Goal: Task Accomplishment & Management: Manage account settings

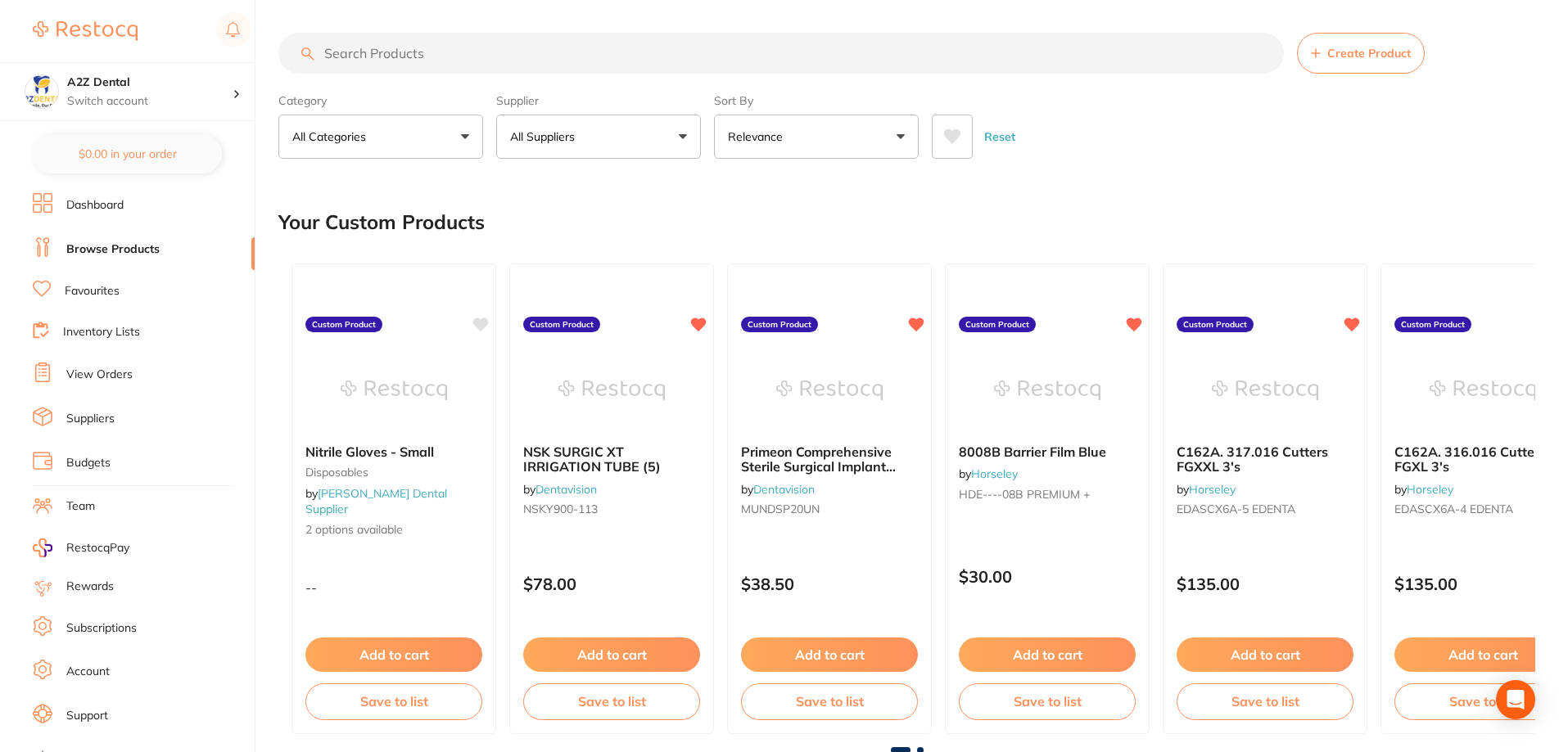
click at [115, 331] on link "Inventory Lists" at bounding box center [101, 332] width 77 height 16
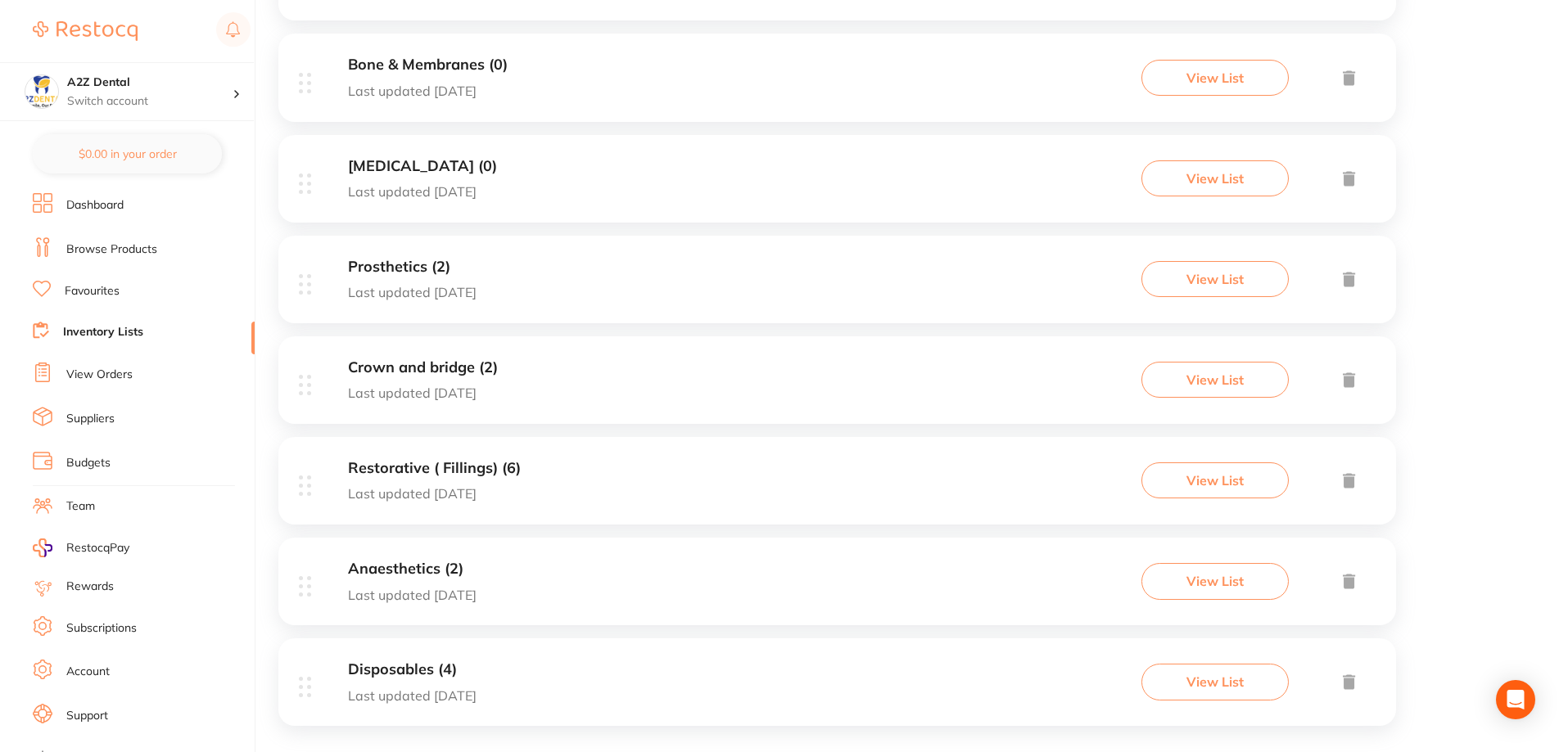
scroll to position [629, 0]
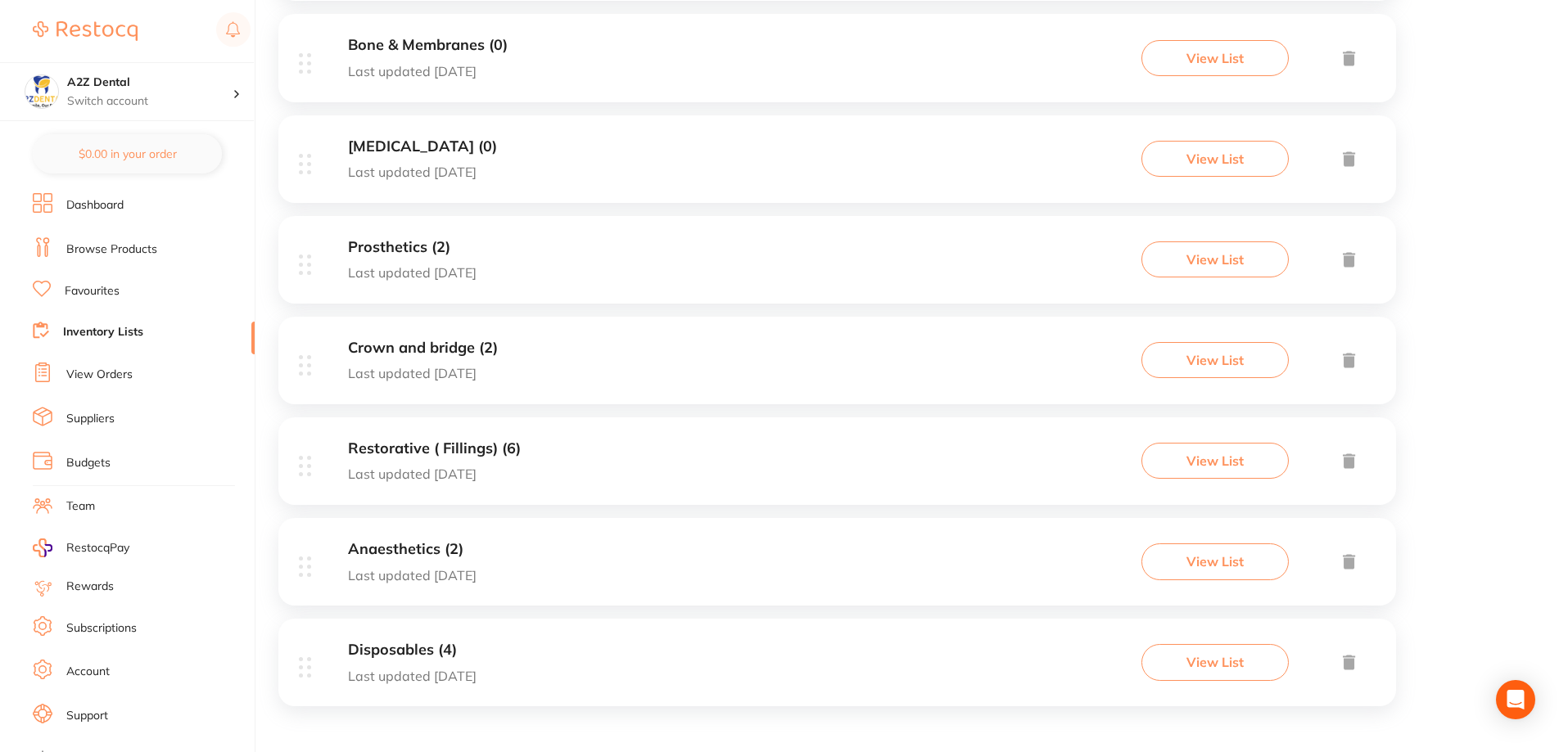
click at [1226, 663] on button "View List" at bounding box center [1215, 662] width 148 height 36
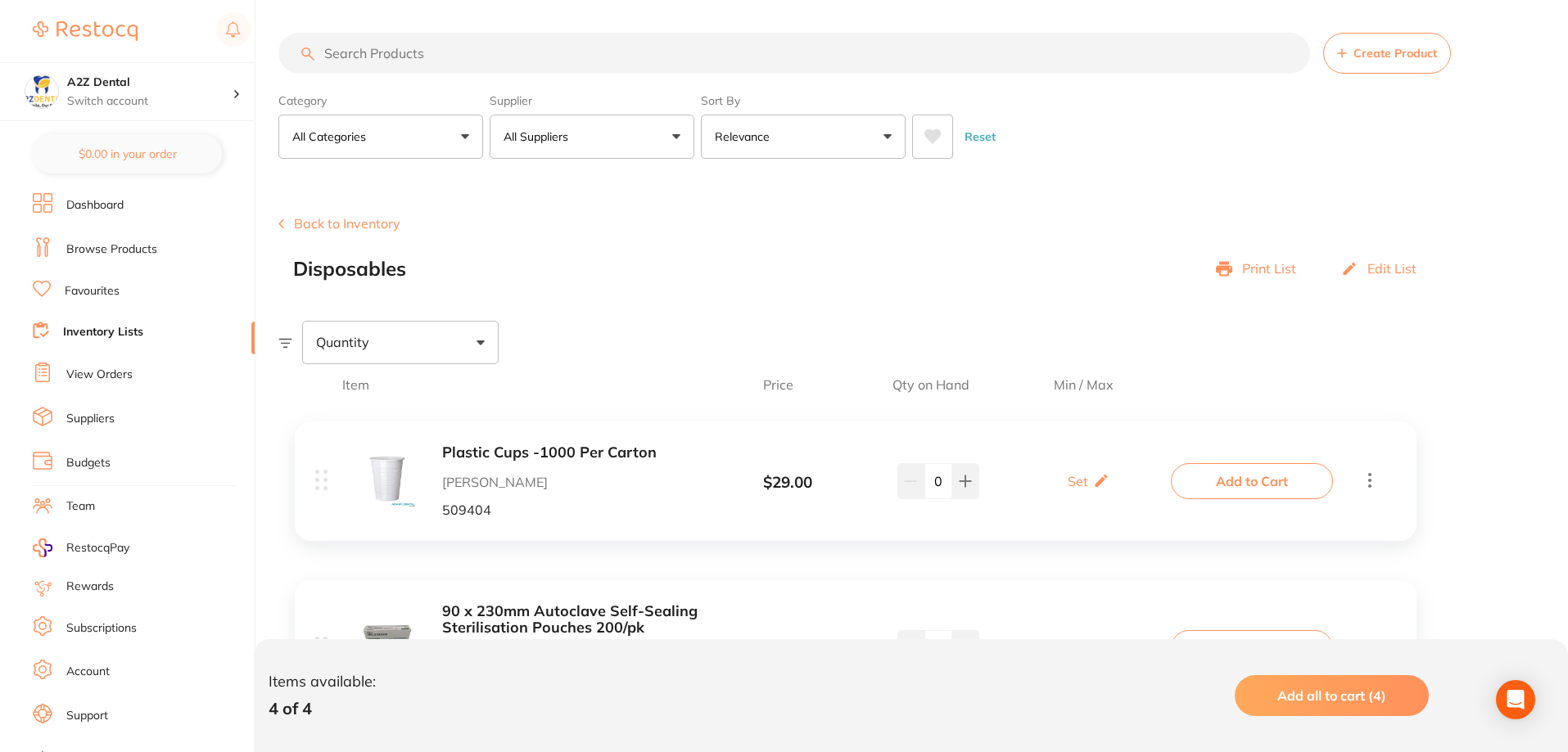
click at [72, 248] on link "Browse Products" at bounding box center [112, 249] width 91 height 16
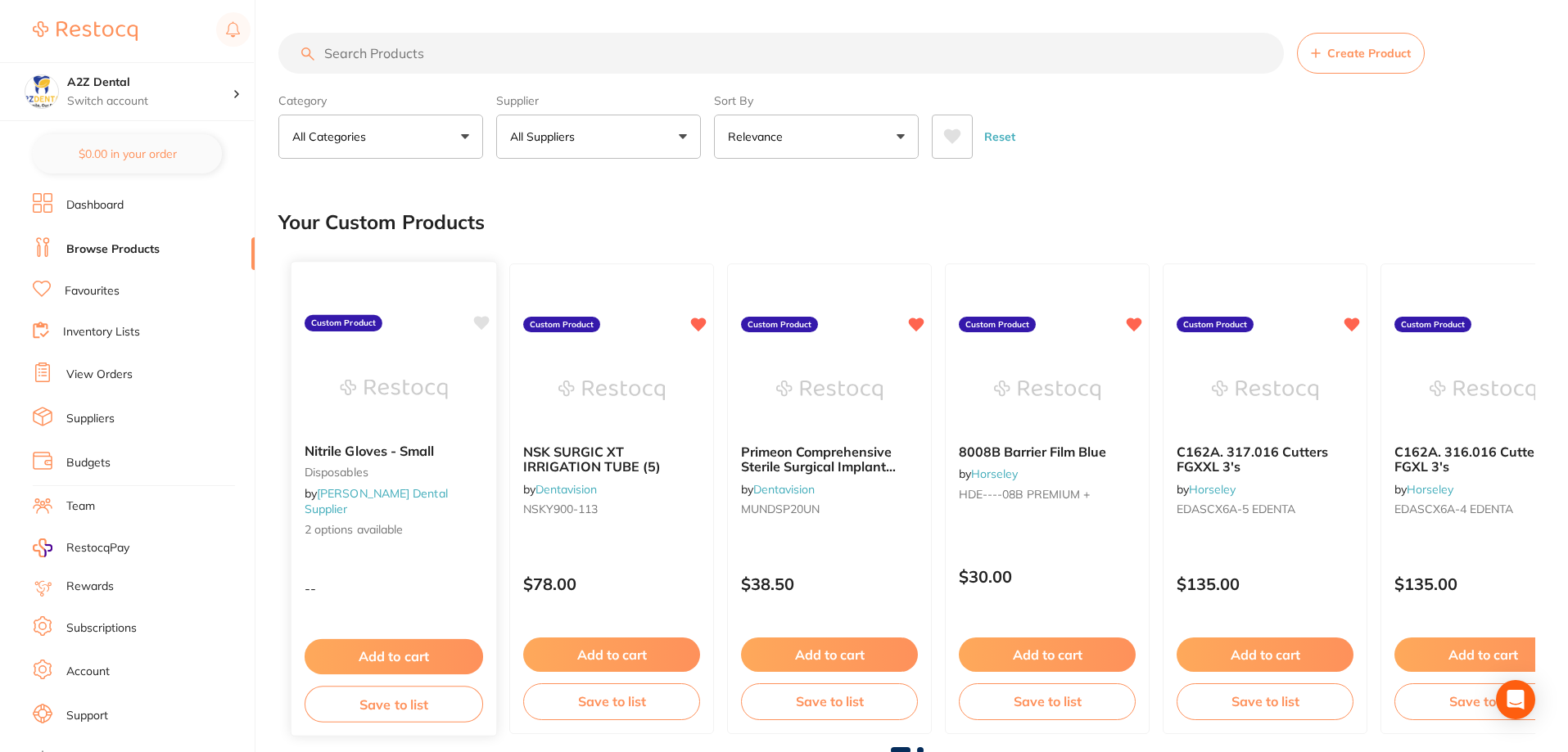
click at [344, 522] on span "2 options available" at bounding box center [394, 530] width 179 height 16
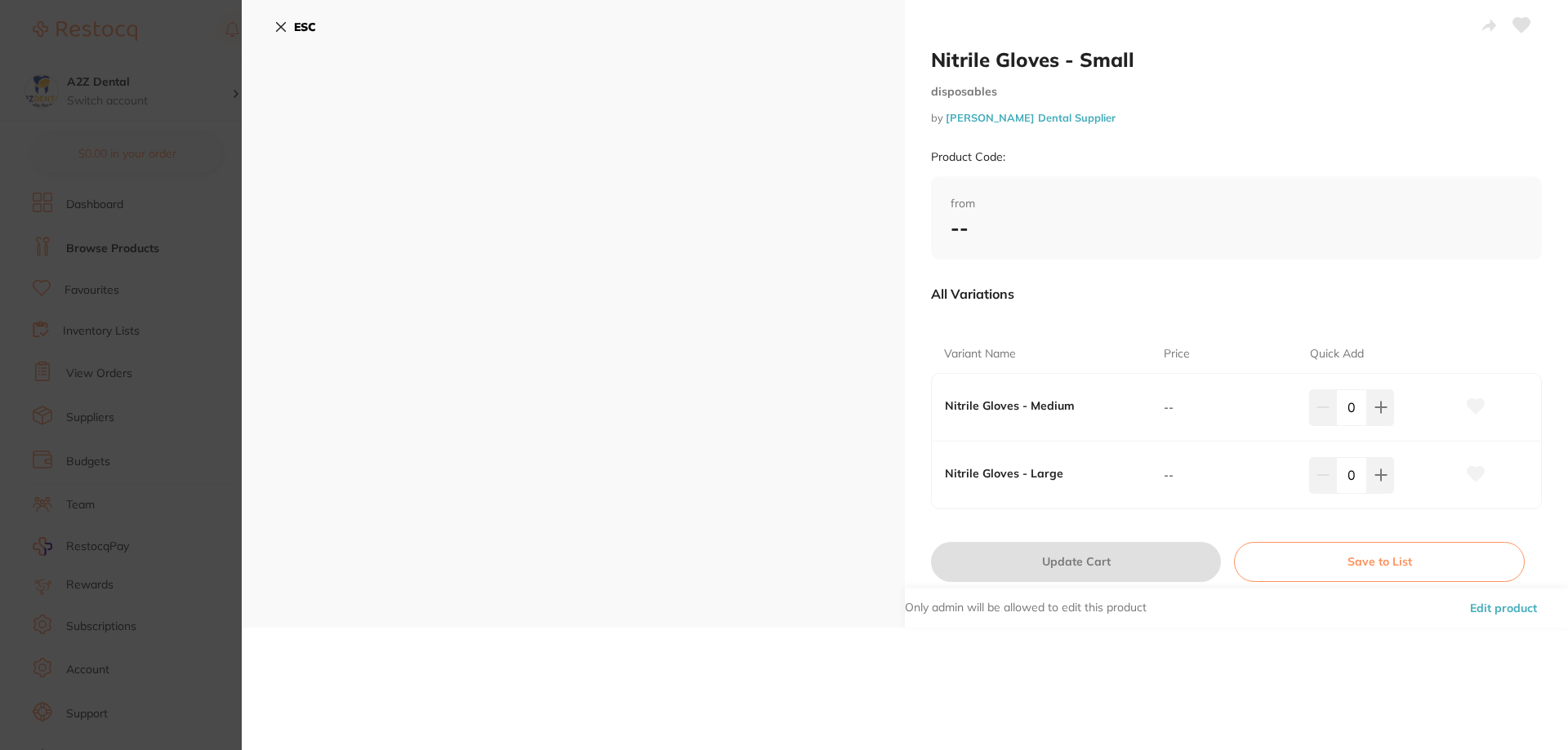
click at [1353, 560] on button "Save to List" at bounding box center [1379, 562] width 291 height 40
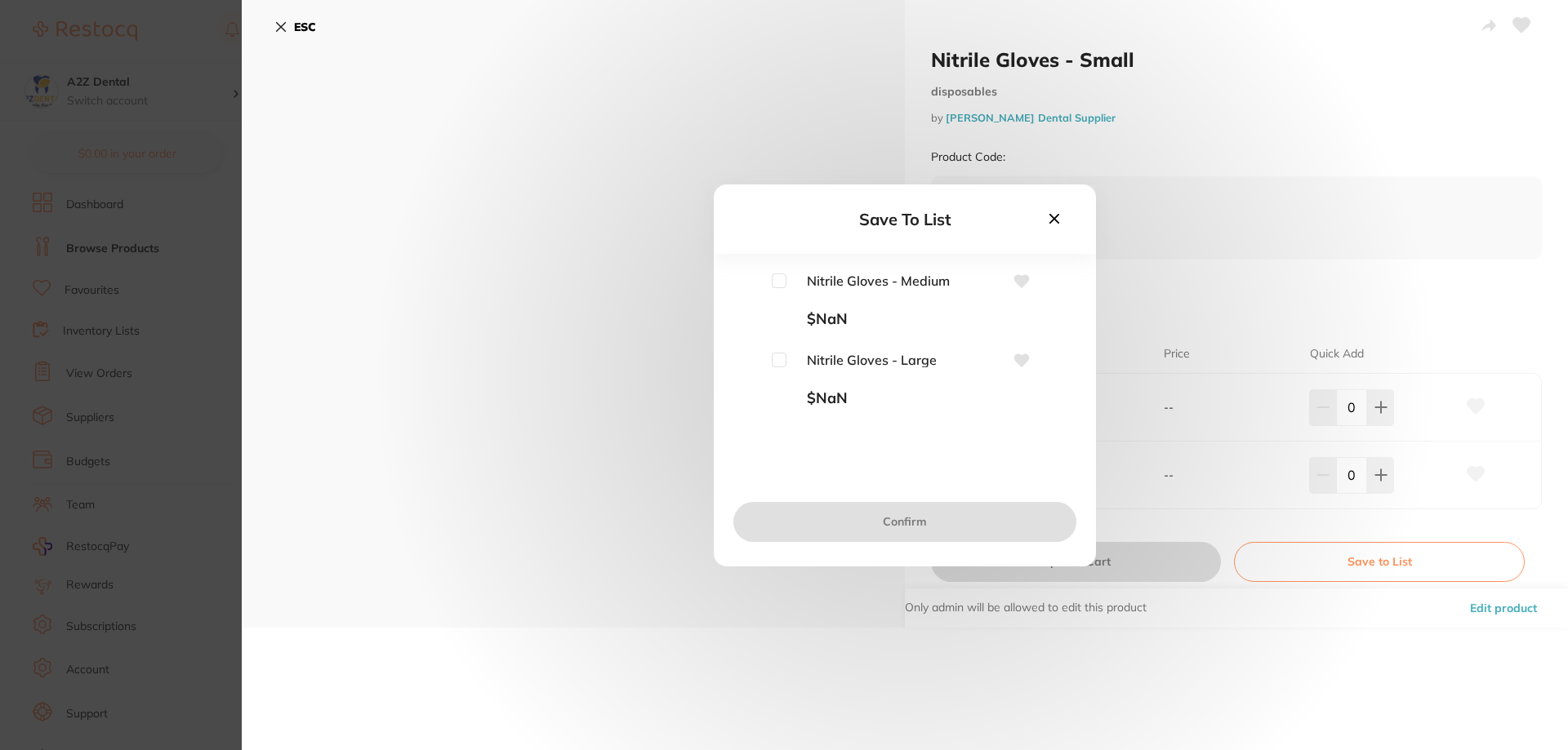
click at [780, 277] on input "checkbox" at bounding box center [780, 281] width 15 height 15
checkbox input "true"
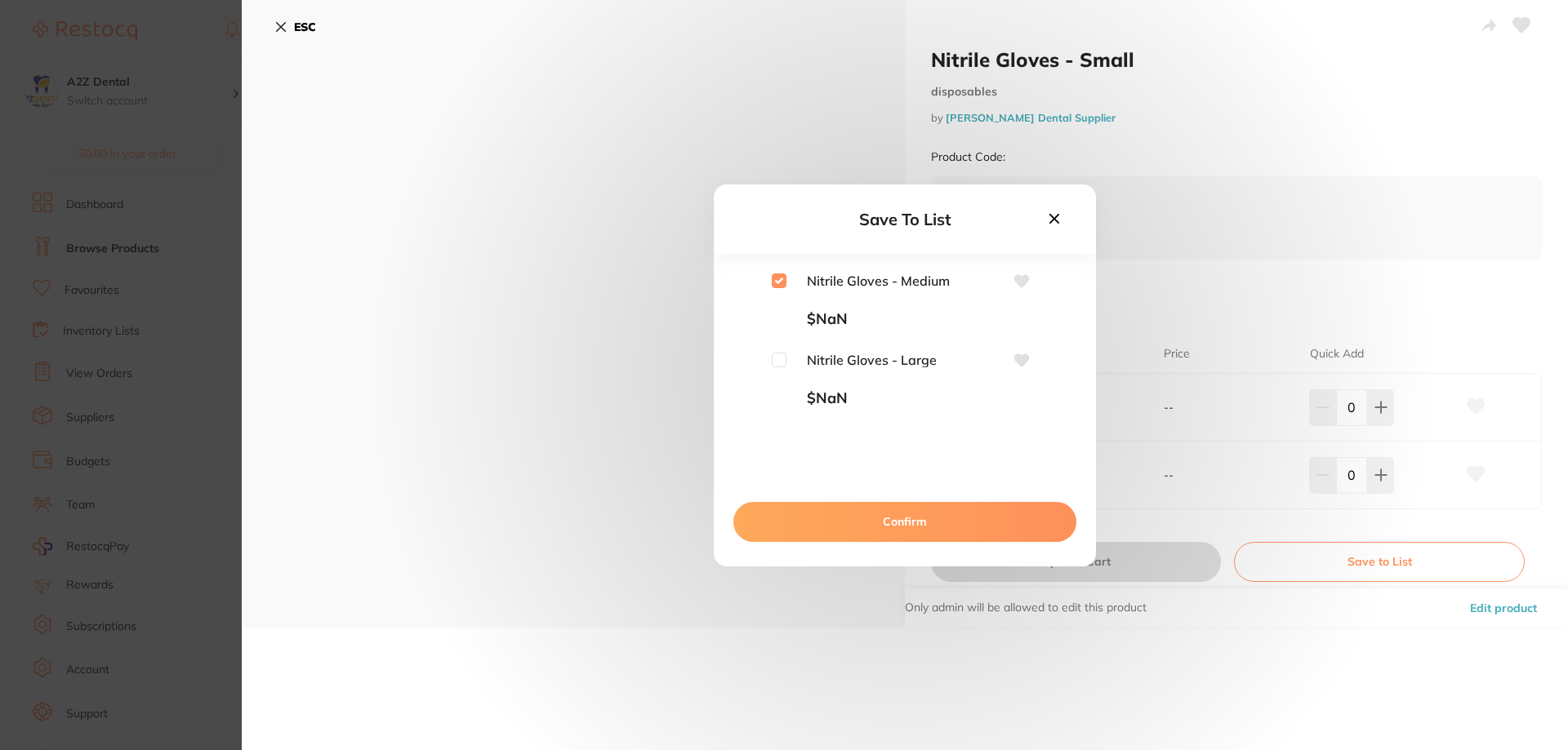
click at [780, 357] on input "checkbox" at bounding box center [780, 360] width 15 height 15
checkbox input "true"
click at [940, 528] on button "Confirm" at bounding box center [904, 522] width 343 height 40
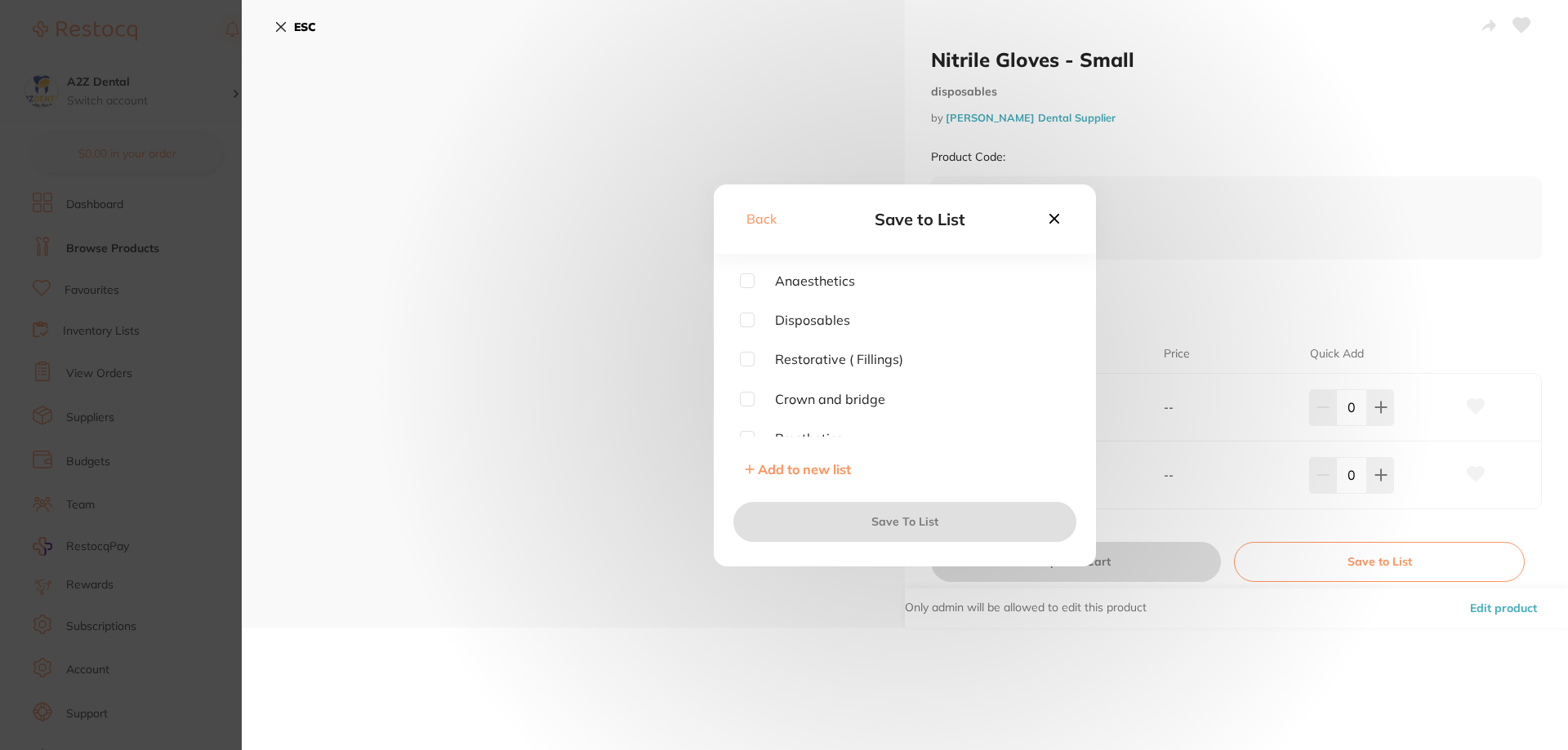
click at [749, 319] on input "checkbox" at bounding box center [748, 320] width 15 height 15
checkbox input "true"
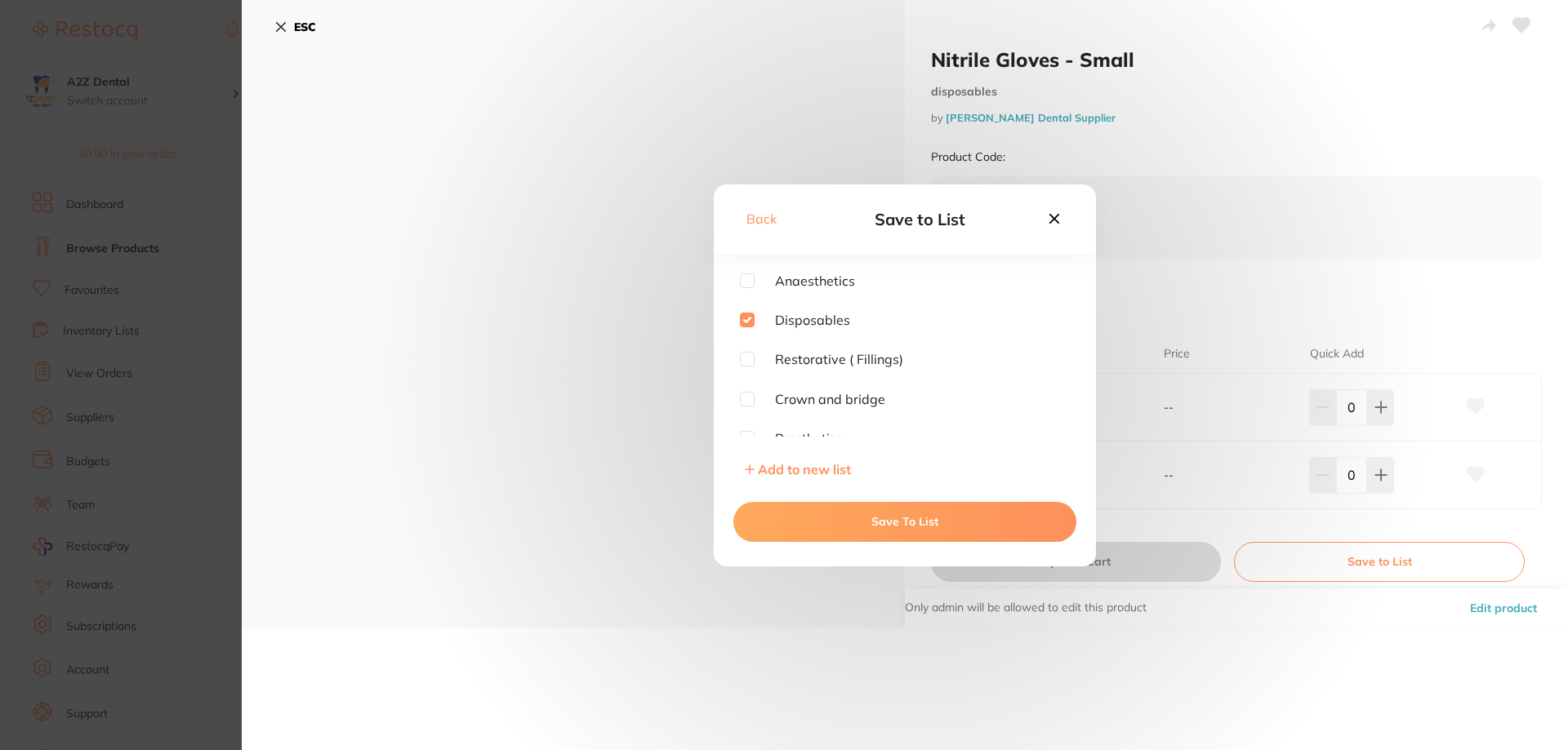
click at [927, 530] on button "Save To List" at bounding box center [904, 522] width 343 height 40
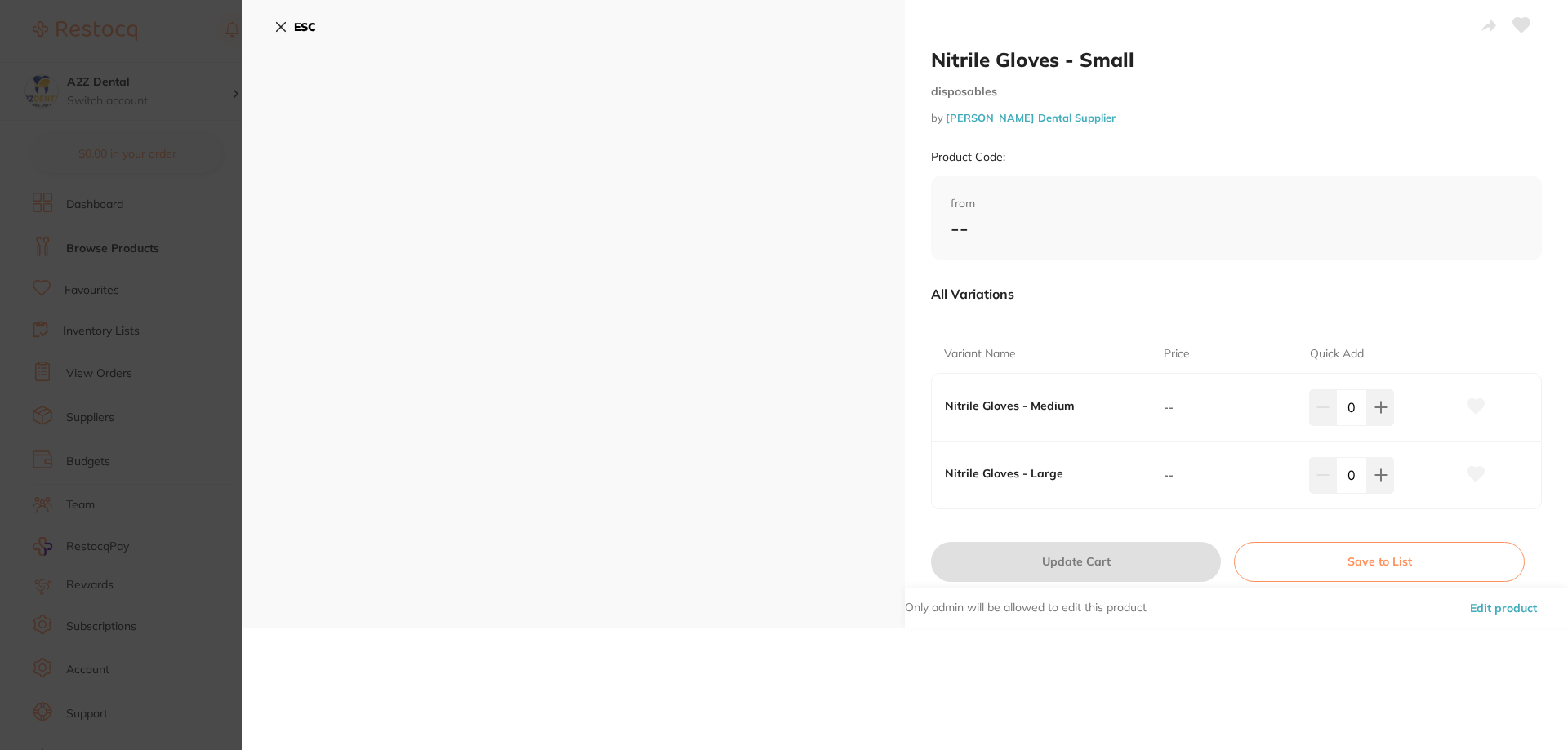
click at [274, 25] on div "ESC" at bounding box center [573, 313] width 664 height 627
click at [281, 27] on icon at bounding box center [281, 27] width 9 height 9
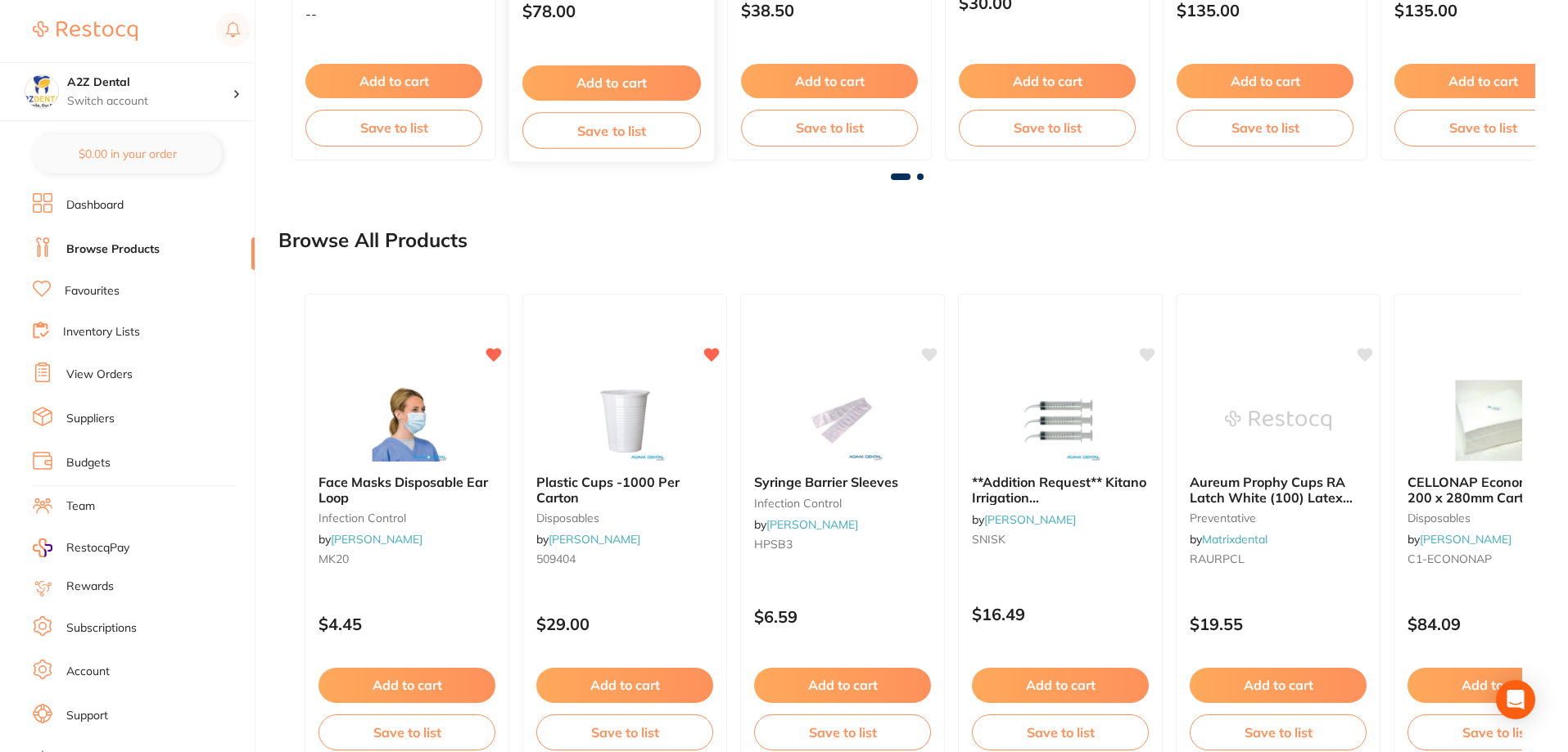
scroll to position [652, 0]
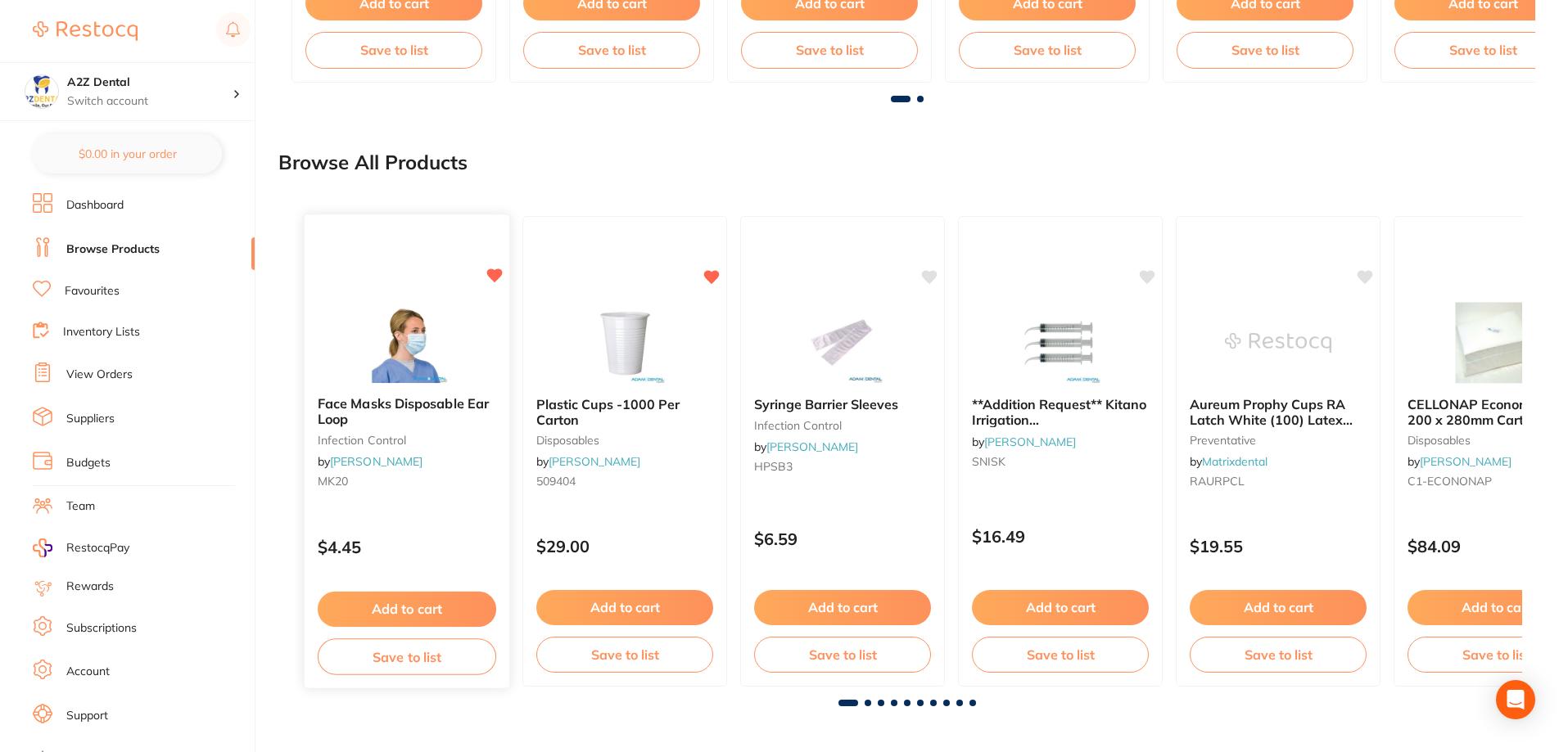
click at [405, 654] on button "Save to list" at bounding box center [407, 656] width 179 height 37
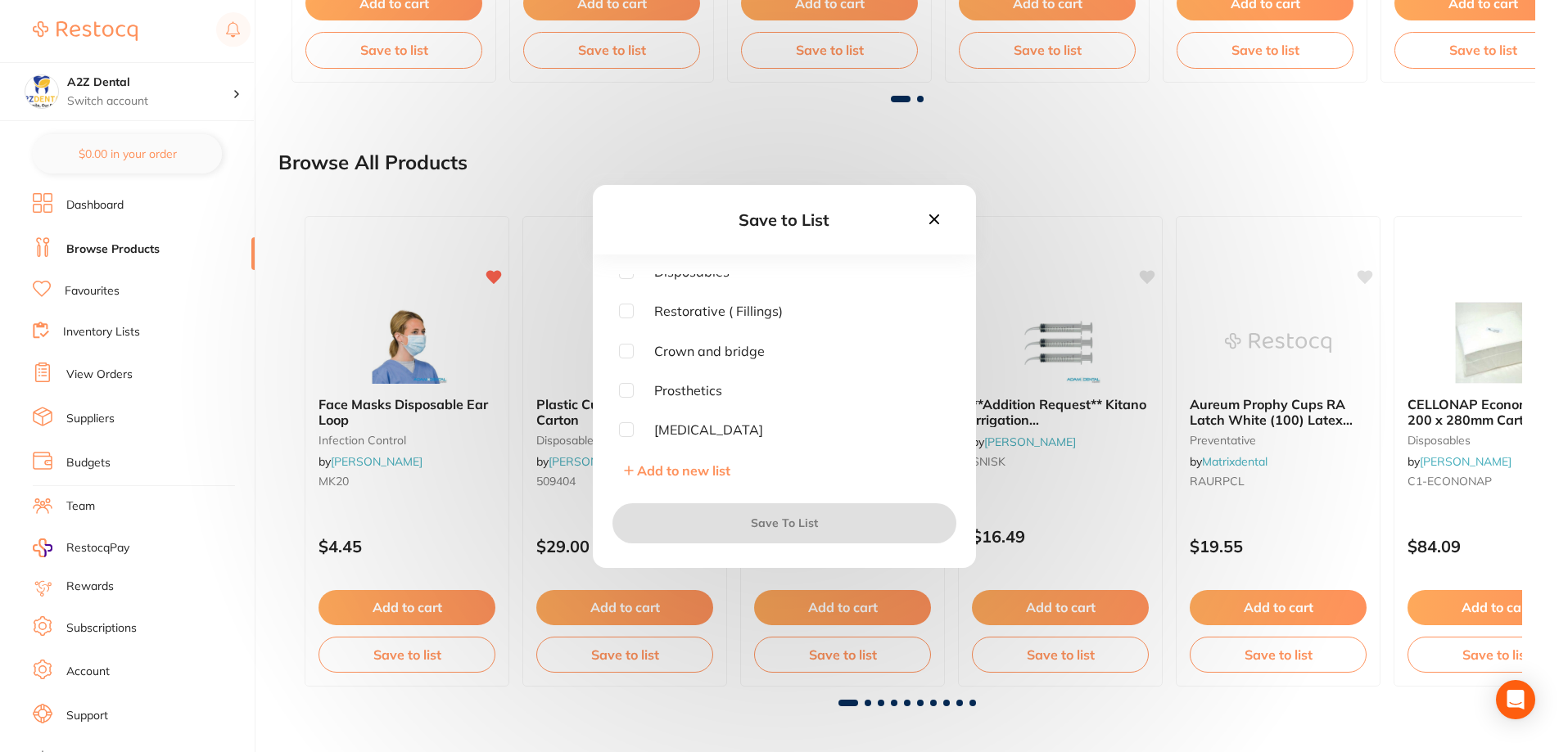
scroll to position [0, 0]
click at [630, 324] on input "checkbox" at bounding box center [626, 321] width 15 height 15
checkbox input "true"
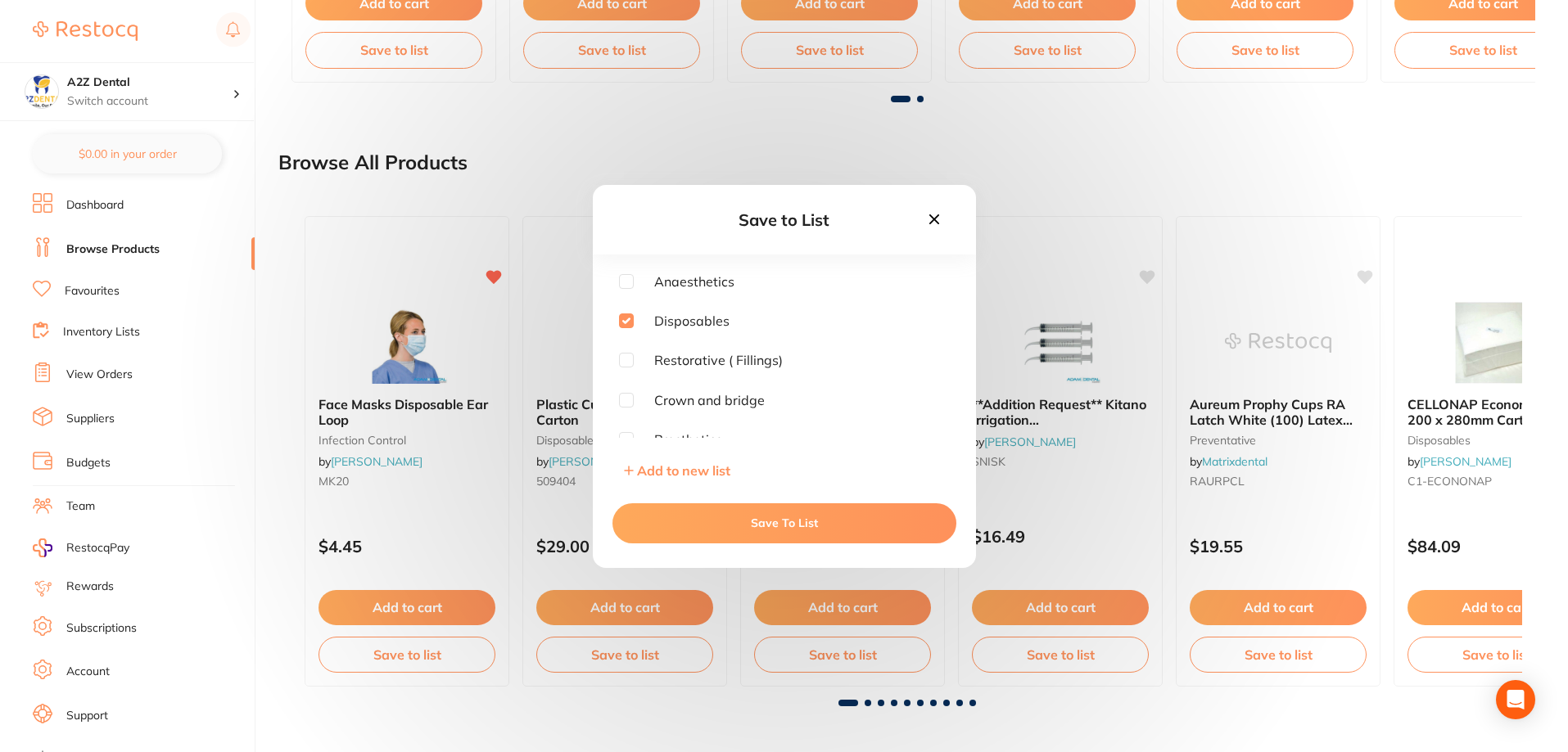
click at [803, 525] on button "Save To List" at bounding box center [784, 523] width 344 height 40
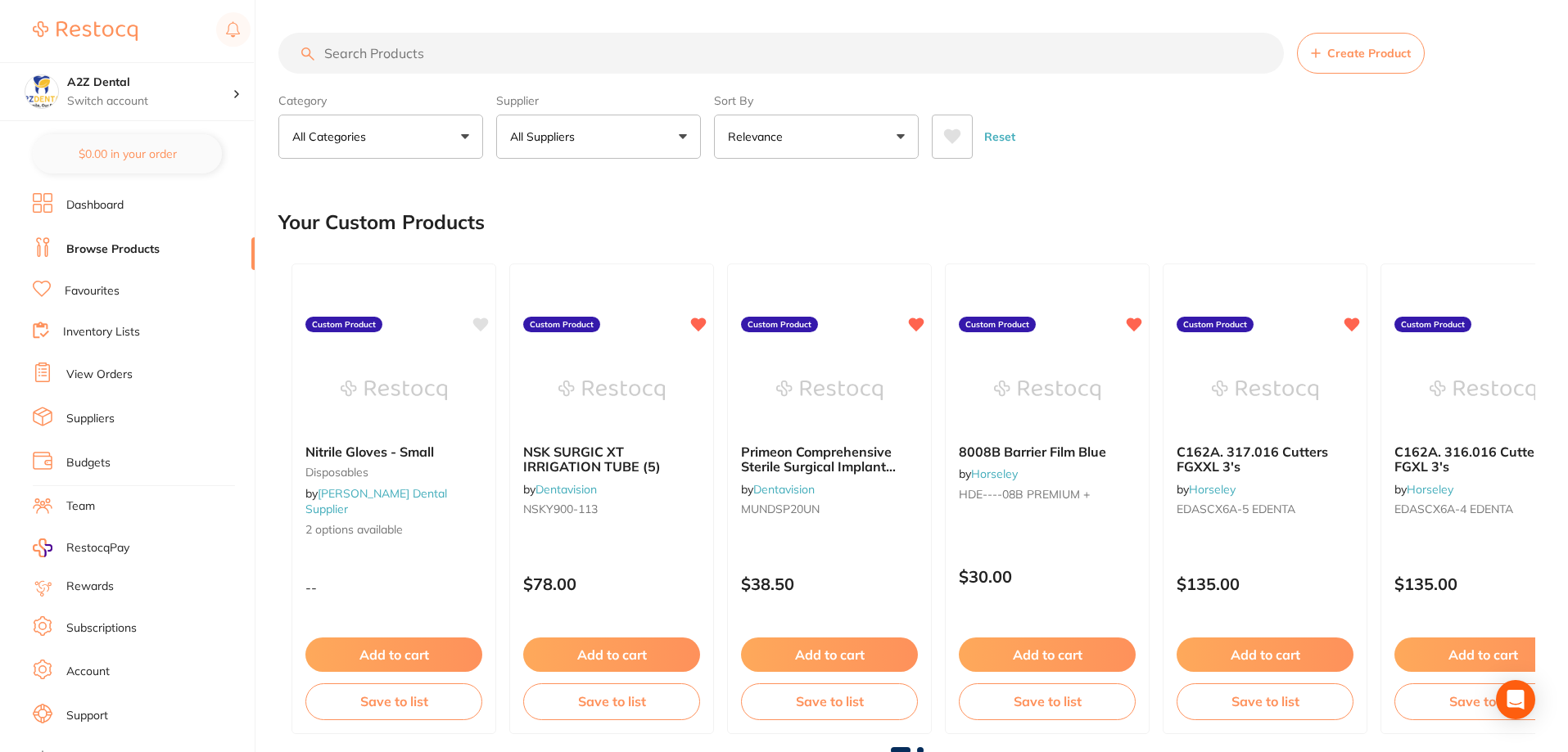
click at [441, 51] on input "search" at bounding box center [781, 53] width 1006 height 41
click at [684, 133] on button "All Suppliers" at bounding box center [598, 136] width 204 height 44
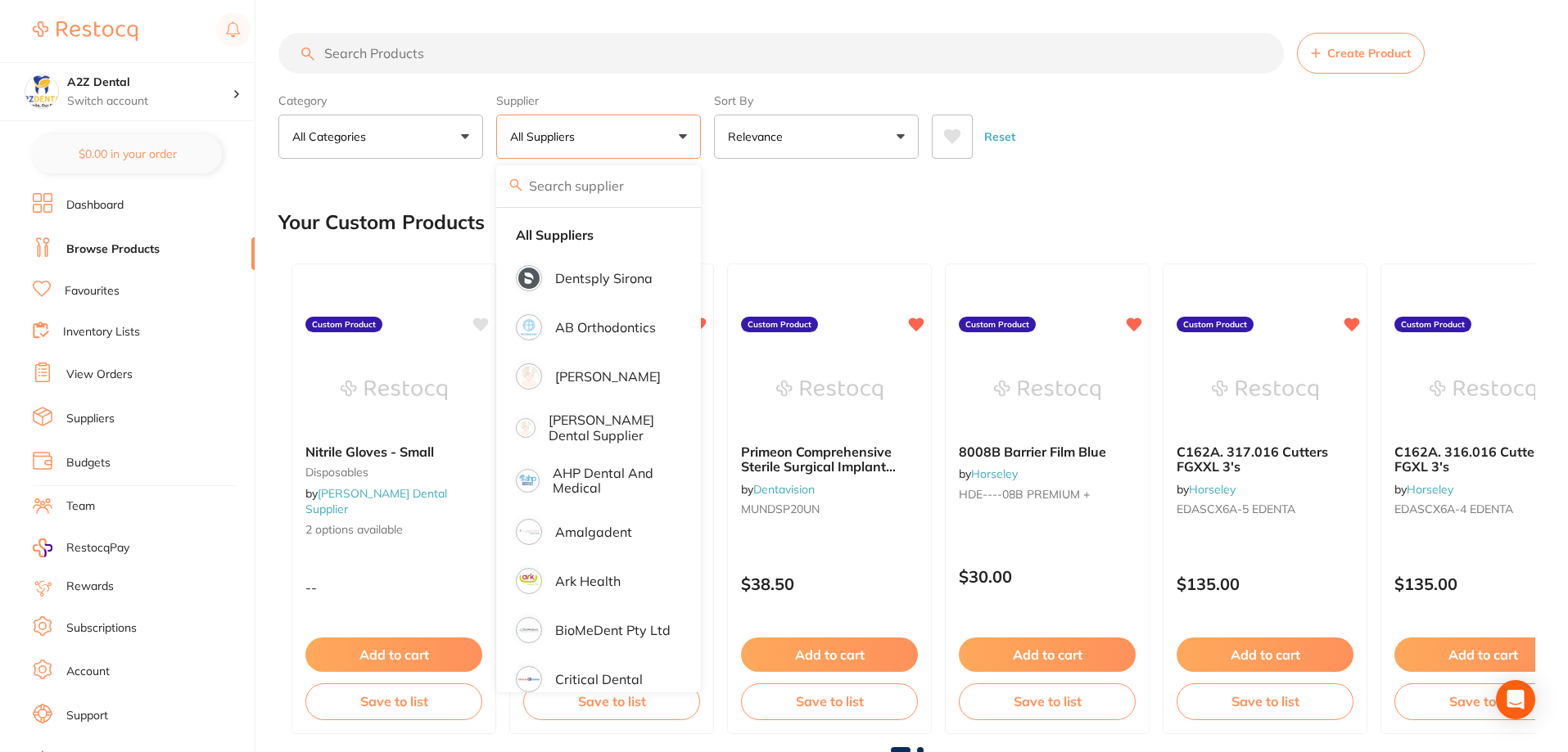
click at [392, 50] on input "search" at bounding box center [781, 53] width 1006 height 41
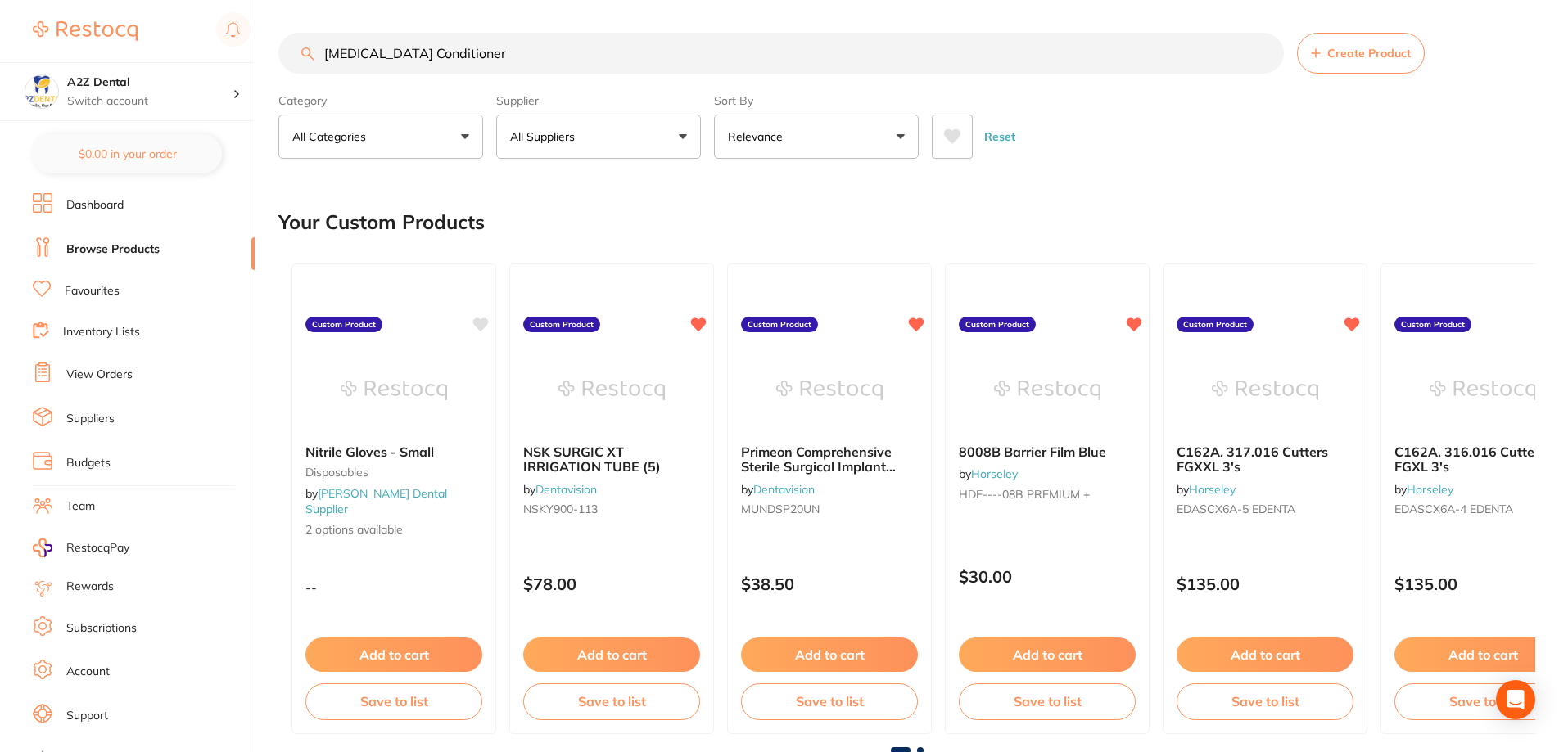
type input "[MEDICAL_DATA] Conditioner"
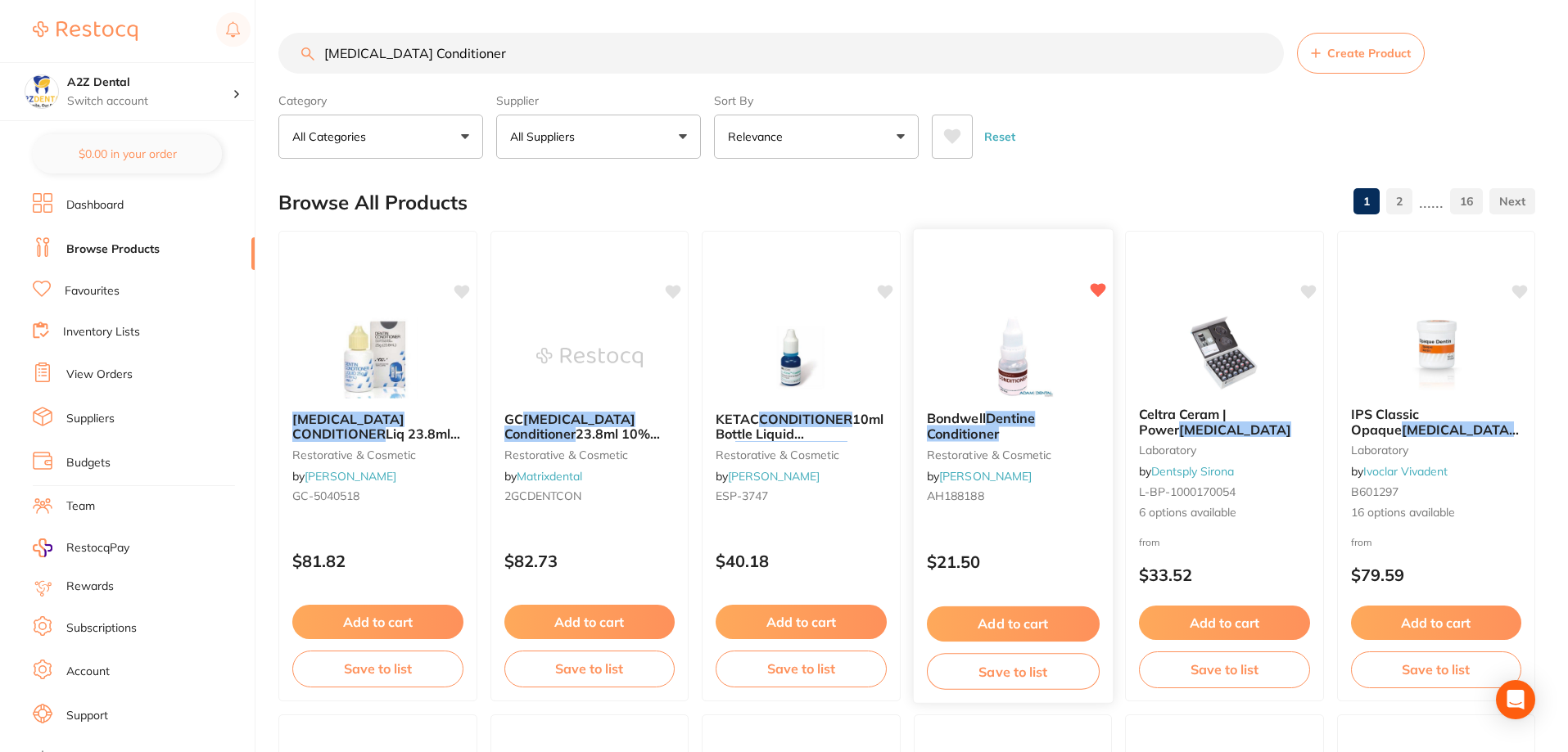
click at [1025, 673] on button "Save to list" at bounding box center [1013, 672] width 173 height 37
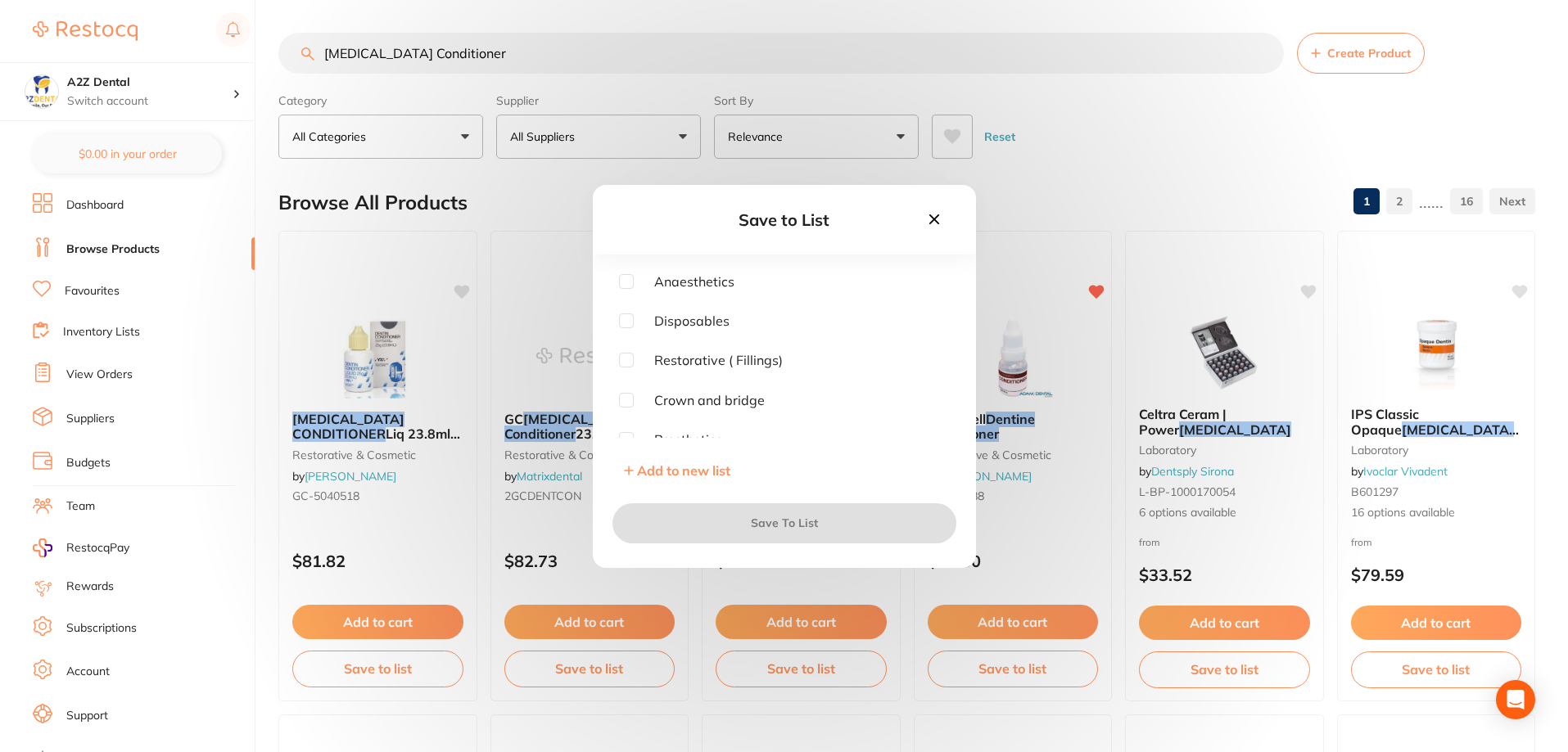
click at [623, 361] on input "checkbox" at bounding box center [626, 360] width 15 height 15
checkbox input "true"
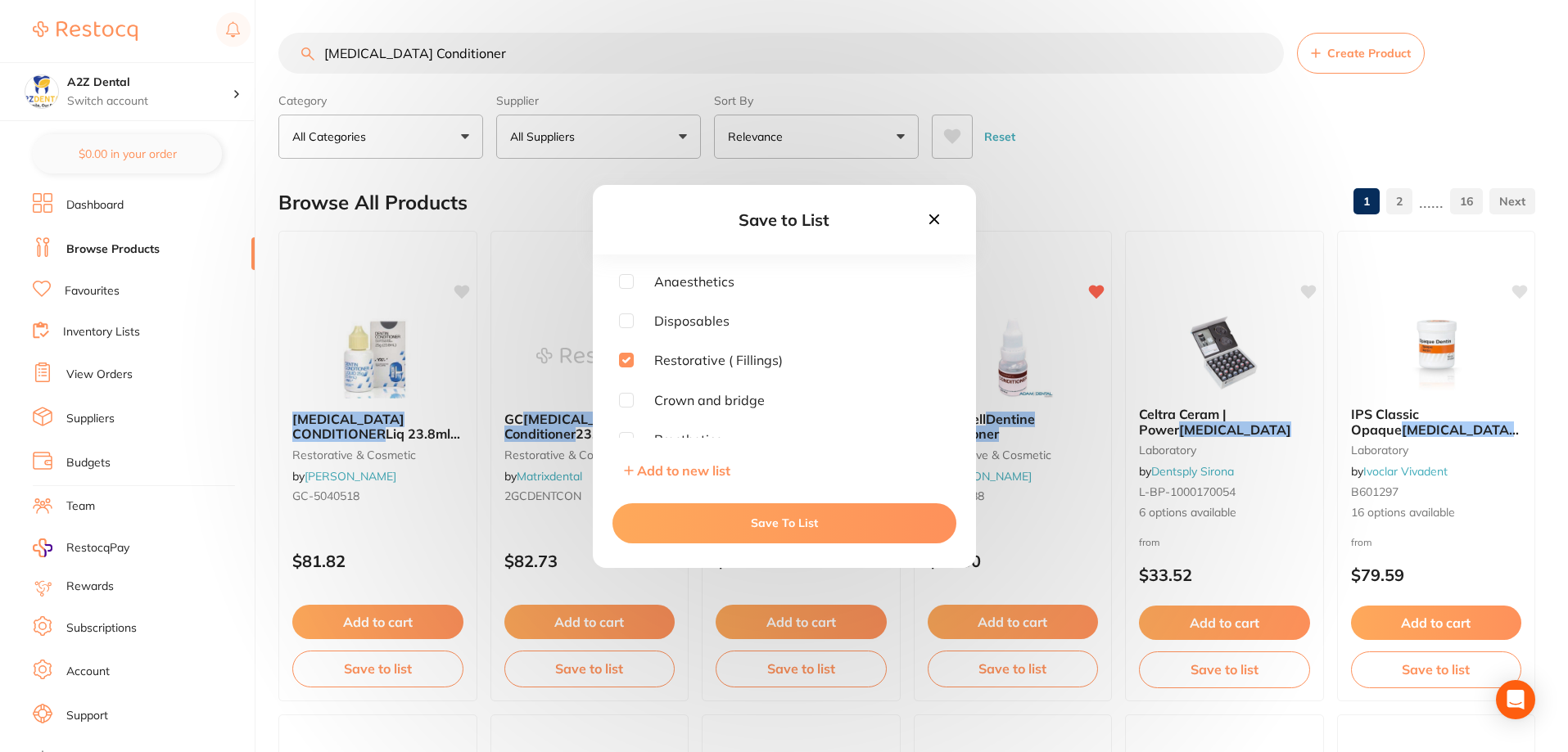
click at [795, 516] on button "Save To List" at bounding box center [784, 523] width 344 height 40
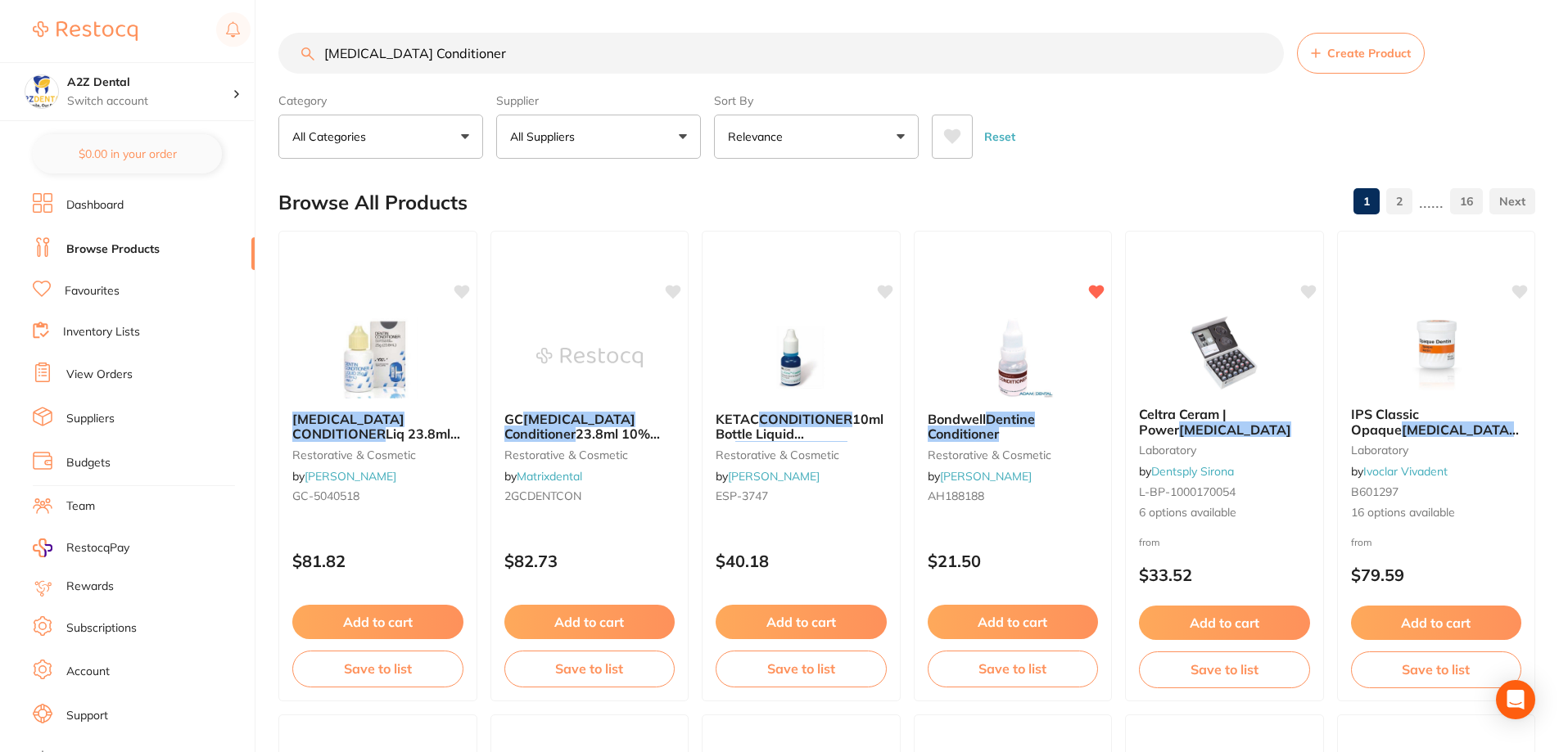
click at [389, 54] on input "[MEDICAL_DATA] Conditioner" at bounding box center [781, 53] width 1006 height 41
drag, startPoint x: 518, startPoint y: 55, endPoint x: 273, endPoint y: 44, distance: 245.2
click at [273, 44] on div "$0.00 A2Z Dental Switch account A2Z Dental $0.00 in your order Dashboard Browse…" at bounding box center [784, 376] width 1568 height 752
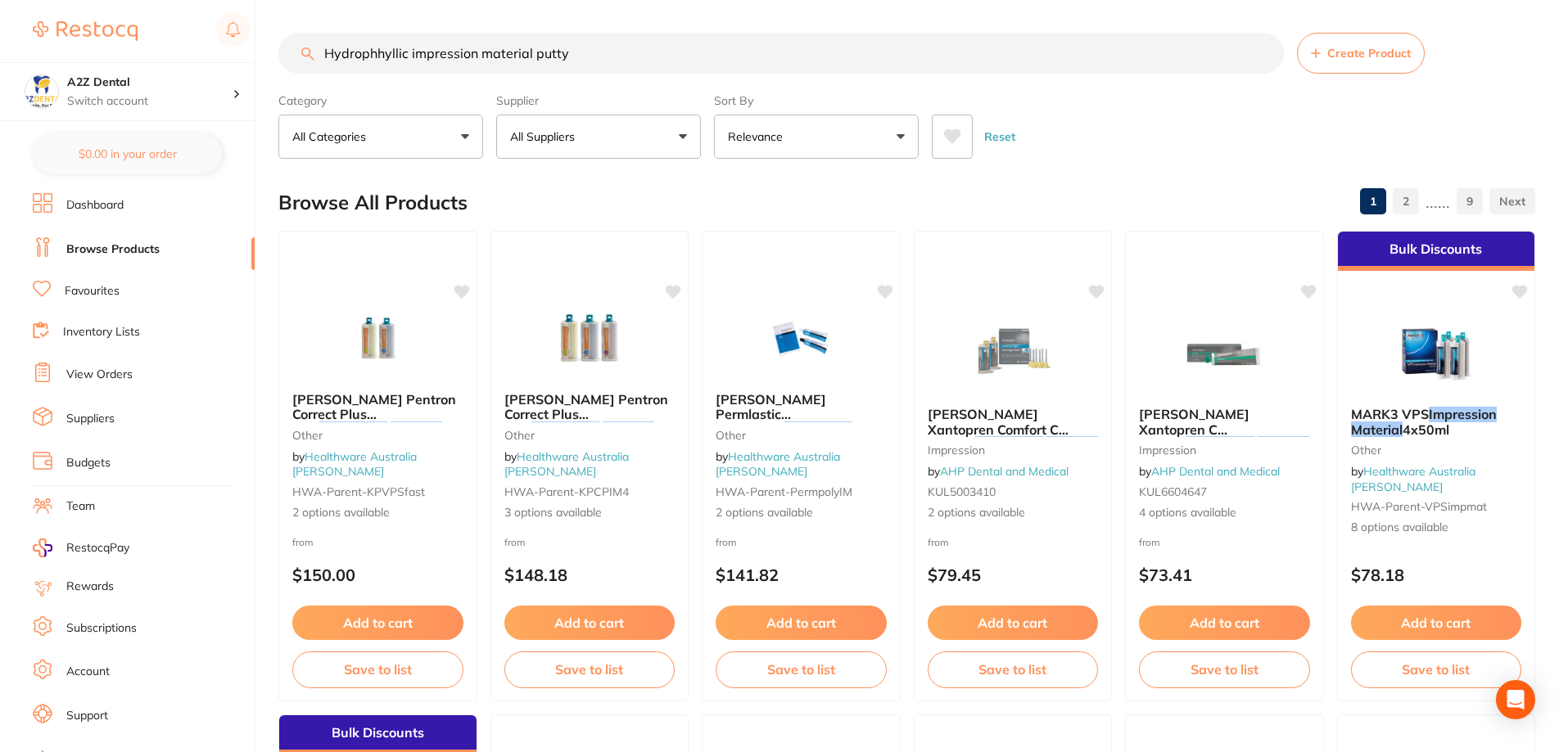
type input "Hydrophhyllic impression material putty"
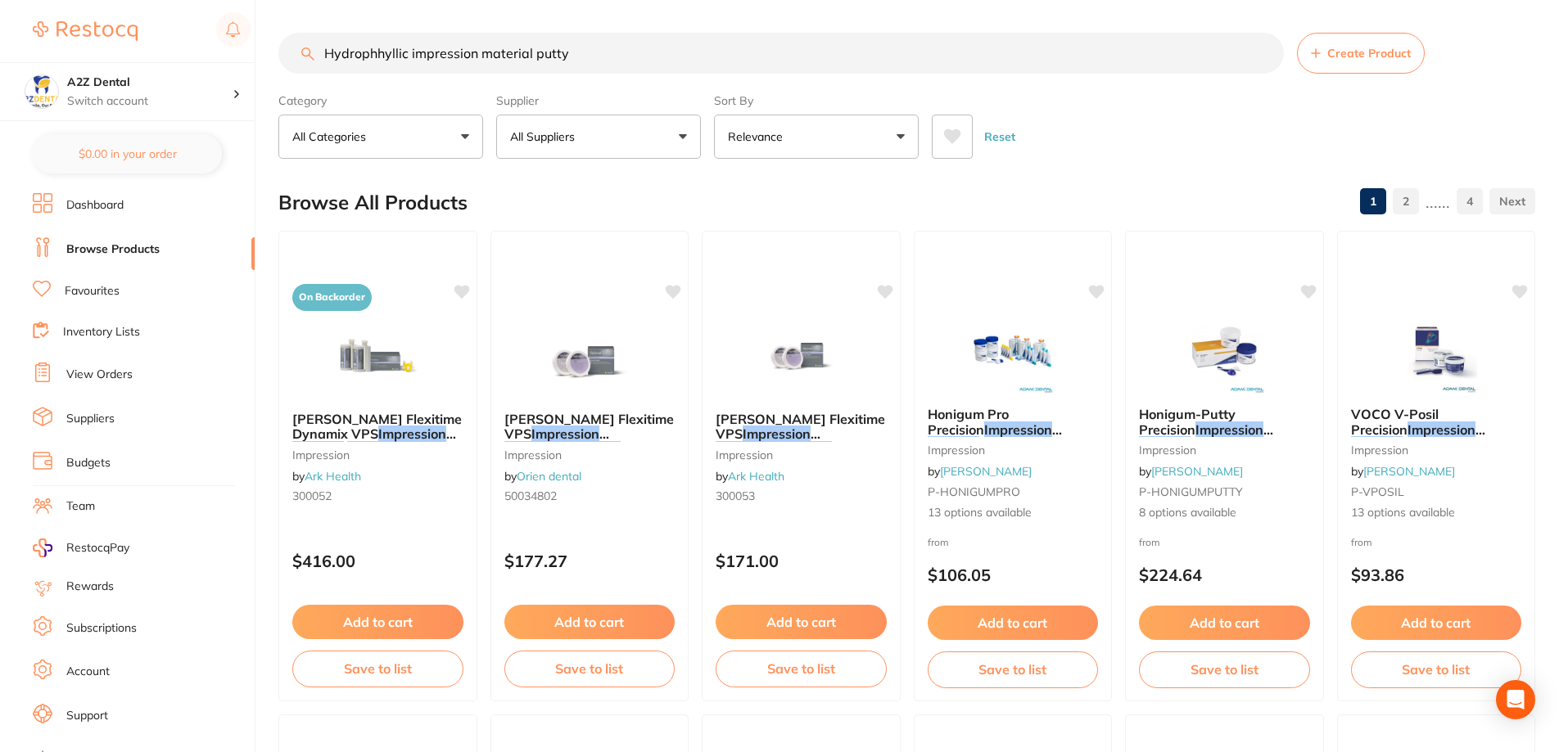
click at [904, 133] on button "Relevance" at bounding box center [817, 136] width 204 height 44
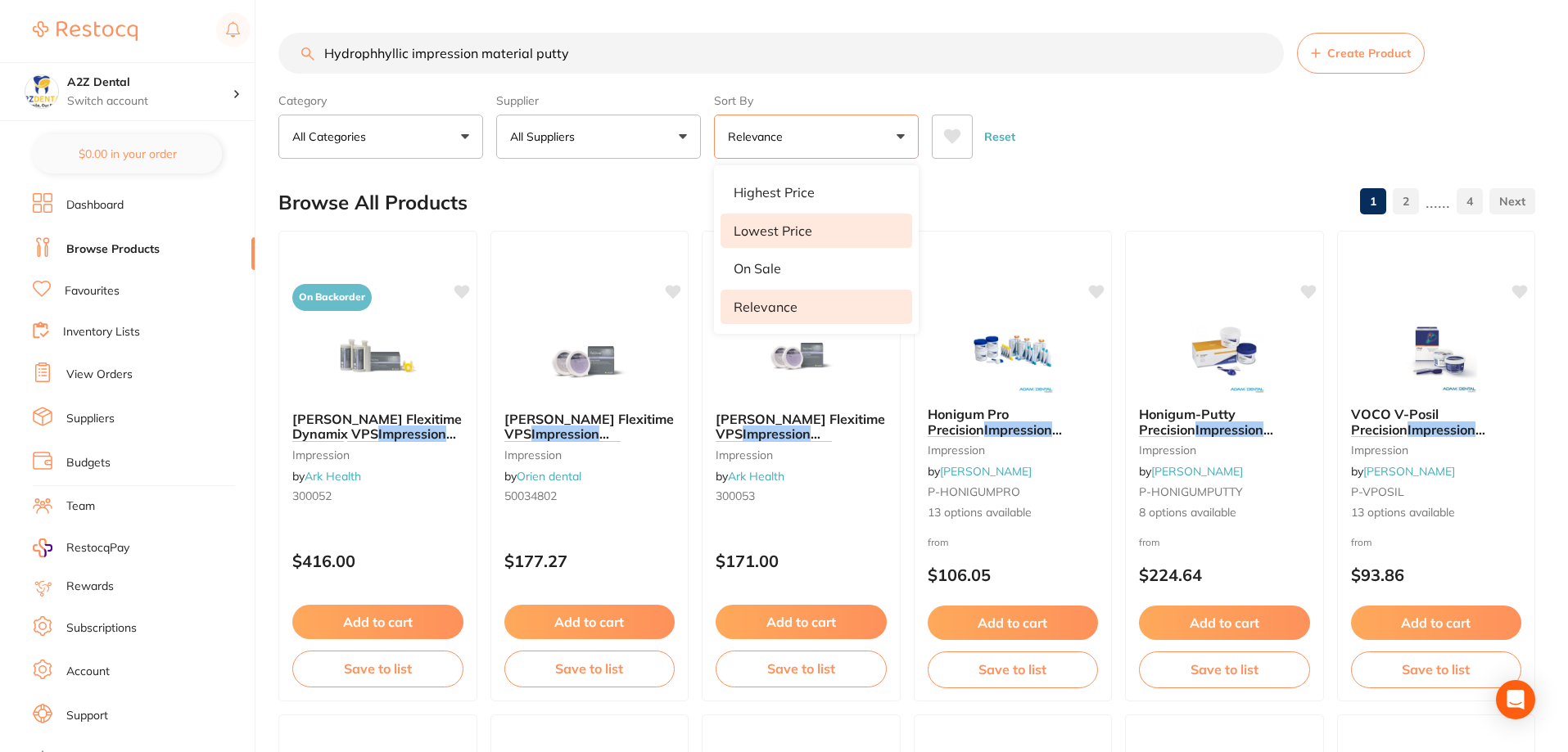
click at [757, 227] on p "Lowest Price" at bounding box center [772, 231] width 79 height 15
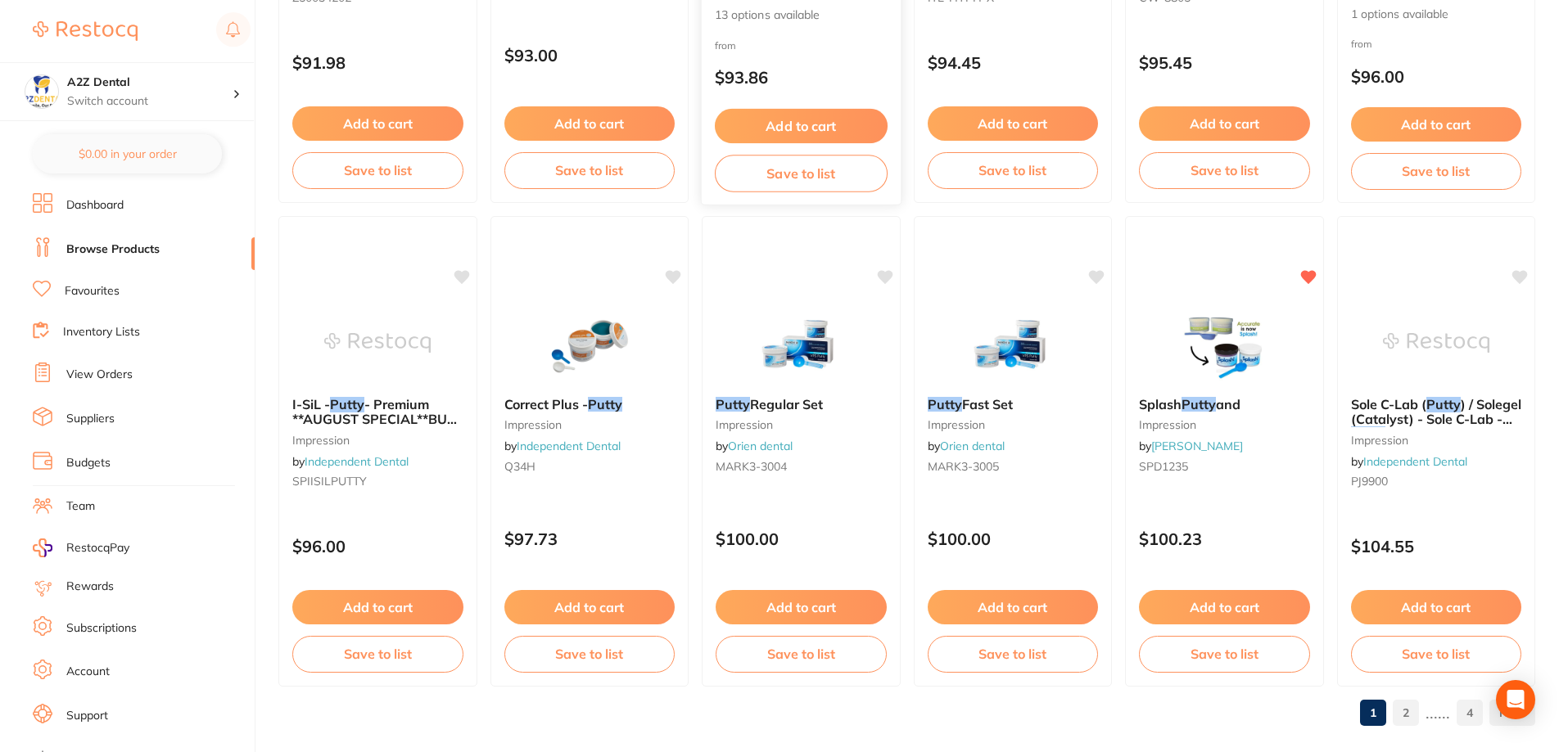
scroll to position [3905, 0]
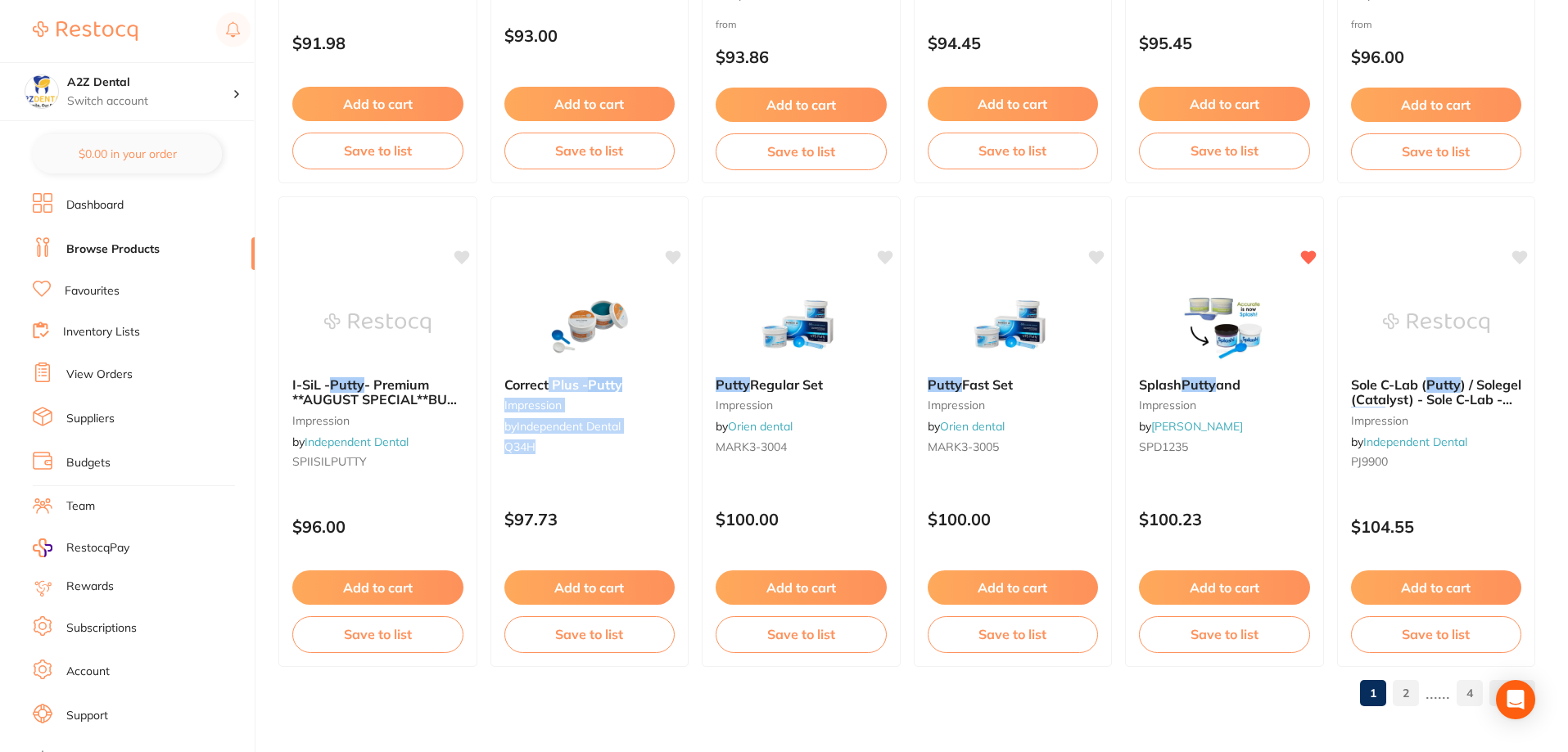
drag, startPoint x: 550, startPoint y: 381, endPoint x: 586, endPoint y: 481, distance: 106.3
click at [577, 465] on div "Correct Plus - Putty impression by Independent Dental Q34H" at bounding box center [590, 418] width 198 height 109
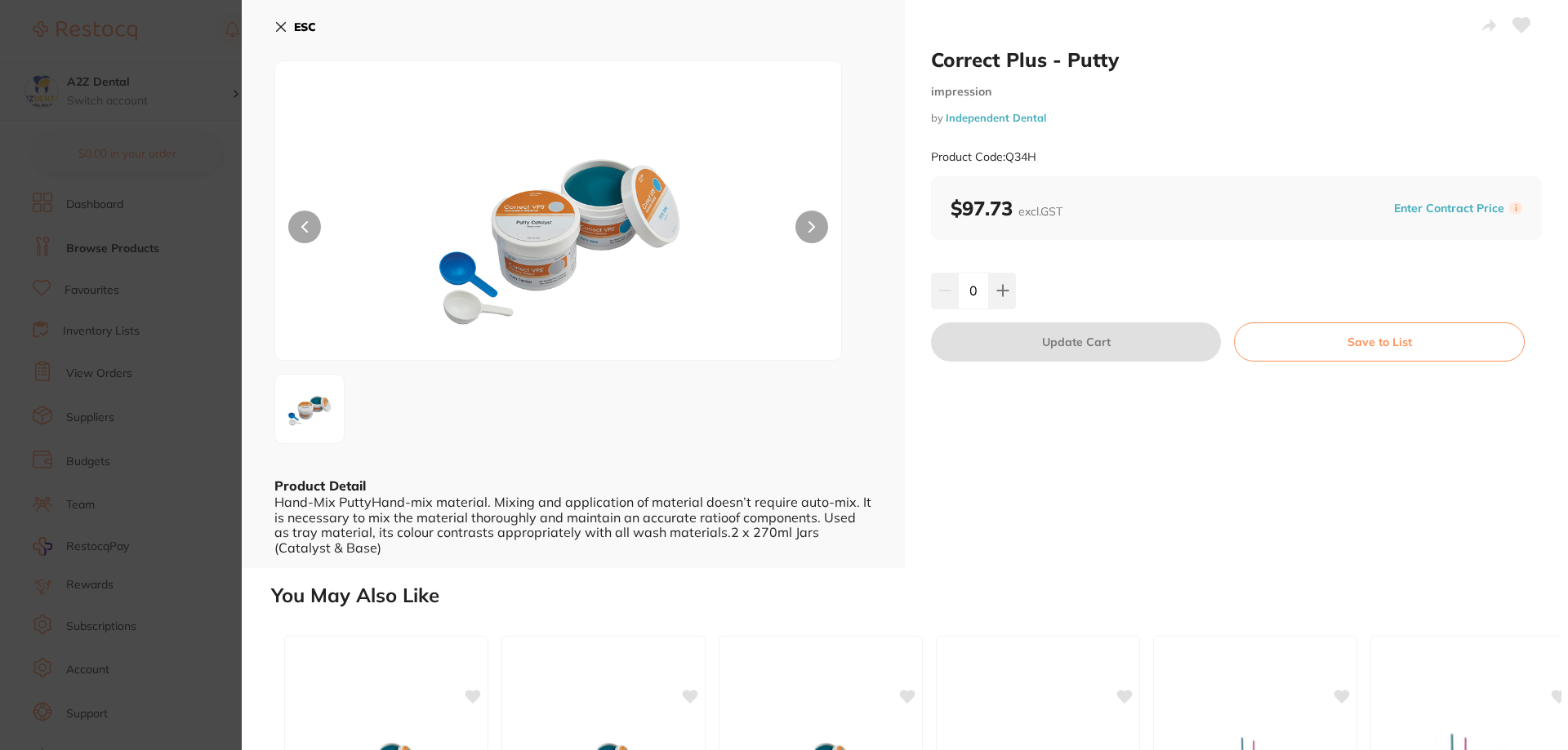
click at [595, 494] on div "Hand-Mix PuttyHand-mix material. Mixing and application of material doesn’t req…" at bounding box center [573, 525] width 598 height 60
click at [277, 21] on icon at bounding box center [281, 27] width 13 height 13
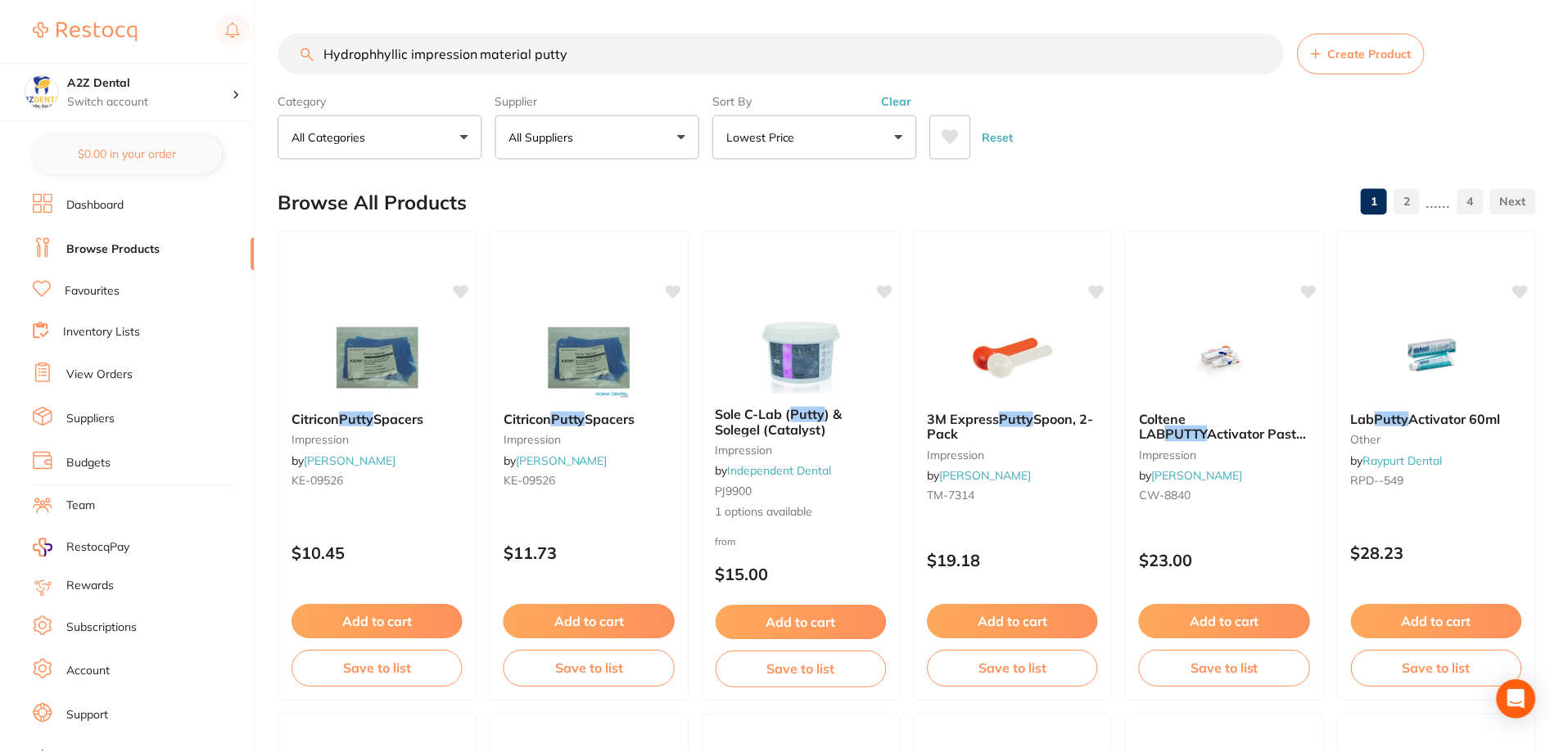
scroll to position [3905, 0]
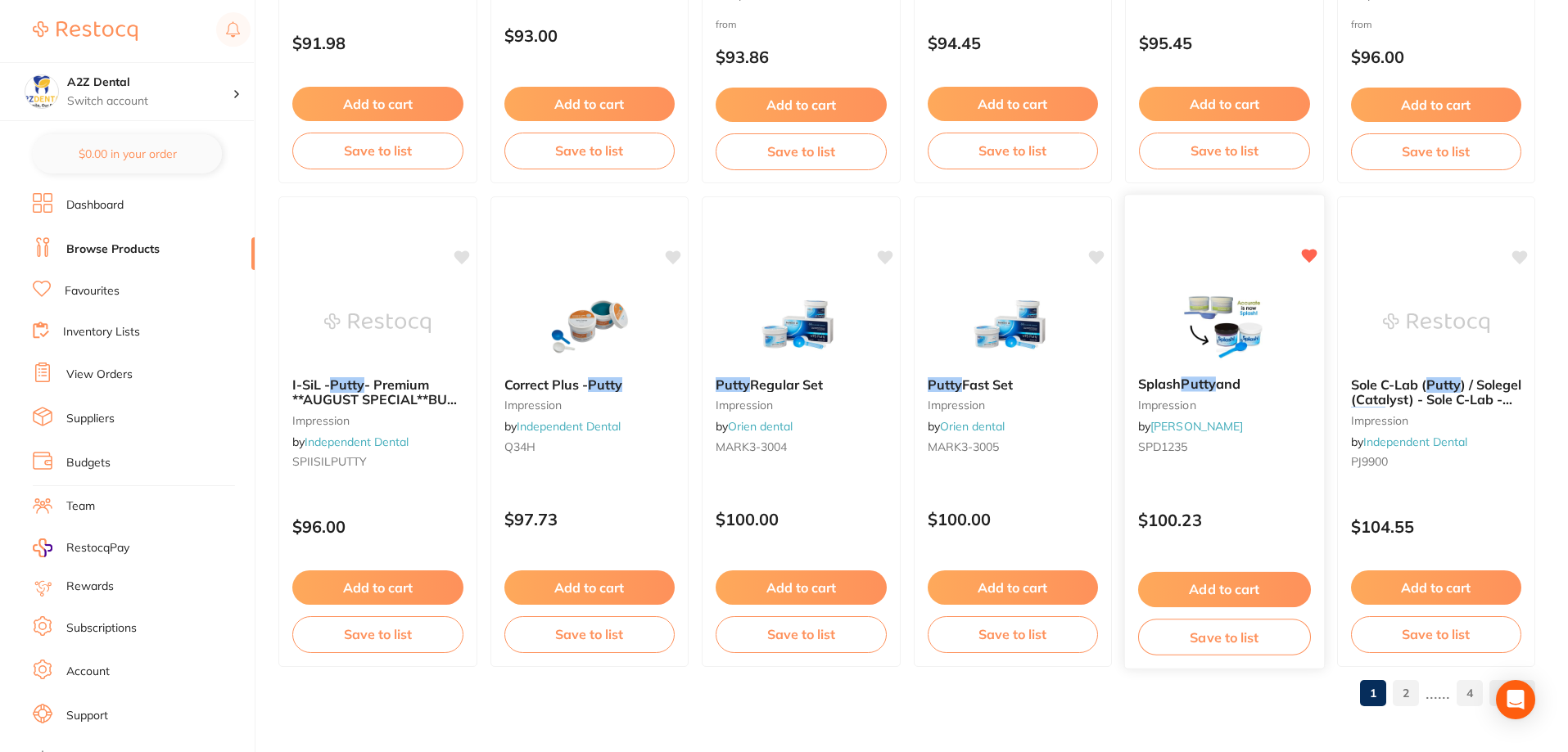
click at [1225, 632] on button "Save to list" at bounding box center [1224, 637] width 173 height 37
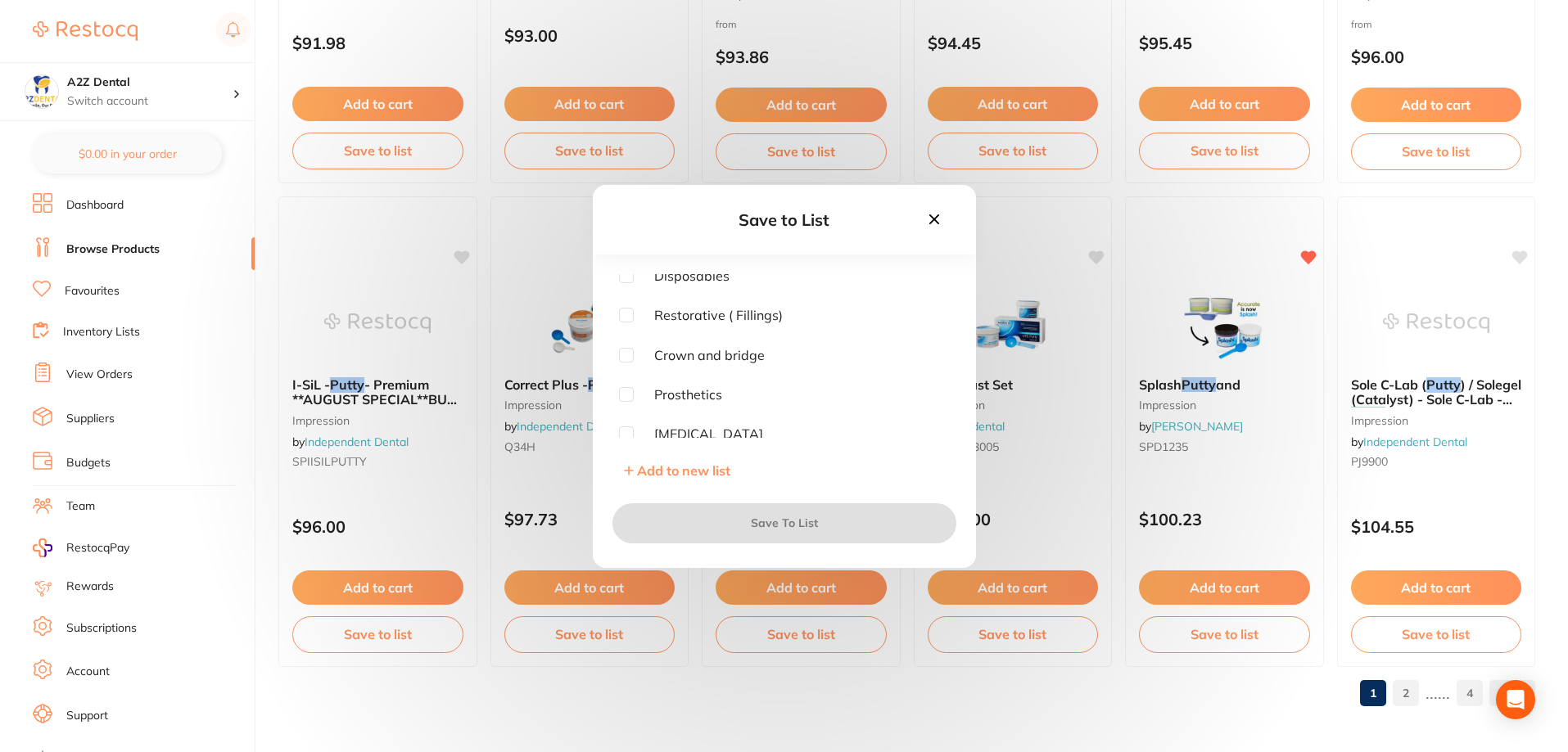
scroll to position [82, 0]
click at [622, 356] on input "checkbox" at bounding box center [626, 358] width 15 height 15
checkbox input "true"
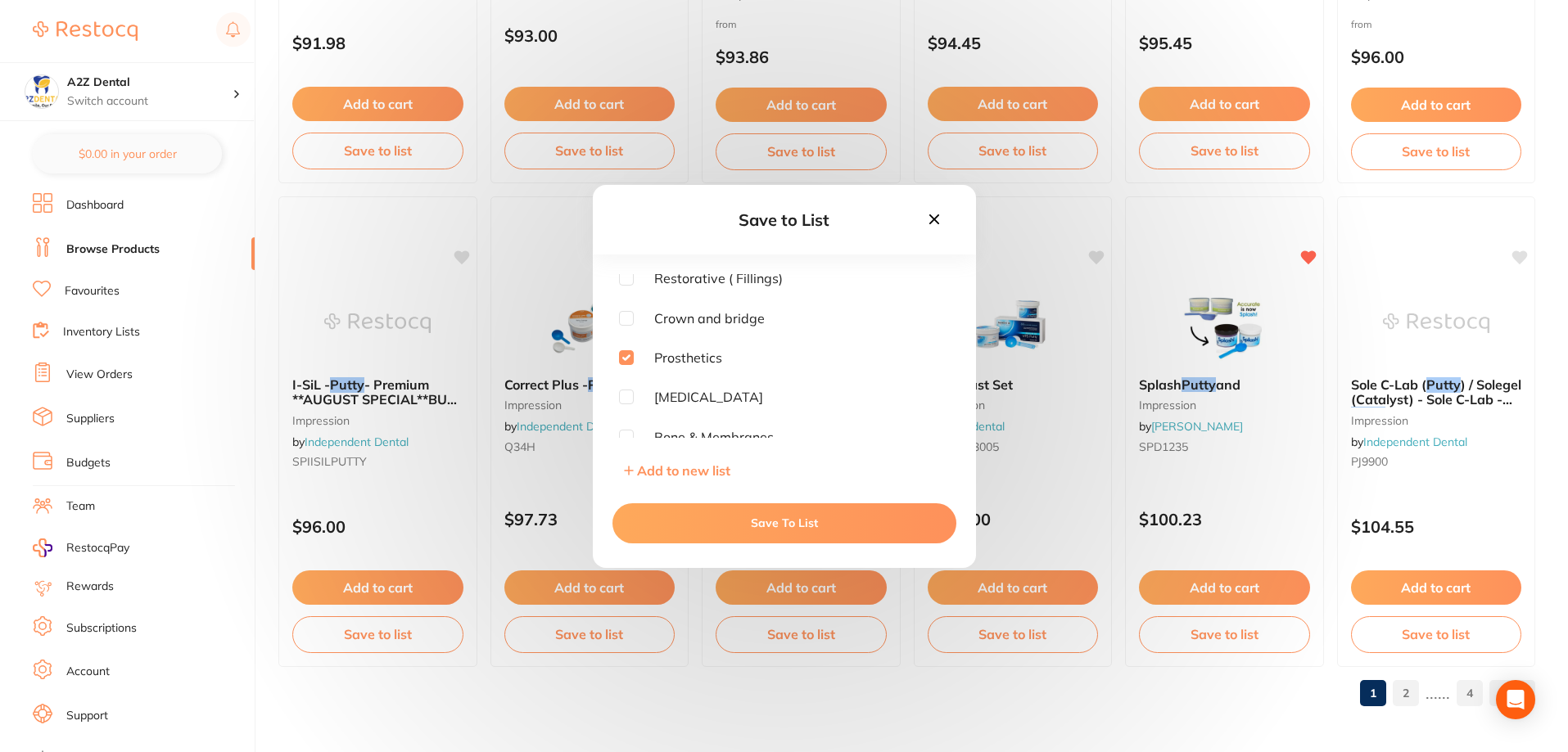
click at [795, 519] on button "Save To List" at bounding box center [784, 523] width 344 height 40
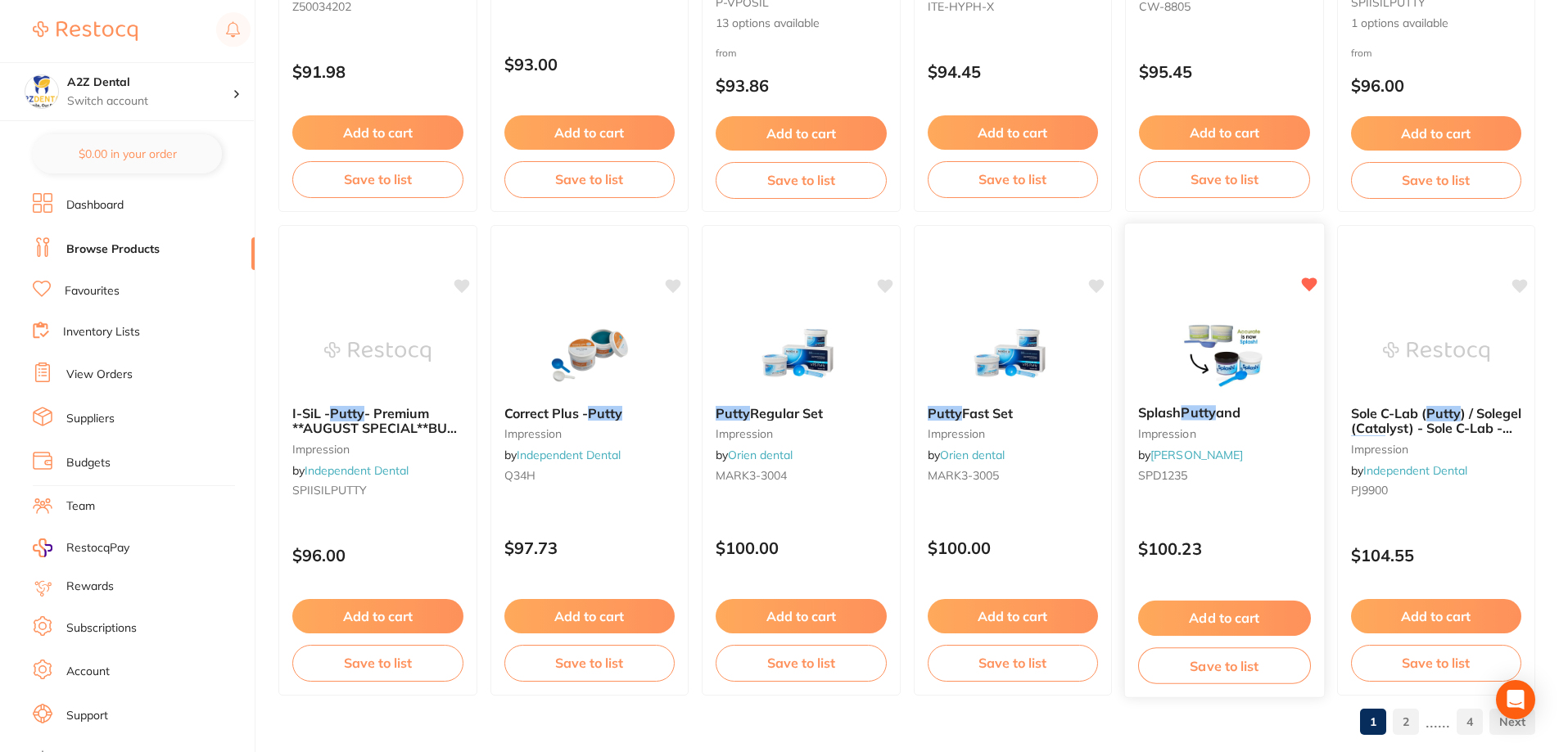
scroll to position [3905, 0]
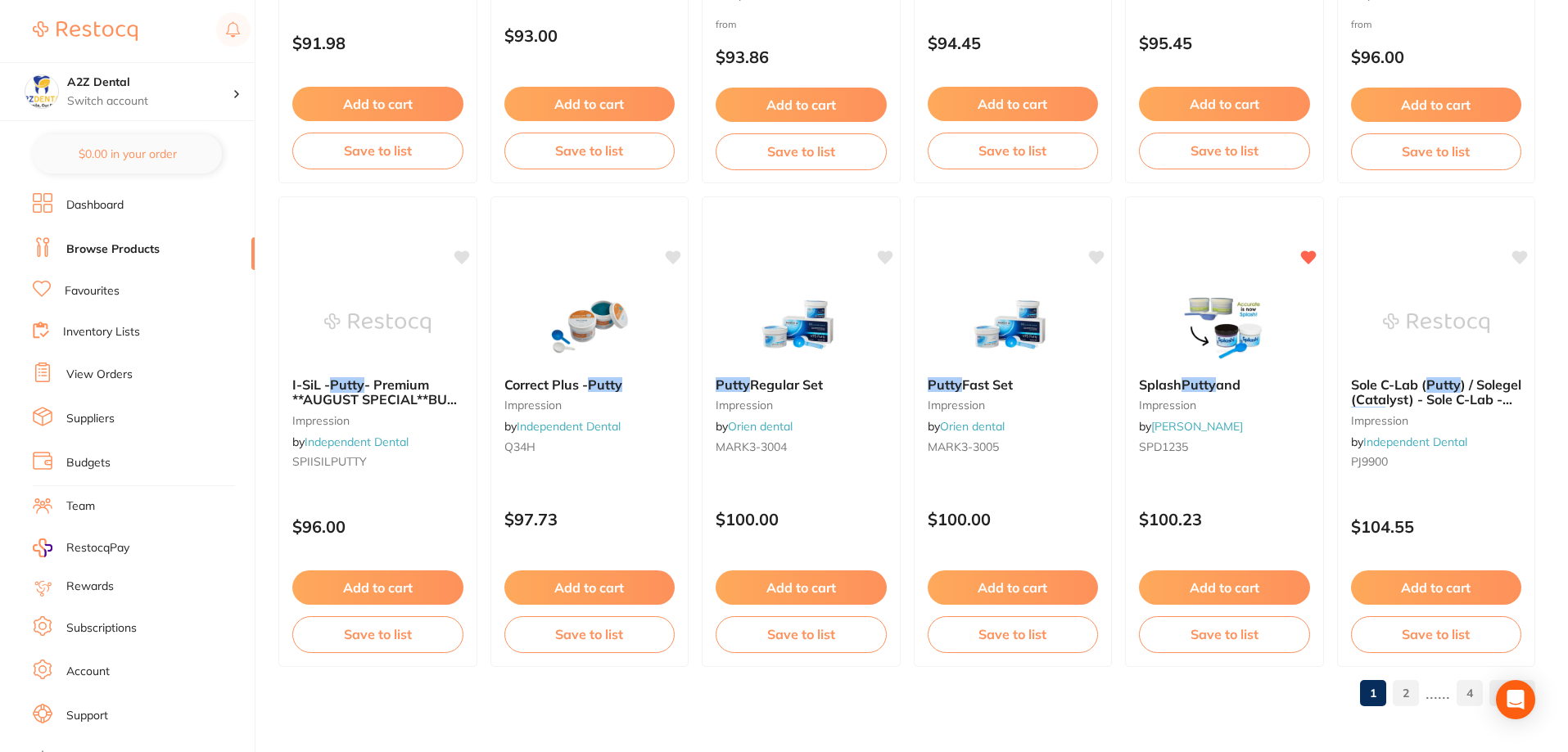
click at [1405, 691] on link "2" at bounding box center [1406, 693] width 26 height 33
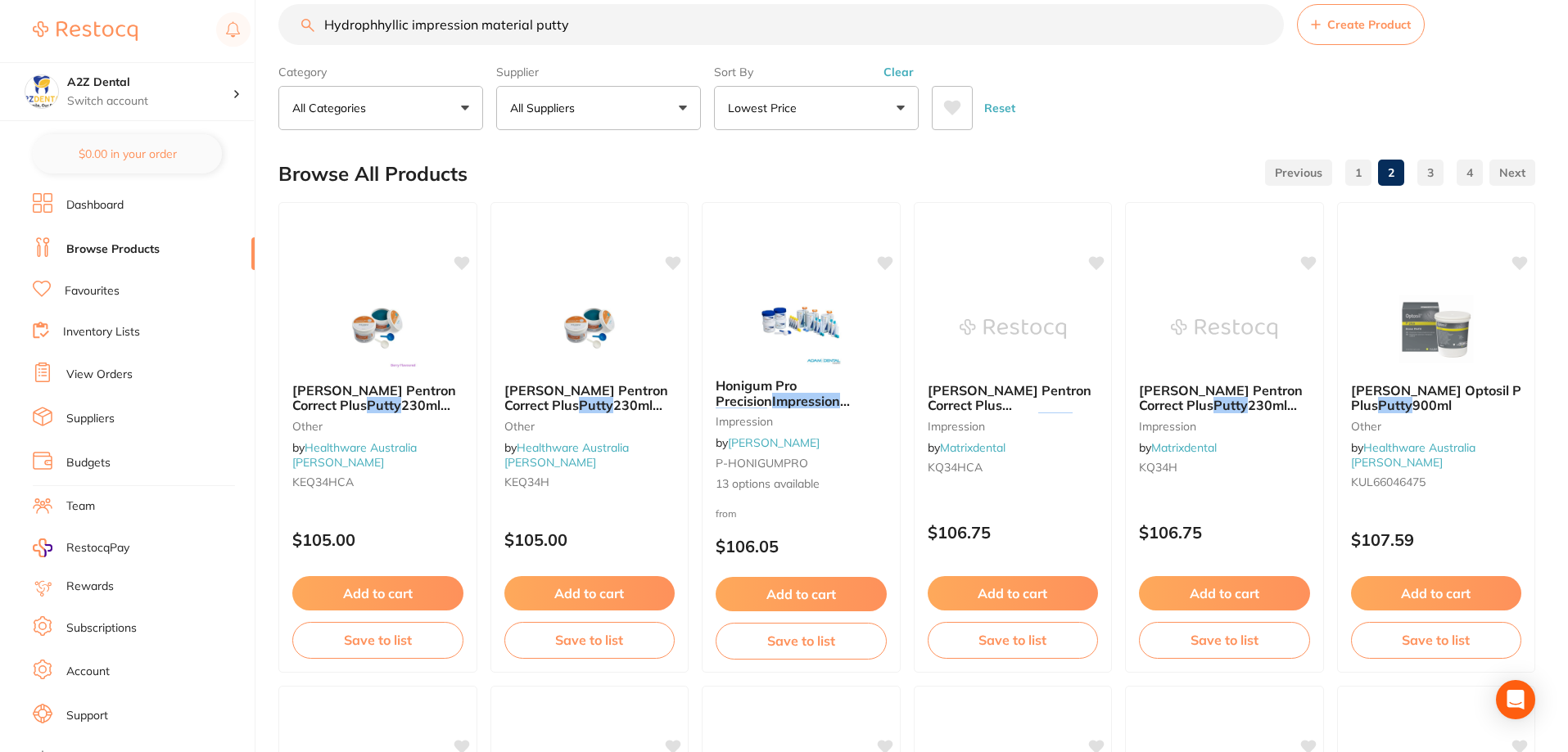
scroll to position [0, 0]
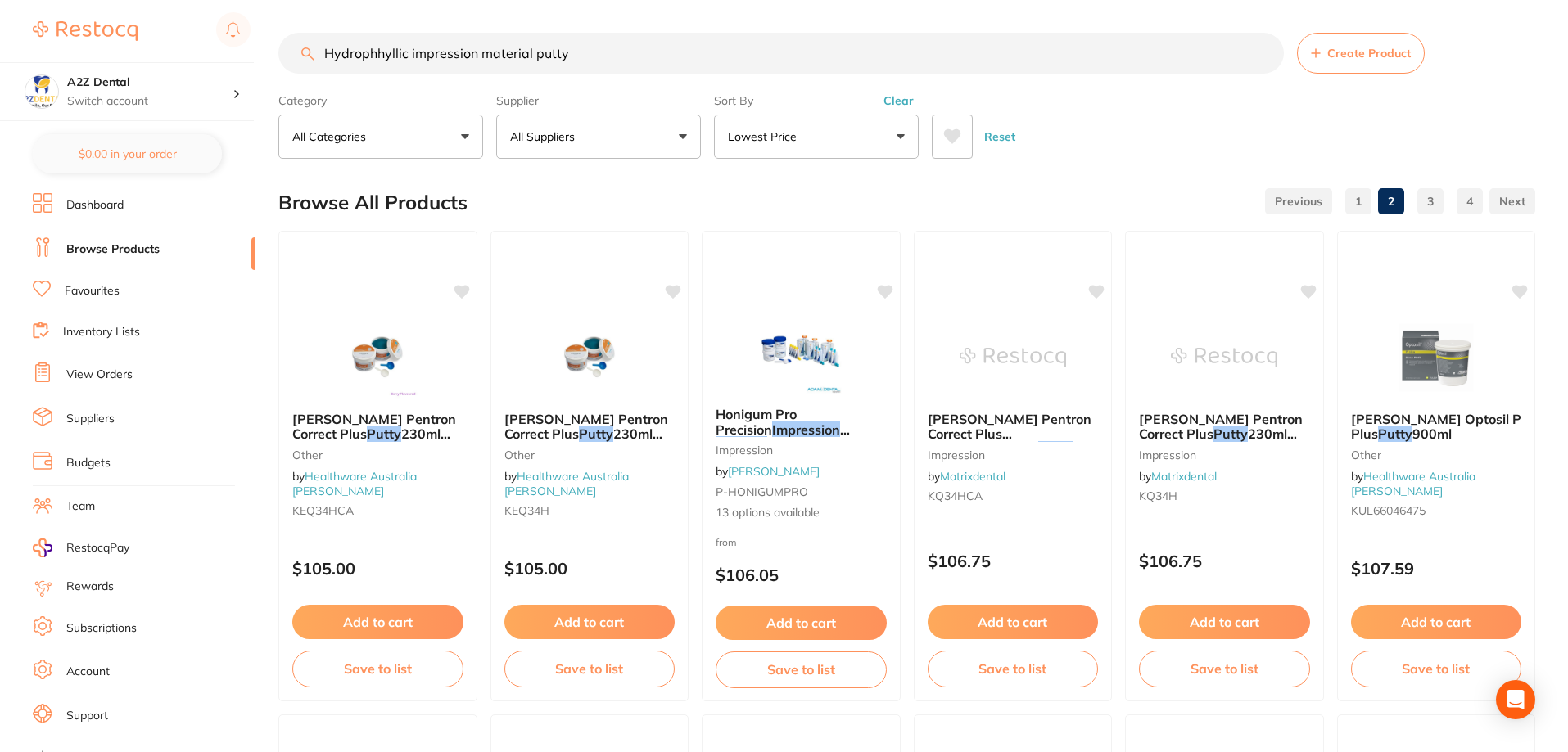
click at [1357, 200] on link "1" at bounding box center [1359, 201] width 26 height 33
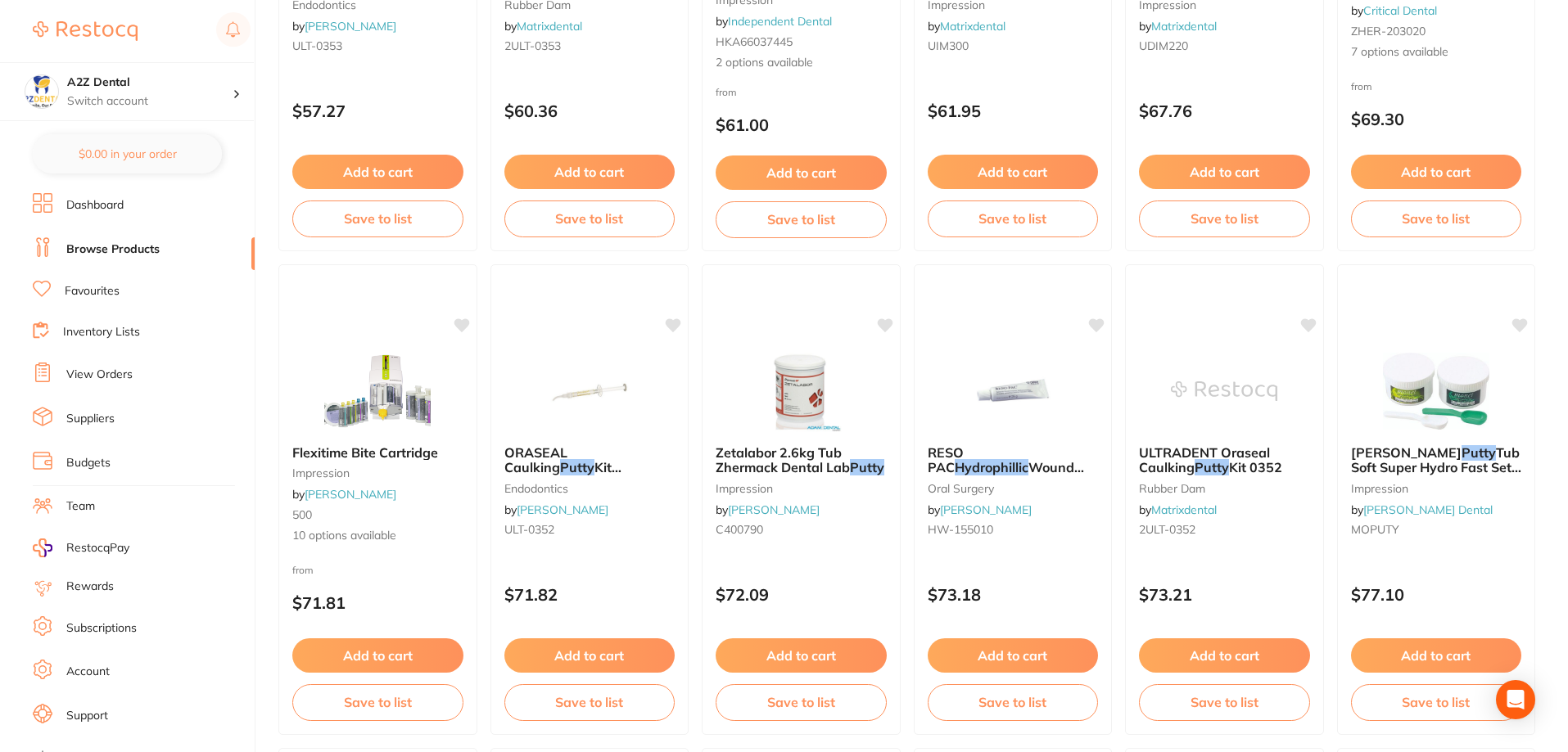
scroll to position [1474, 0]
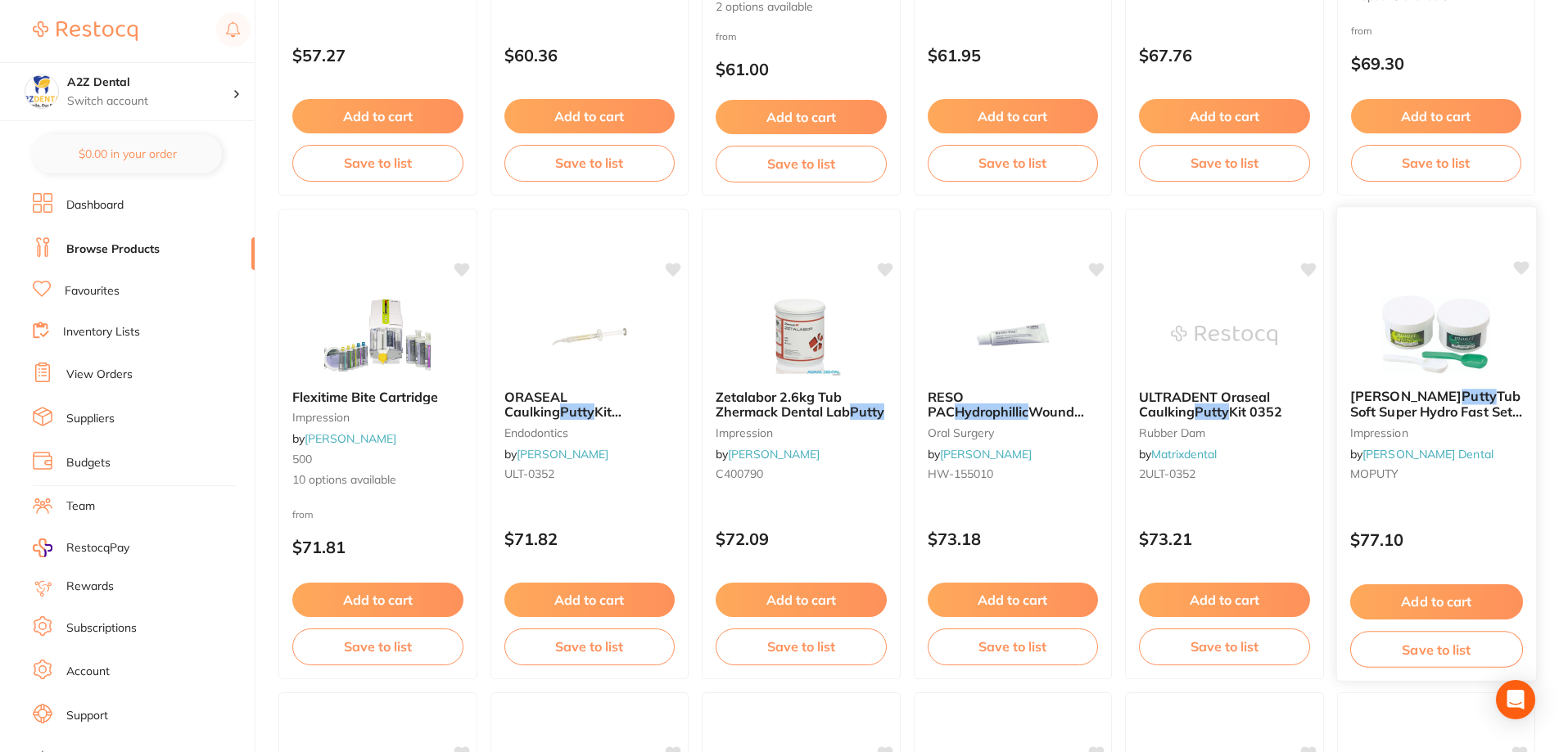
click at [1383, 398] on span "[PERSON_NAME]" at bounding box center [1405, 395] width 112 height 16
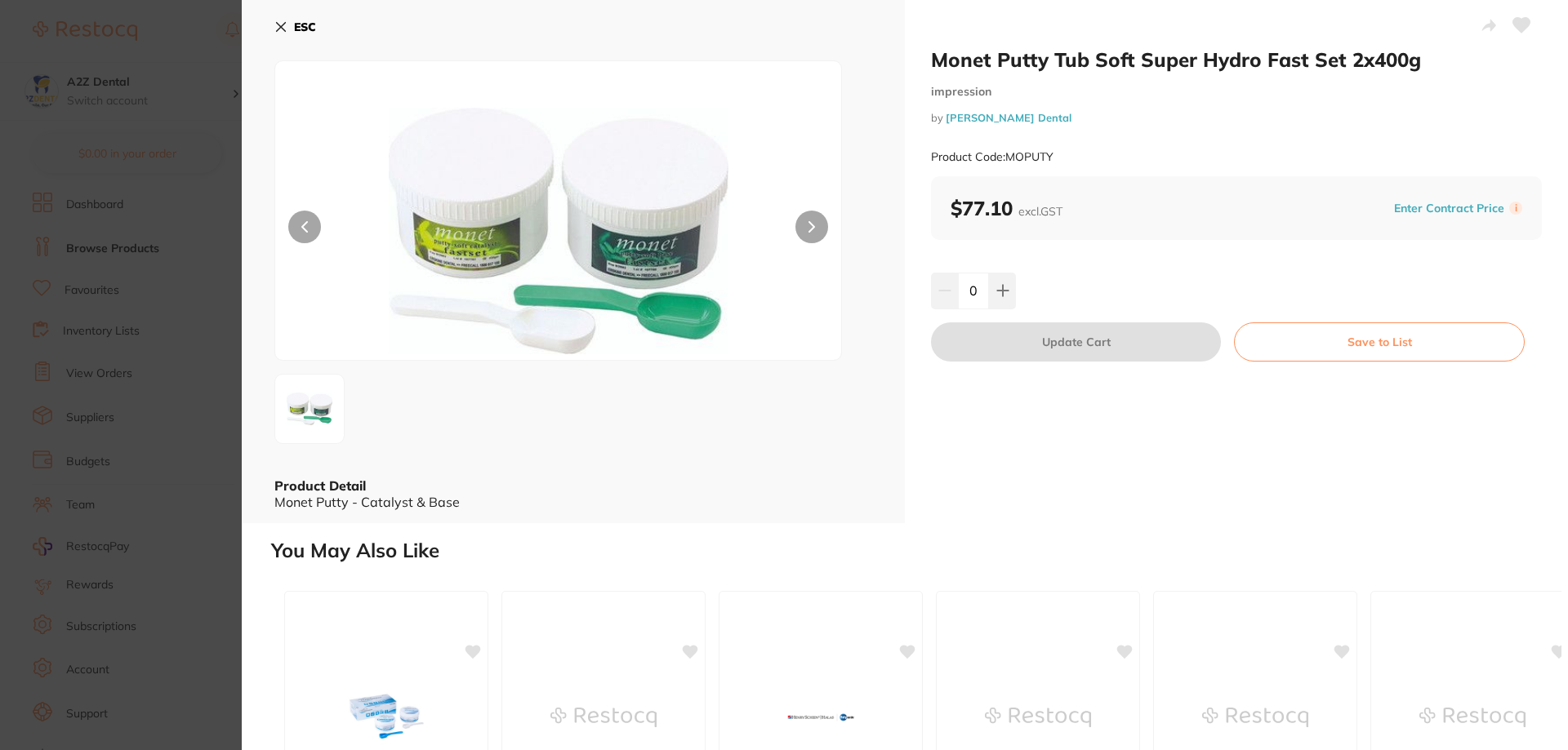
click at [278, 25] on icon at bounding box center [281, 27] width 9 height 9
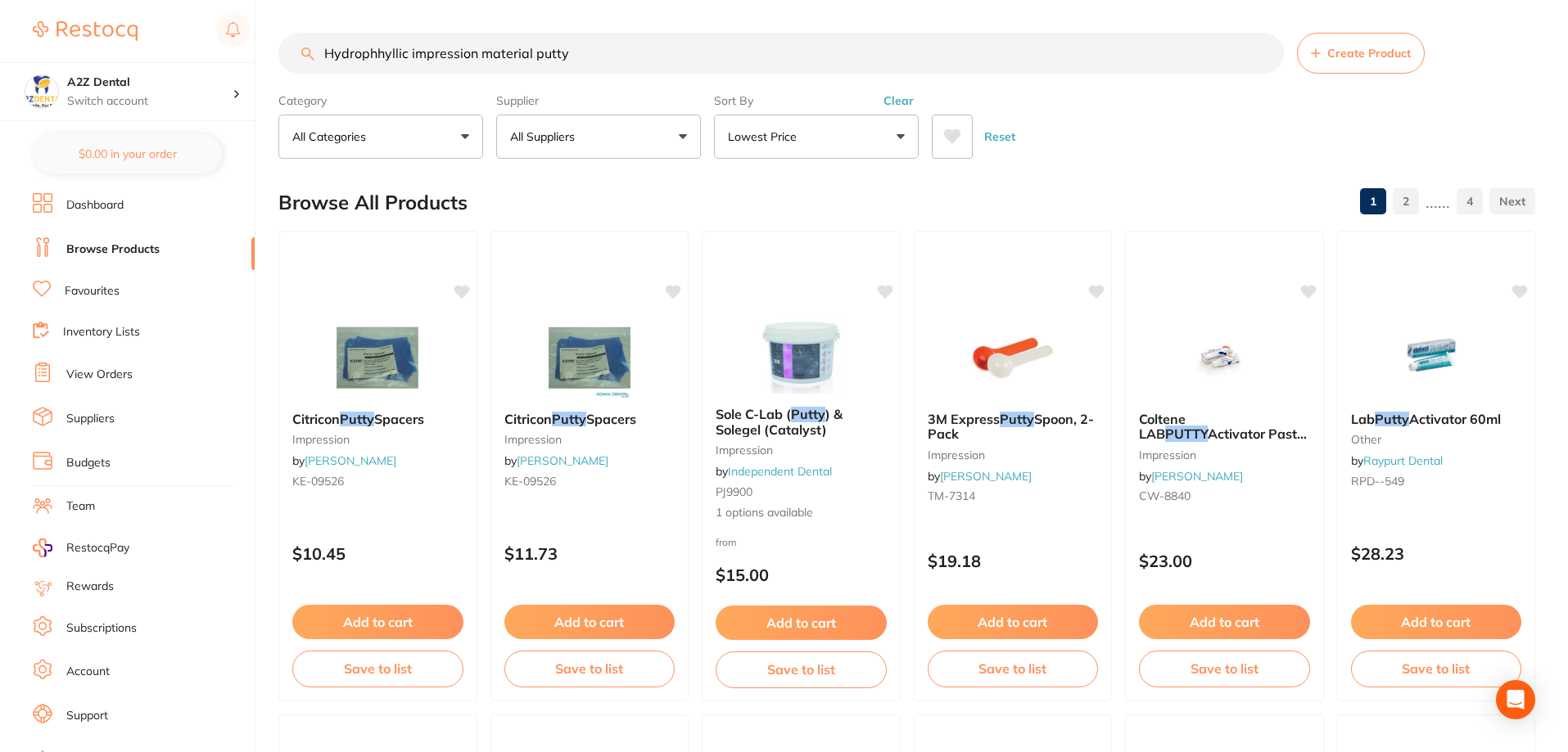
click at [574, 59] on input "Hydrophhyllic impression material putty" at bounding box center [781, 53] width 1006 height 41
click at [1264, 52] on input "Hydrophhyllic impression material putty" at bounding box center [781, 53] width 1006 height 41
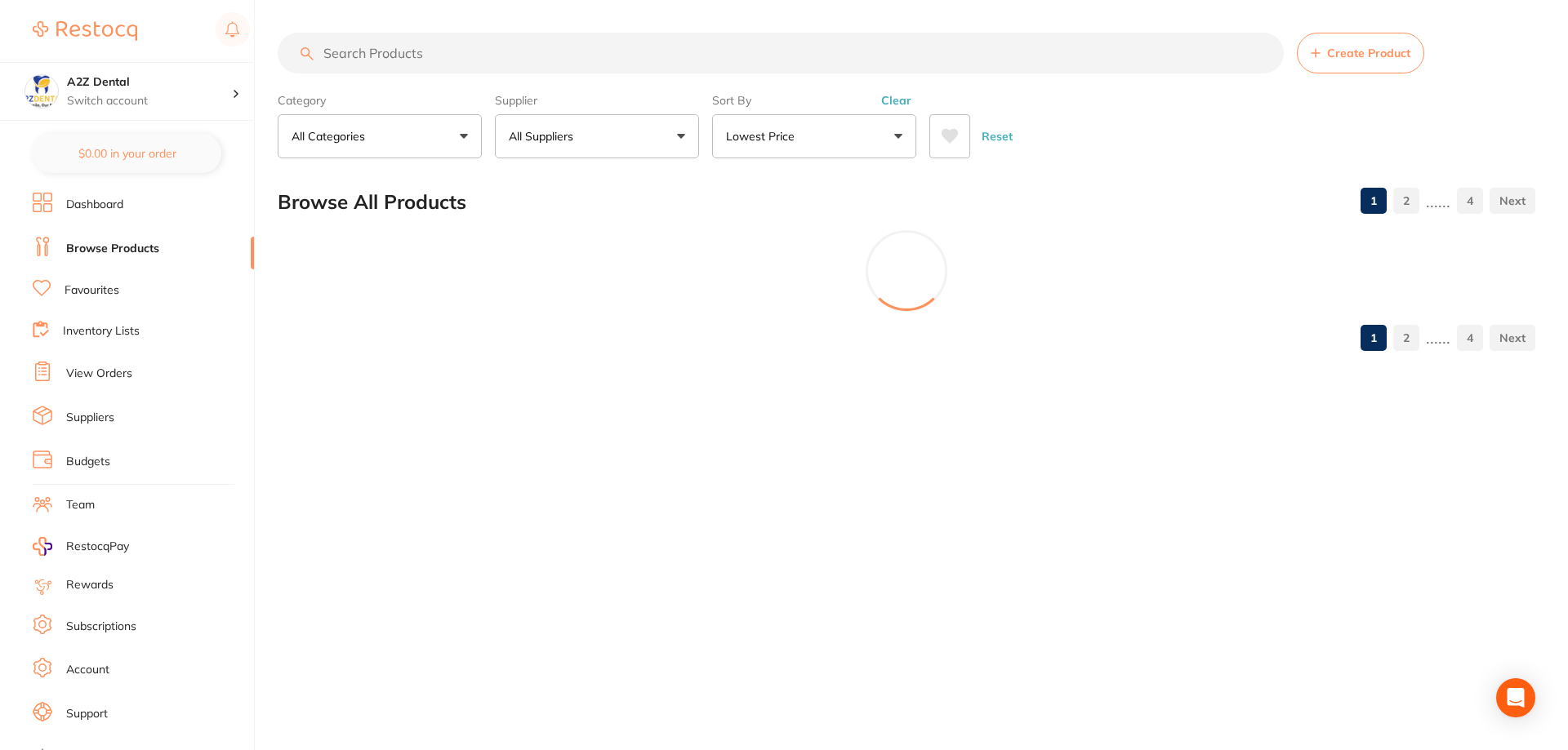
click at [416, 58] on input "search" at bounding box center [781, 53] width 1006 height 41
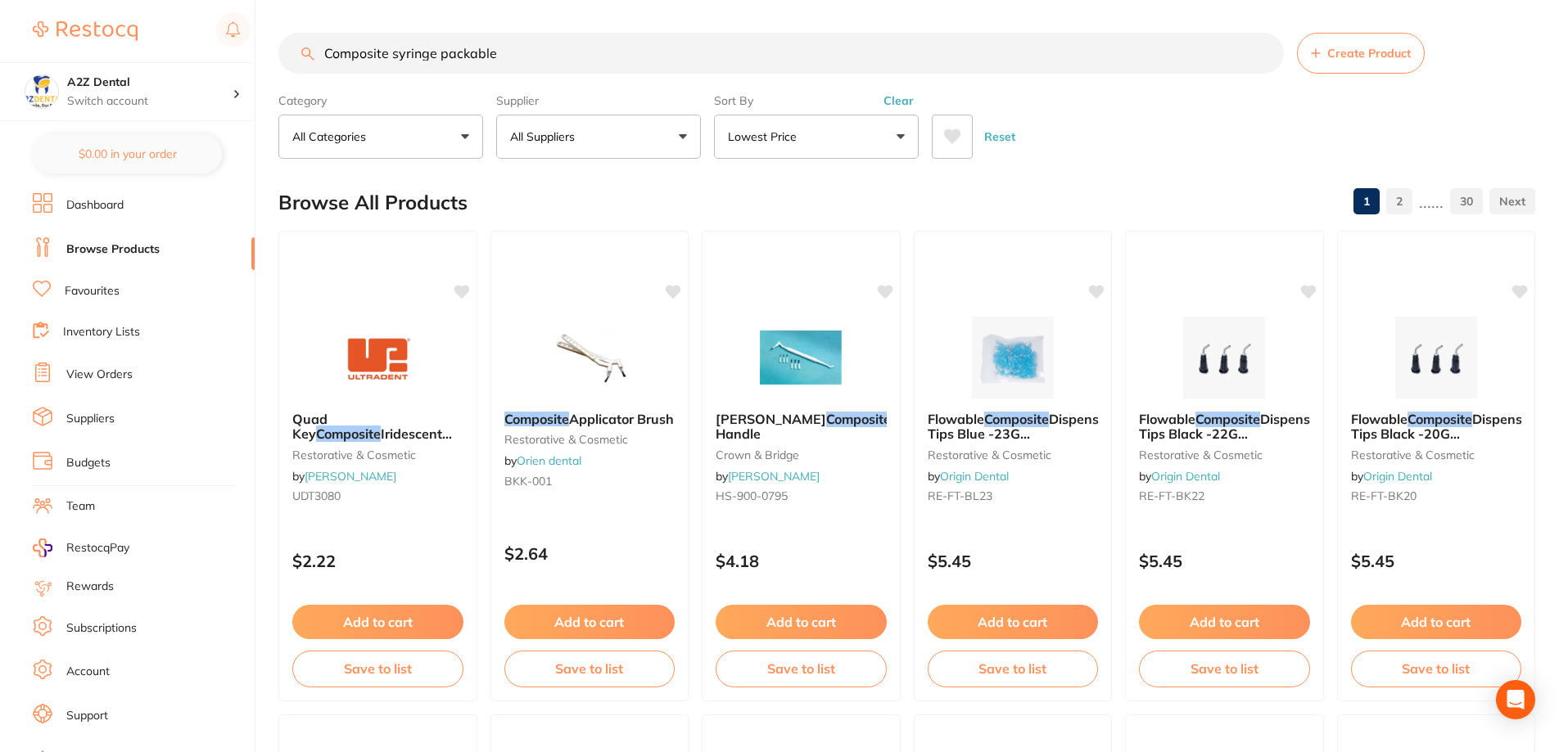
click at [512, 52] on input "Composite syringe packable" at bounding box center [781, 53] width 1006 height 41
drag, startPoint x: 394, startPoint y: 56, endPoint x: 438, endPoint y: 54, distance: 44.0
click at [438, 54] on input "Composite syringe packable" at bounding box center [781, 53] width 1006 height 41
drag, startPoint x: 446, startPoint y: 51, endPoint x: 391, endPoint y: 58, distance: 55.4
click at [391, 58] on input "Composite packable" at bounding box center [781, 53] width 1006 height 41
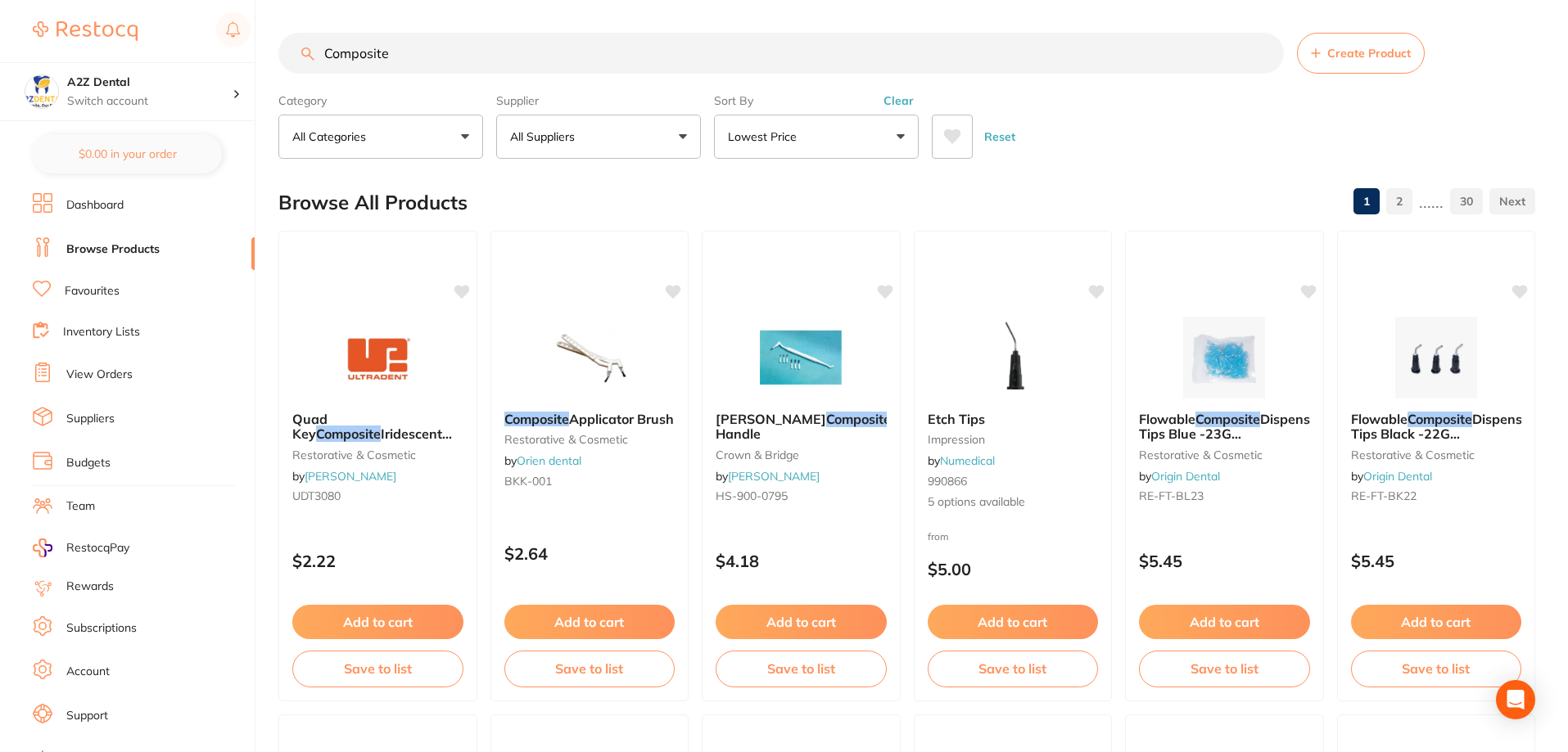
click at [1247, 58] on input "Composite" at bounding box center [781, 53] width 1006 height 41
click at [449, 41] on input "Composite" at bounding box center [781, 53] width 1006 height 41
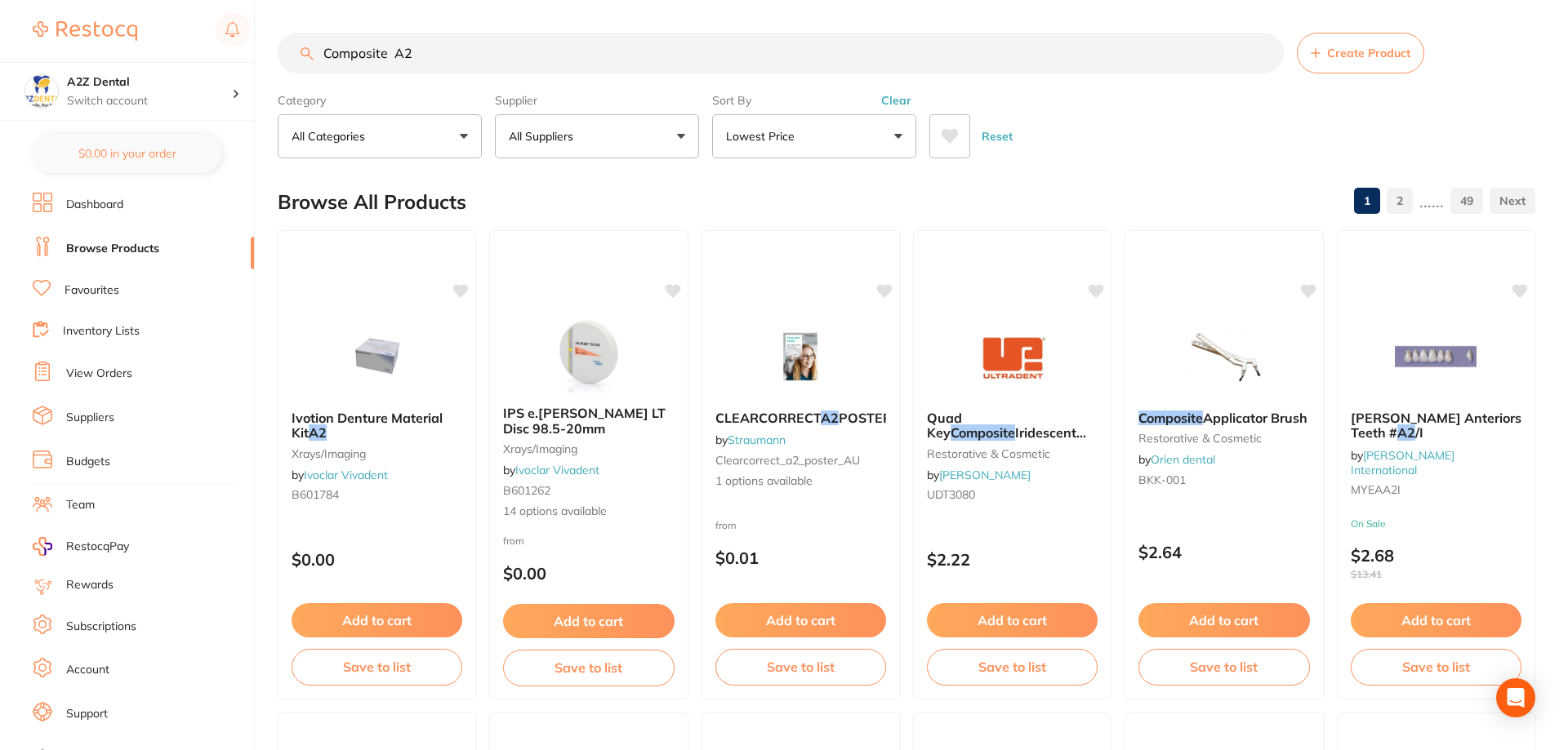
type input "Composite A2"
drag, startPoint x: 444, startPoint y: 49, endPoint x: 254, endPoint y: 43, distance: 190.1
click at [254, 43] on div "$0.00 A2Z Dental Switch account A2Z Dental $0.00 in your order Dashboard Browse…" at bounding box center [782, 375] width 1564 height 750
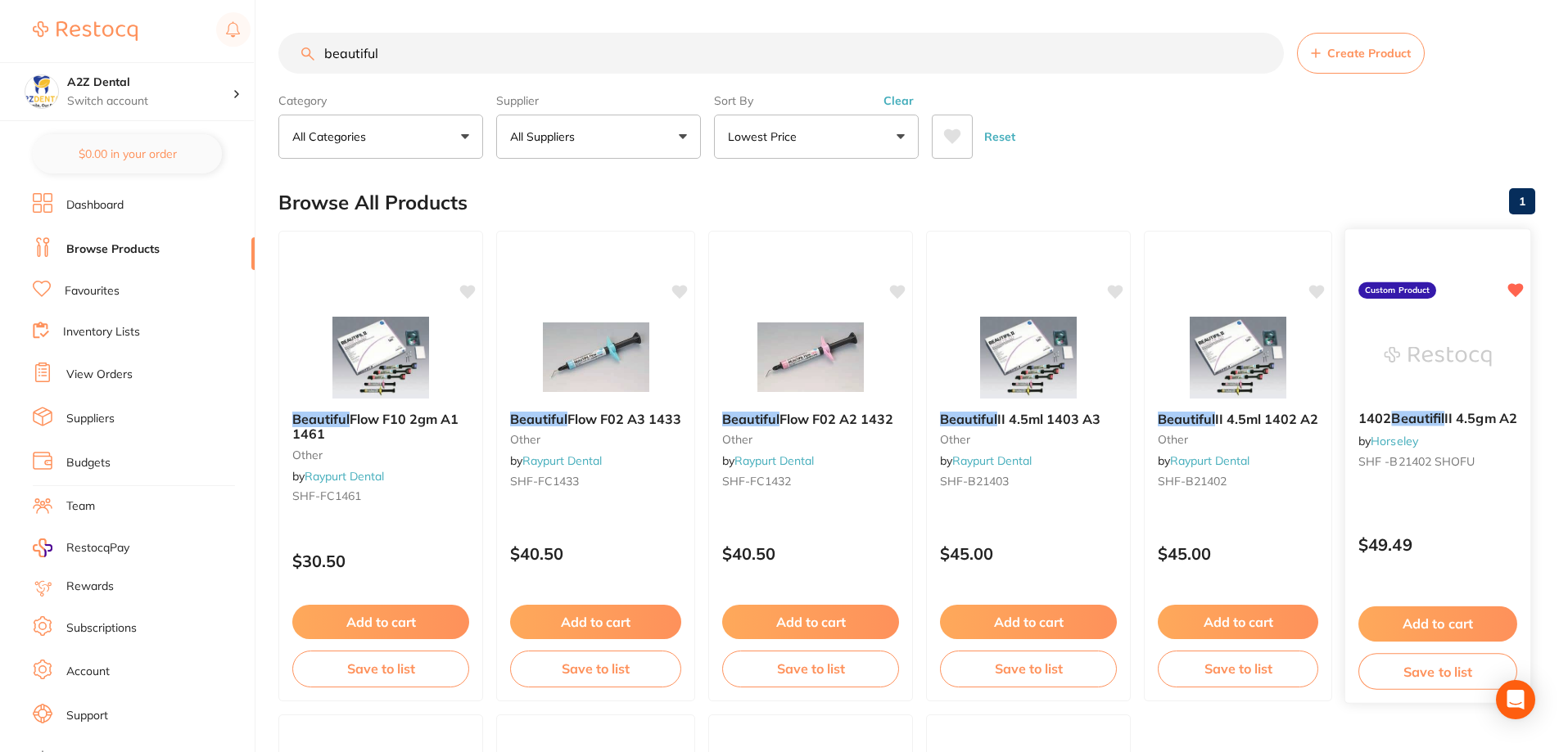
type input "beautiful"
click at [1443, 416] on em "Beautifil" at bounding box center [1418, 418] width 53 height 16
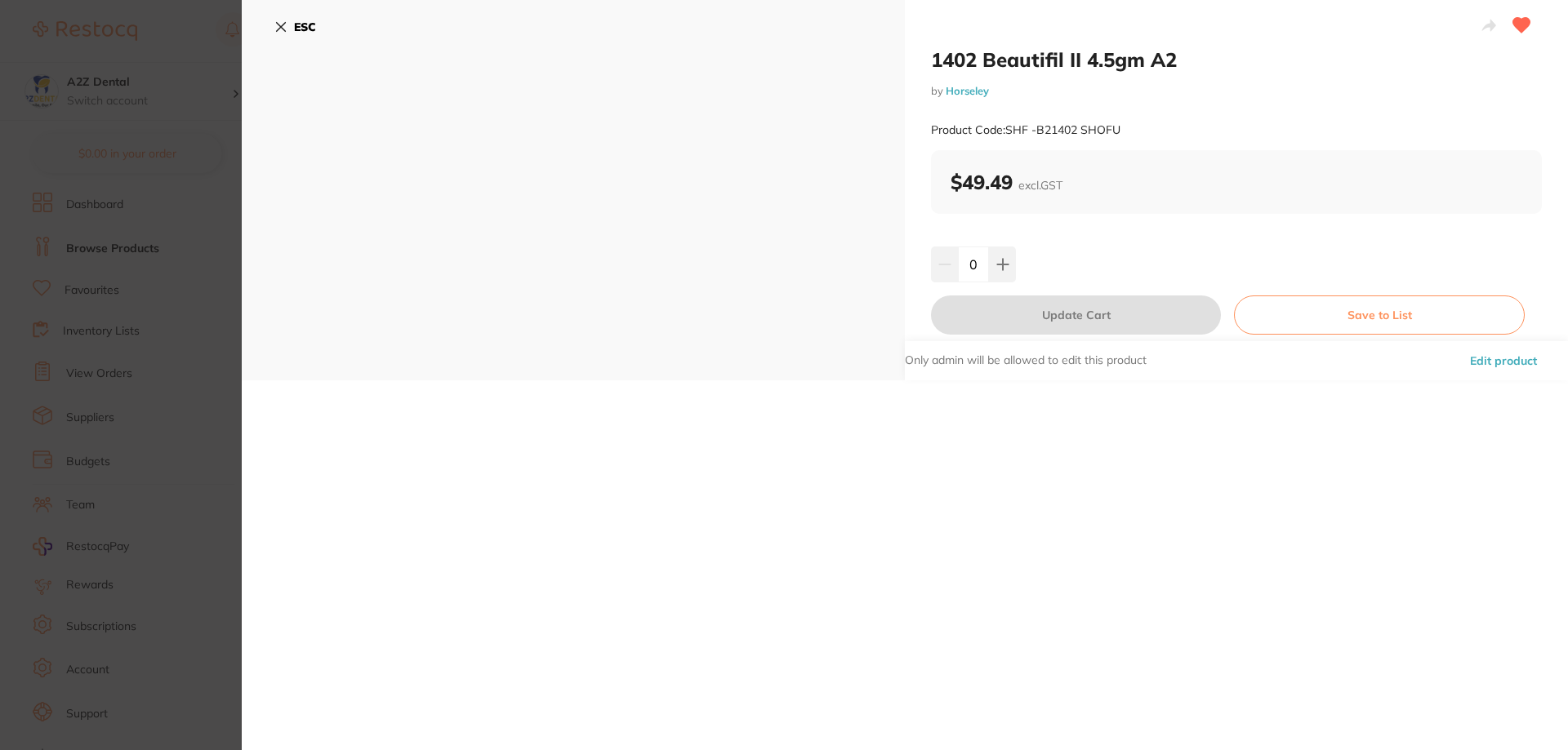
click at [282, 26] on icon at bounding box center [281, 27] width 9 height 9
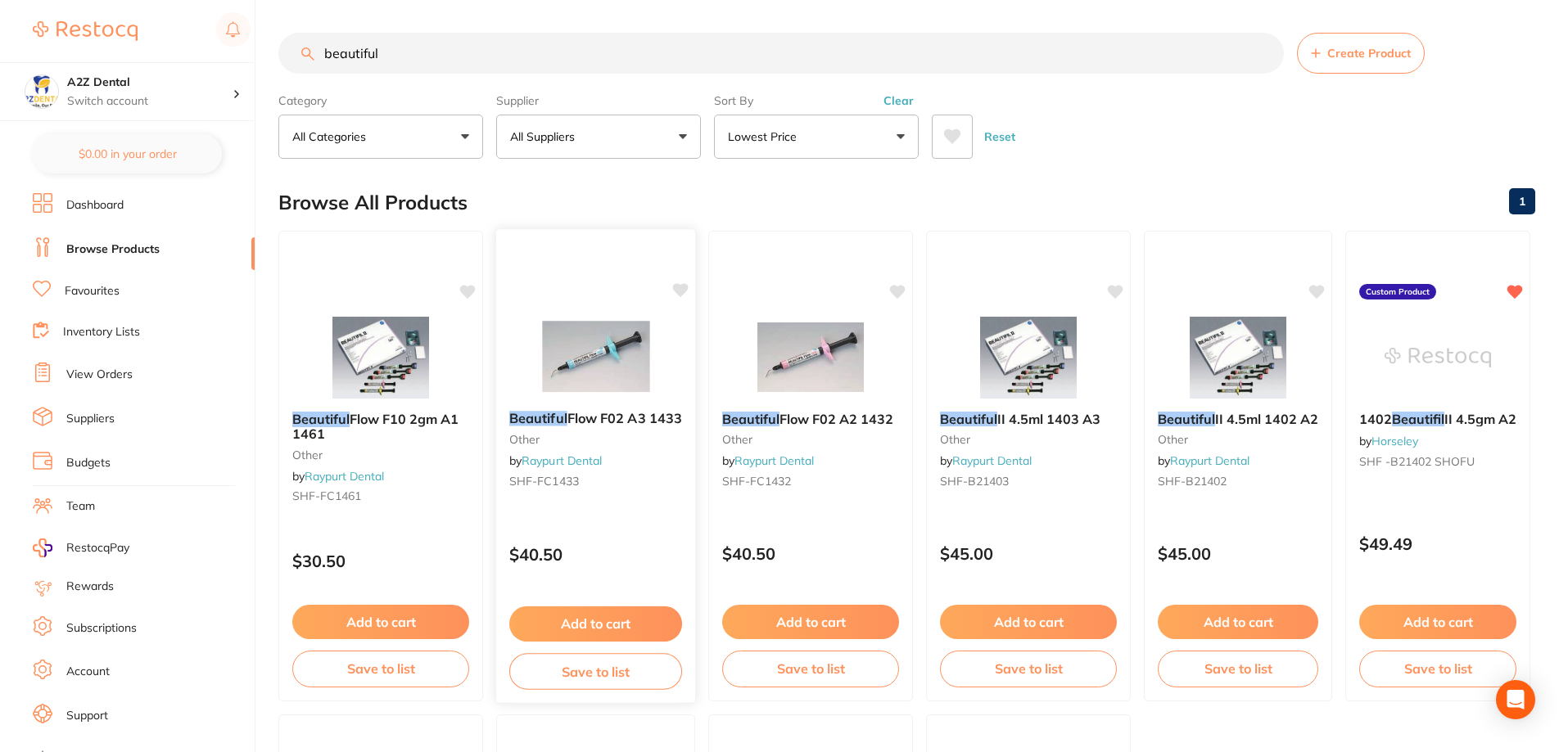
click at [574, 459] on link "Raypurt Dental" at bounding box center [561, 461] width 80 height 15
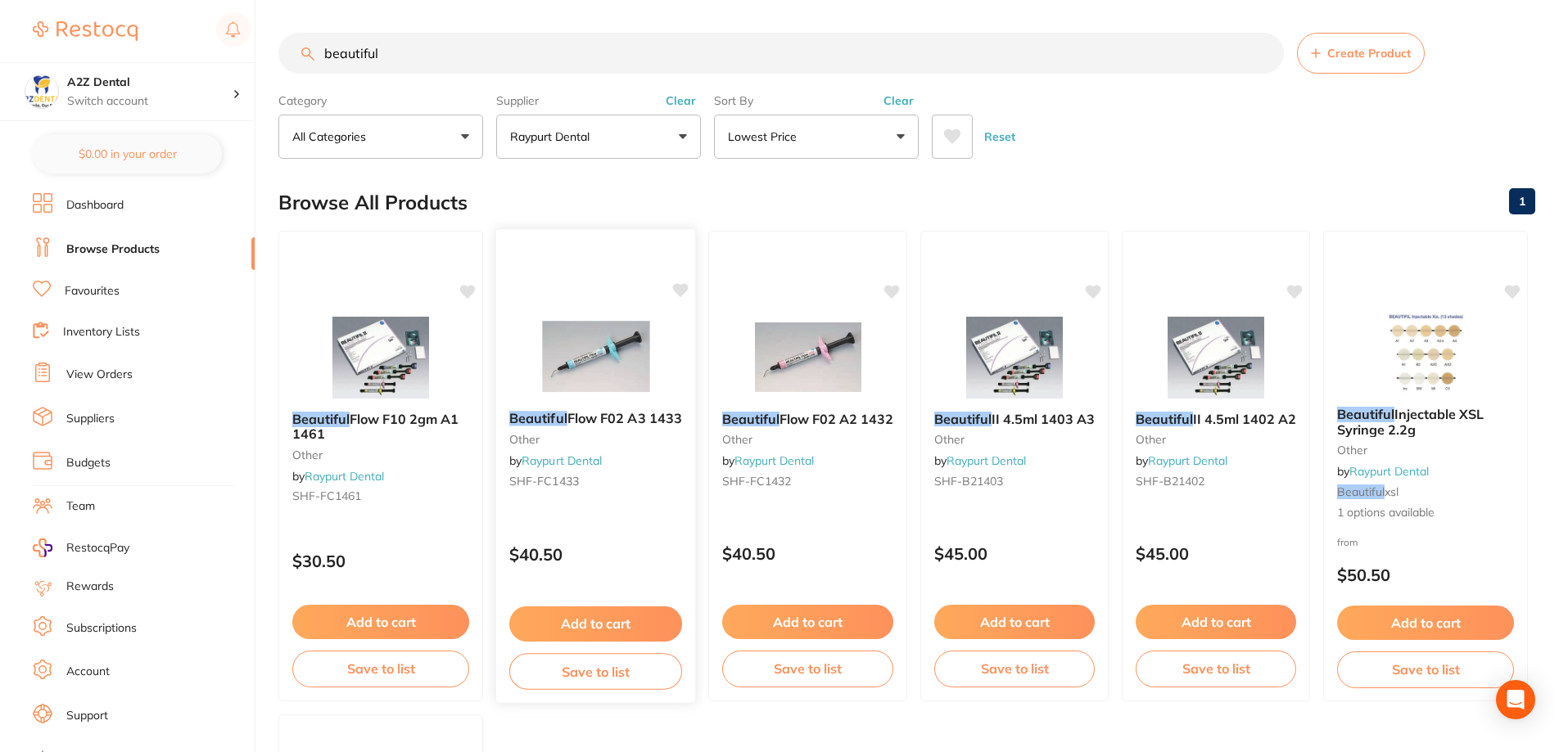
click at [571, 461] on link "Raypurt Dental" at bounding box center [561, 461] width 80 height 15
click at [469, 137] on button "All Categories" at bounding box center [380, 136] width 204 height 44
click at [364, 196] on input "search" at bounding box center [380, 185] width 204 height 41
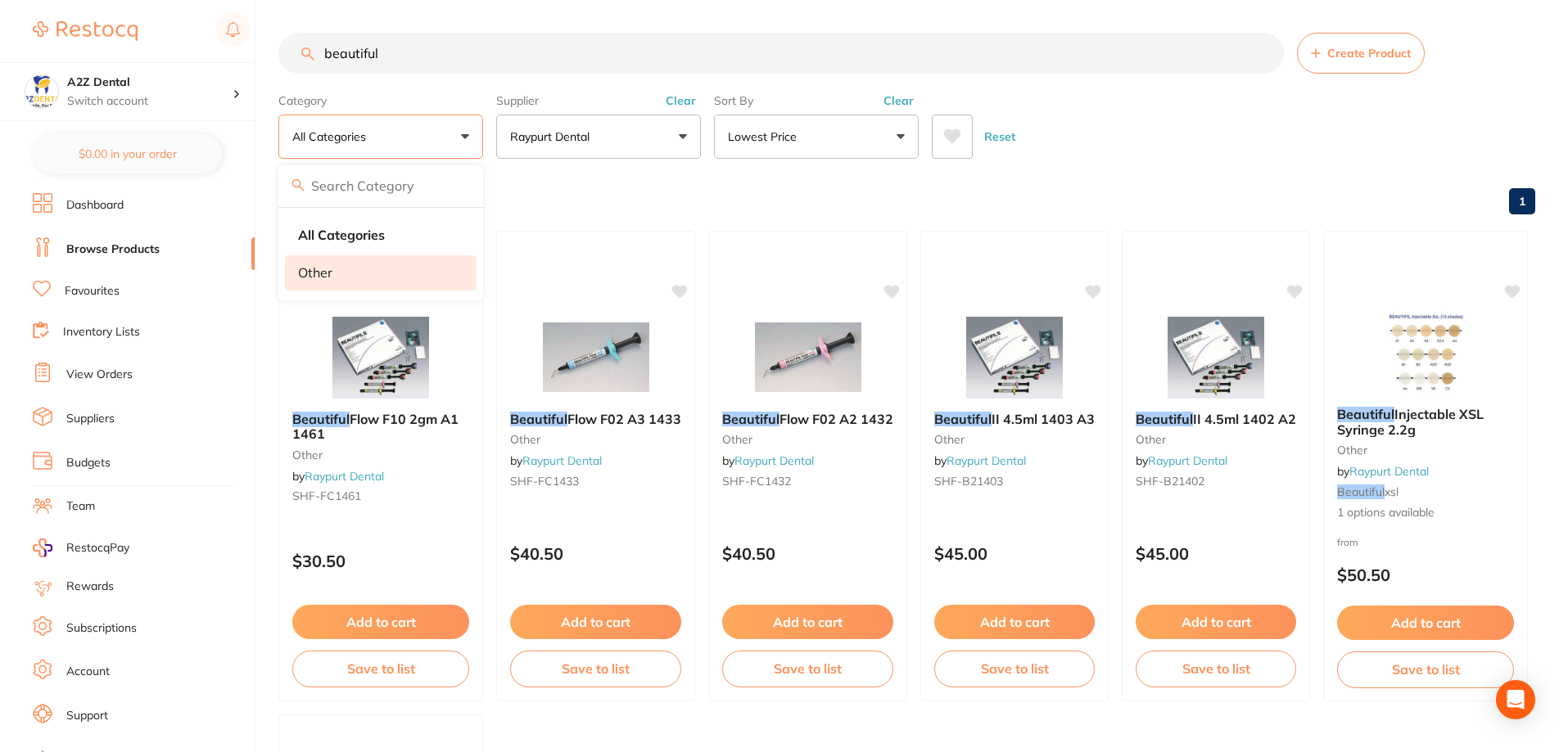
click at [326, 276] on p "other" at bounding box center [315, 272] width 34 height 15
click at [619, 224] on div "Browse All Products 1" at bounding box center [907, 202] width 1257 height 55
click at [348, 134] on button "other" at bounding box center [380, 136] width 204 height 44
type input "composite"
click at [335, 237] on strong "All Categories" at bounding box center [342, 236] width 87 height 15
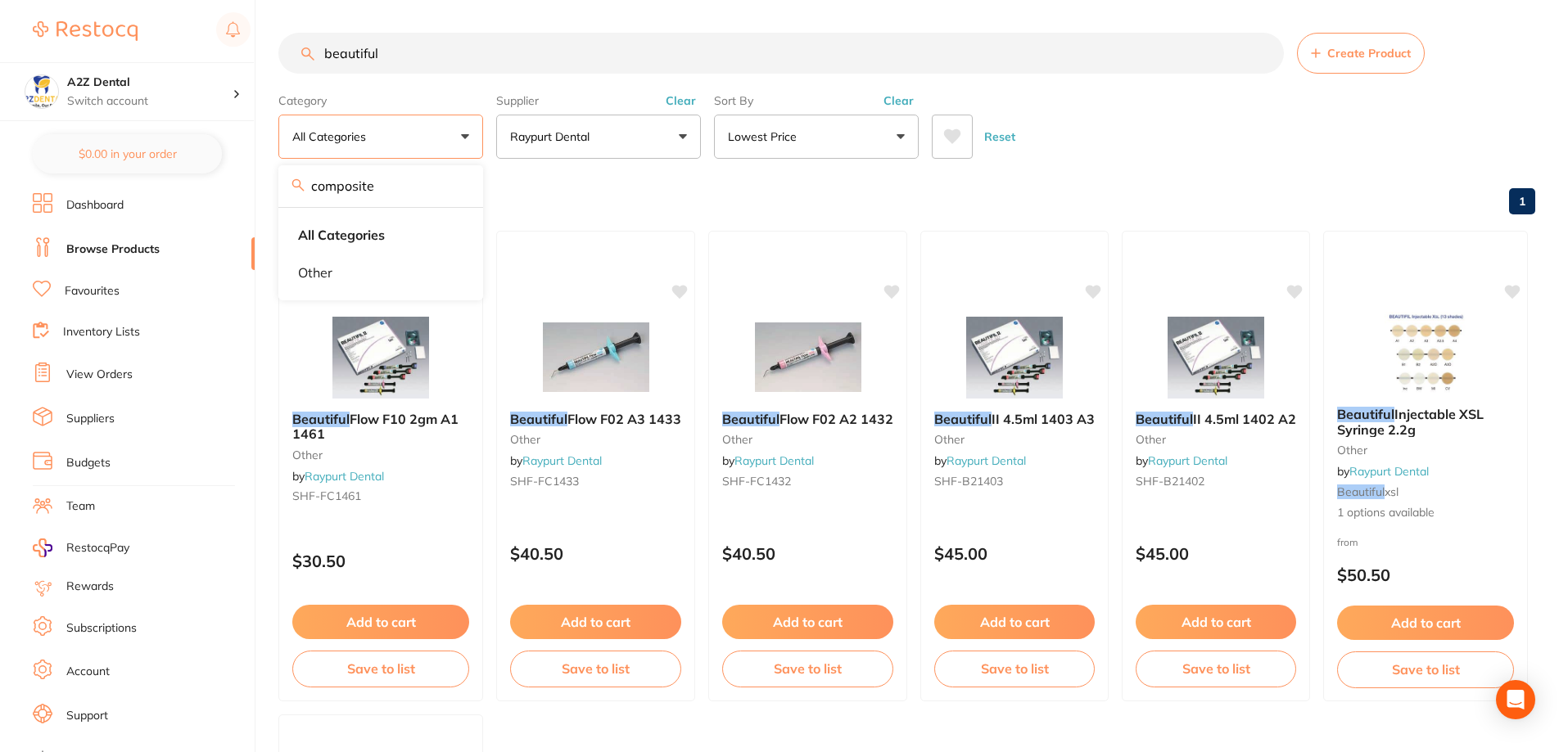
click at [624, 222] on div "Browse All Products 1" at bounding box center [907, 202] width 1257 height 55
click at [822, 143] on button "Lowest Price" at bounding box center [817, 136] width 204 height 44
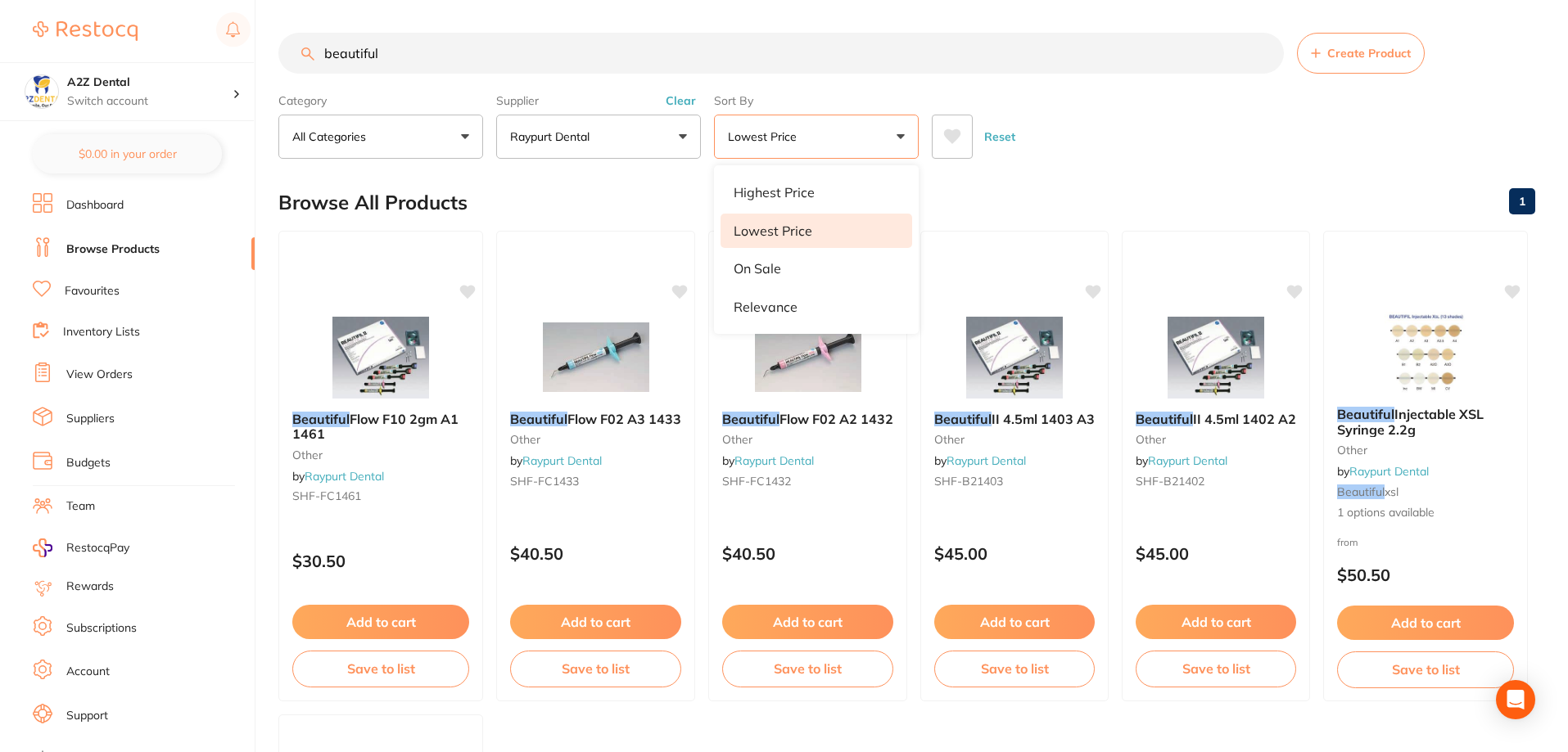
click at [822, 143] on button "Lowest Price" at bounding box center [817, 136] width 204 height 44
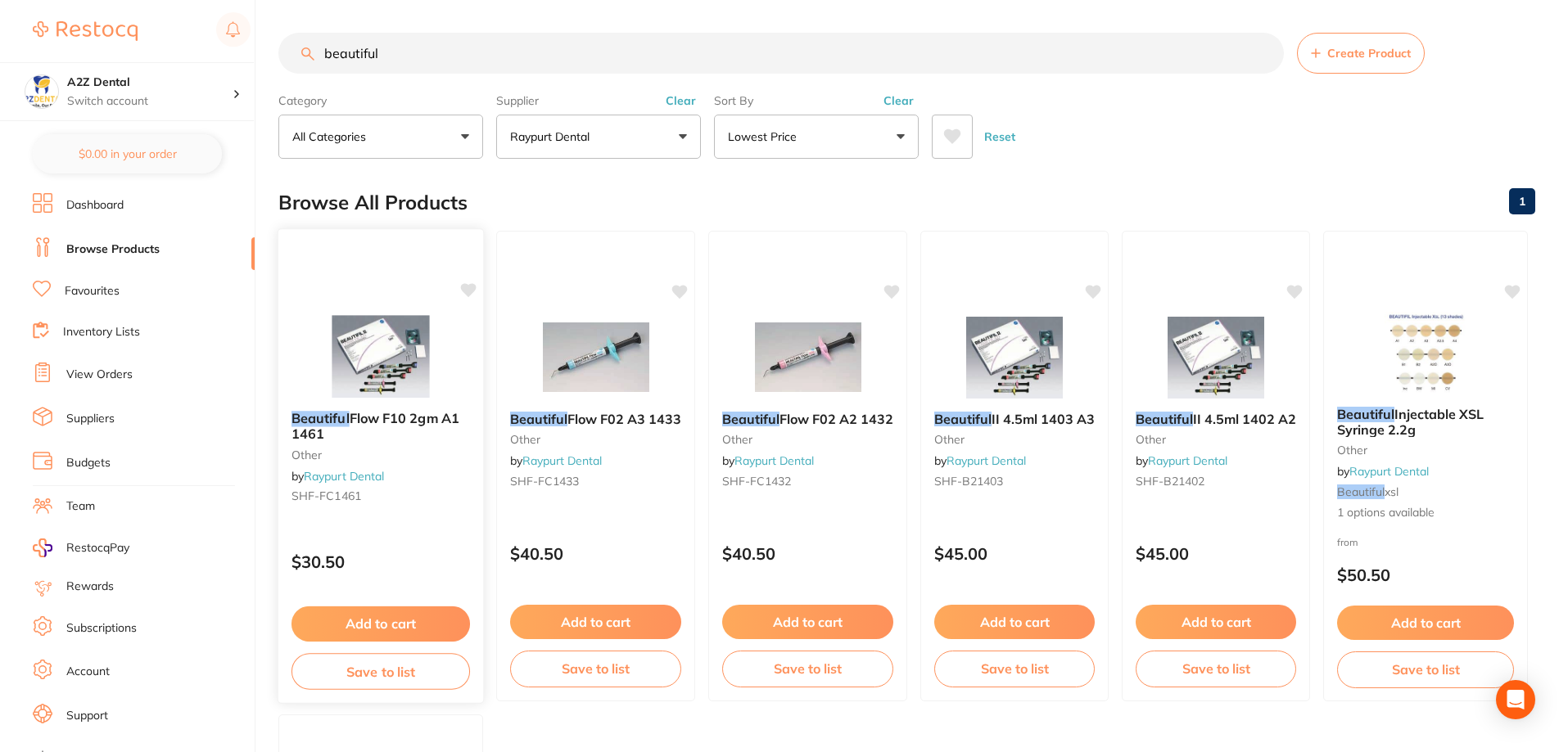
click at [342, 481] on link "Raypurt Dental" at bounding box center [344, 477] width 80 height 15
click at [347, 474] on link "Raypurt Dental" at bounding box center [344, 477] width 80 height 15
click at [379, 350] on img at bounding box center [379, 356] width 107 height 82
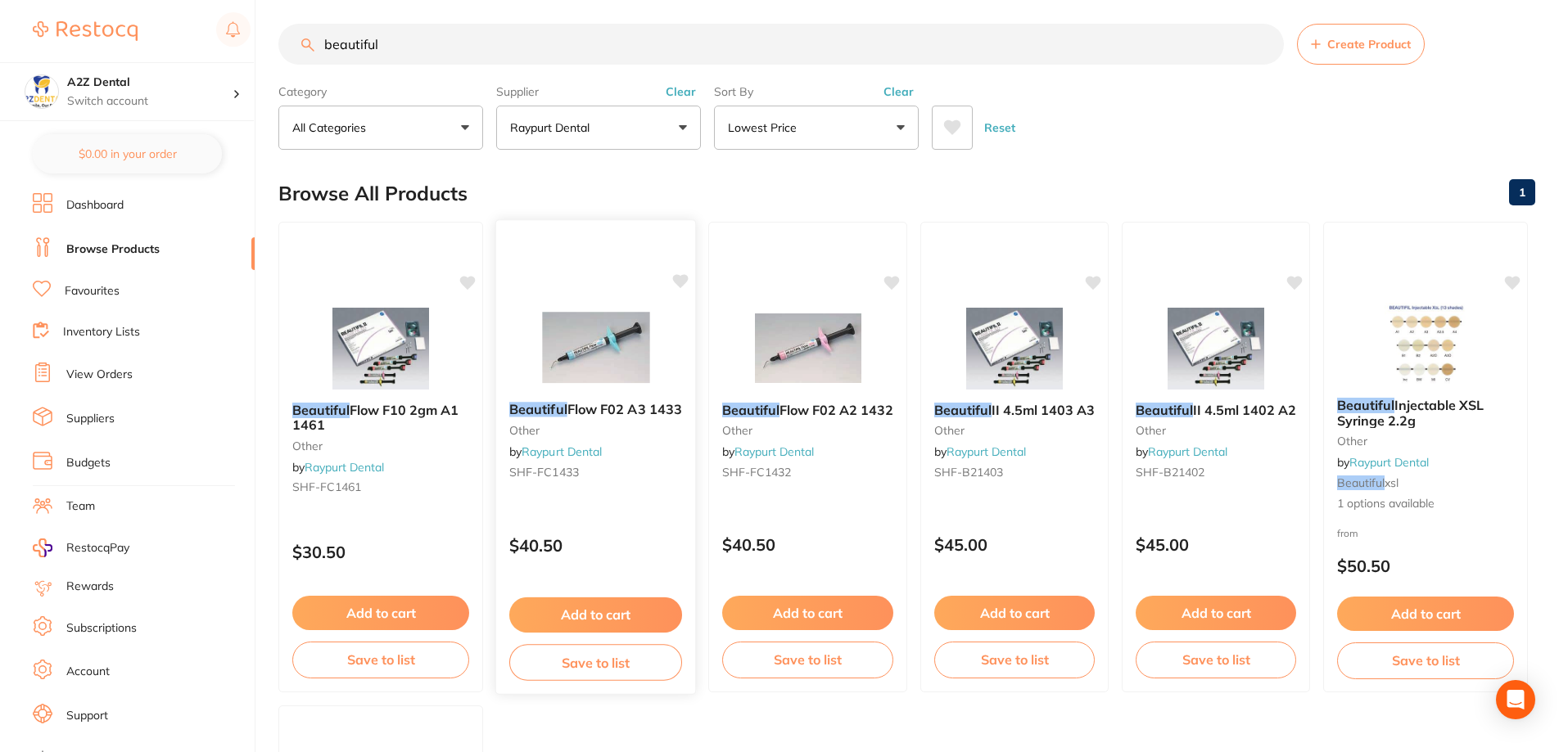
click at [587, 381] on img at bounding box center [595, 347] width 107 height 82
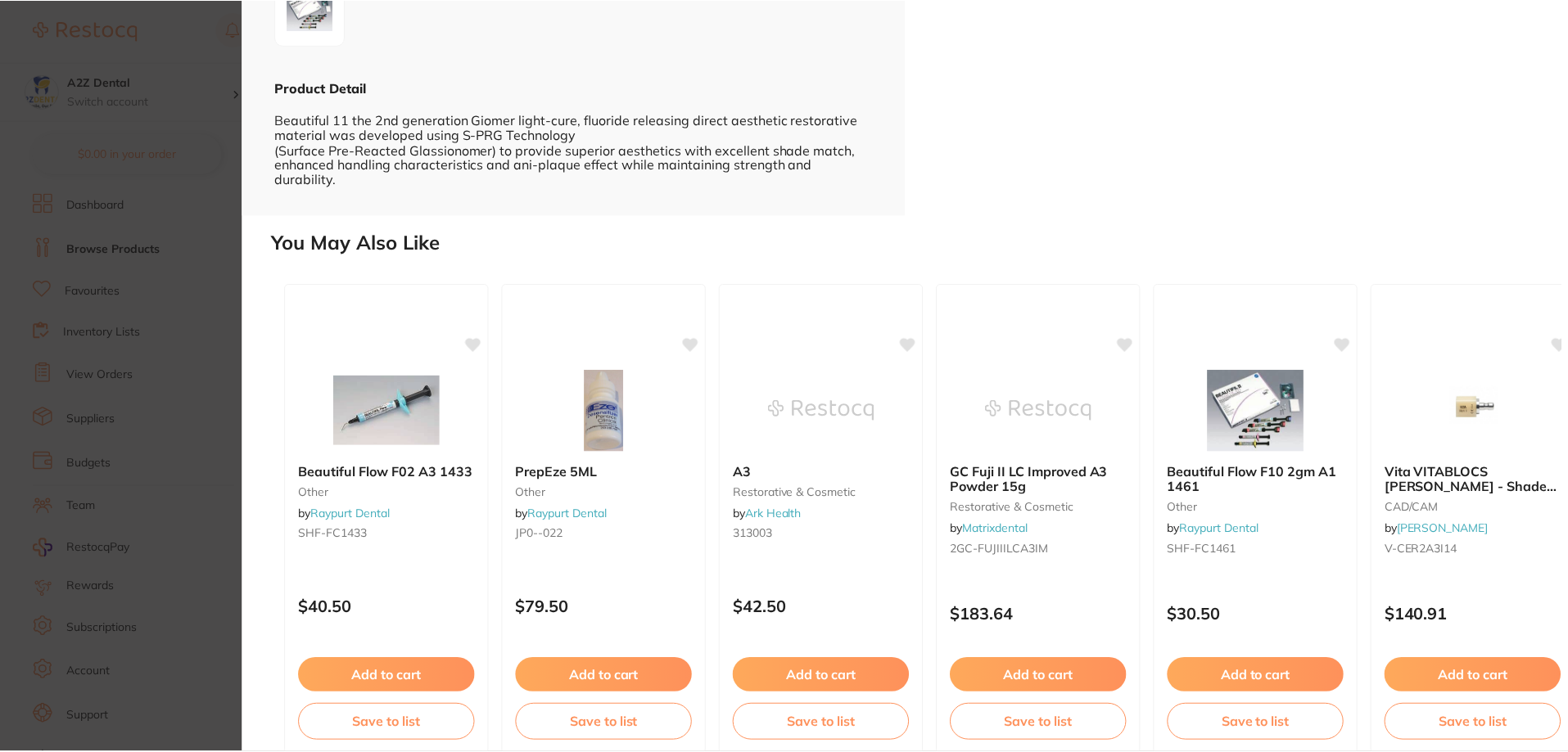
scroll to position [406, 0]
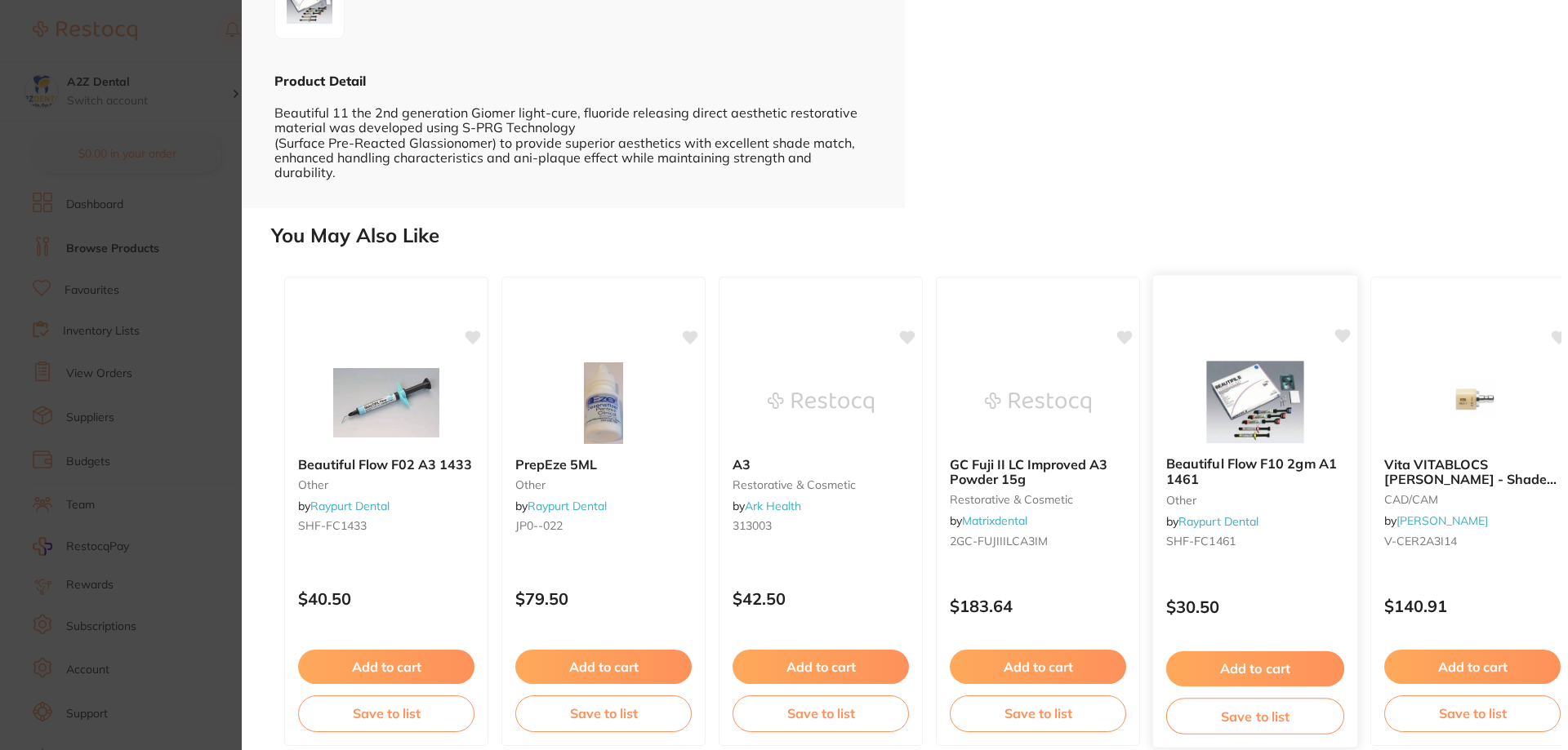
click at [1201, 513] on link "Raypurt Dental" at bounding box center [1219, 521] width 80 height 15
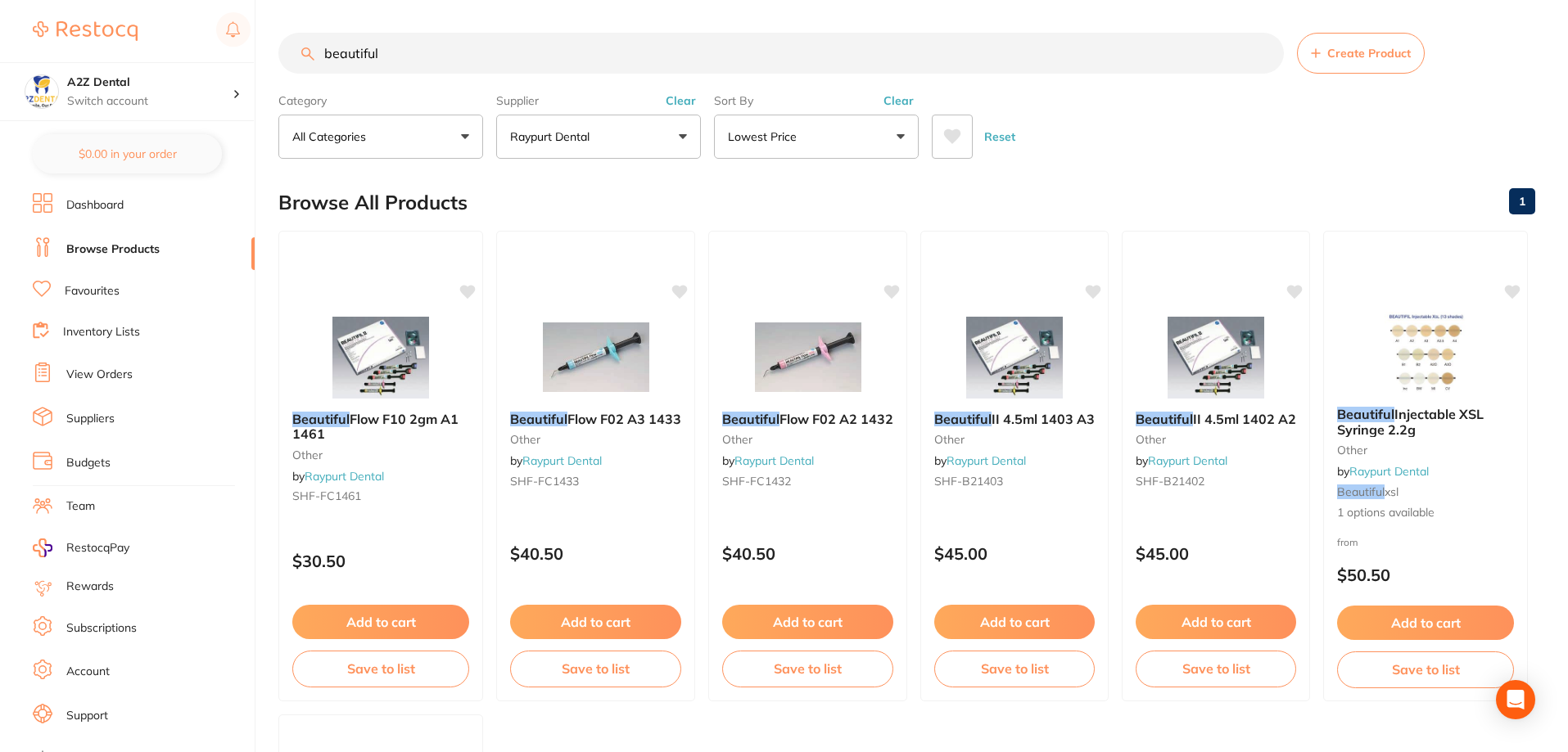
click at [96, 249] on link "Browse Products" at bounding box center [113, 249] width 94 height 16
click at [479, 43] on input "beautiful" at bounding box center [781, 53] width 1006 height 41
drag, startPoint x: 479, startPoint y: 43, endPoint x: 260, endPoint y: 40, distance: 219.0
click at [260, 40] on div "$0.00 A2Z Dental Switch account A2Z Dental $0.00 in your order Dashboard Browse…" at bounding box center [784, 376] width 1568 height 752
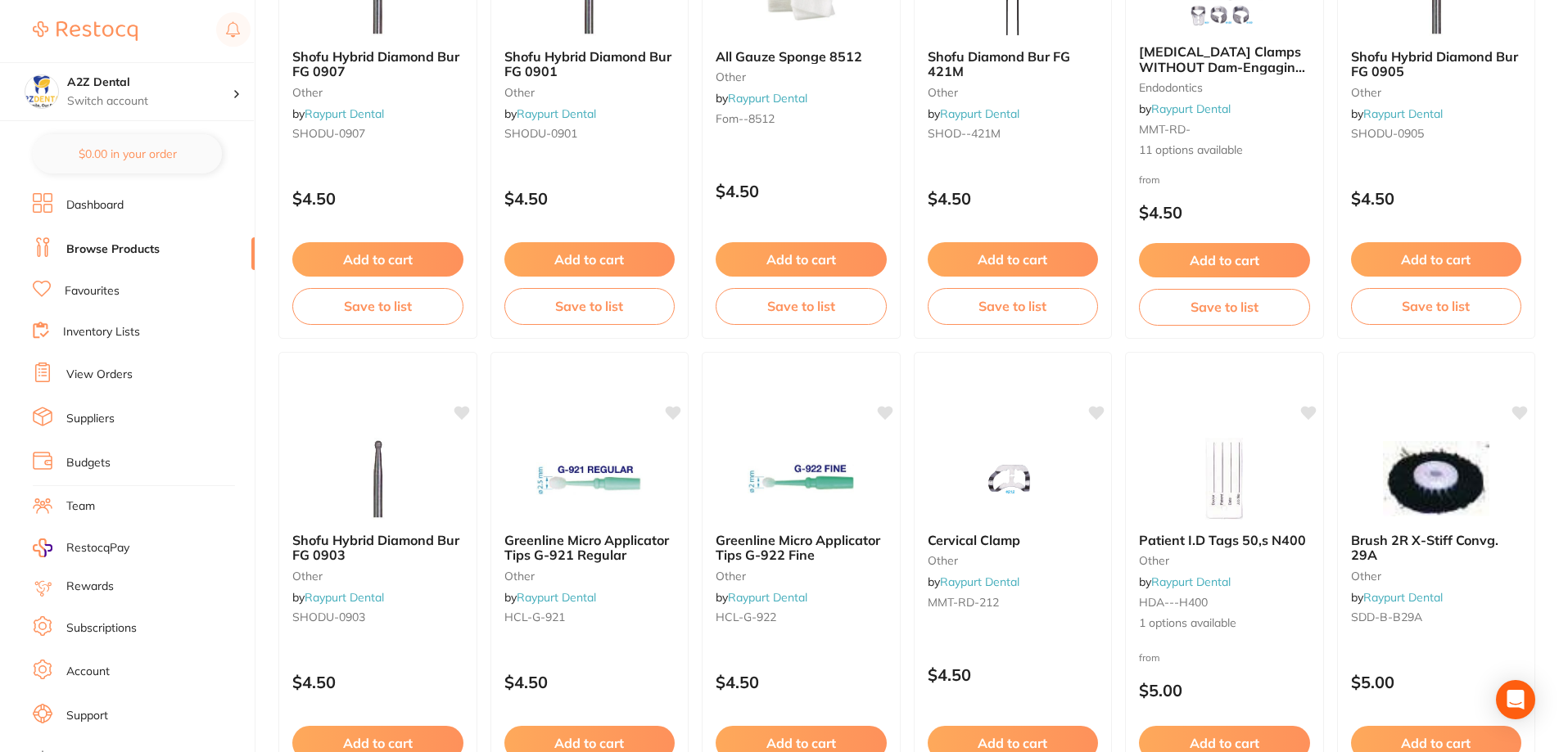
scroll to position [3274, 0]
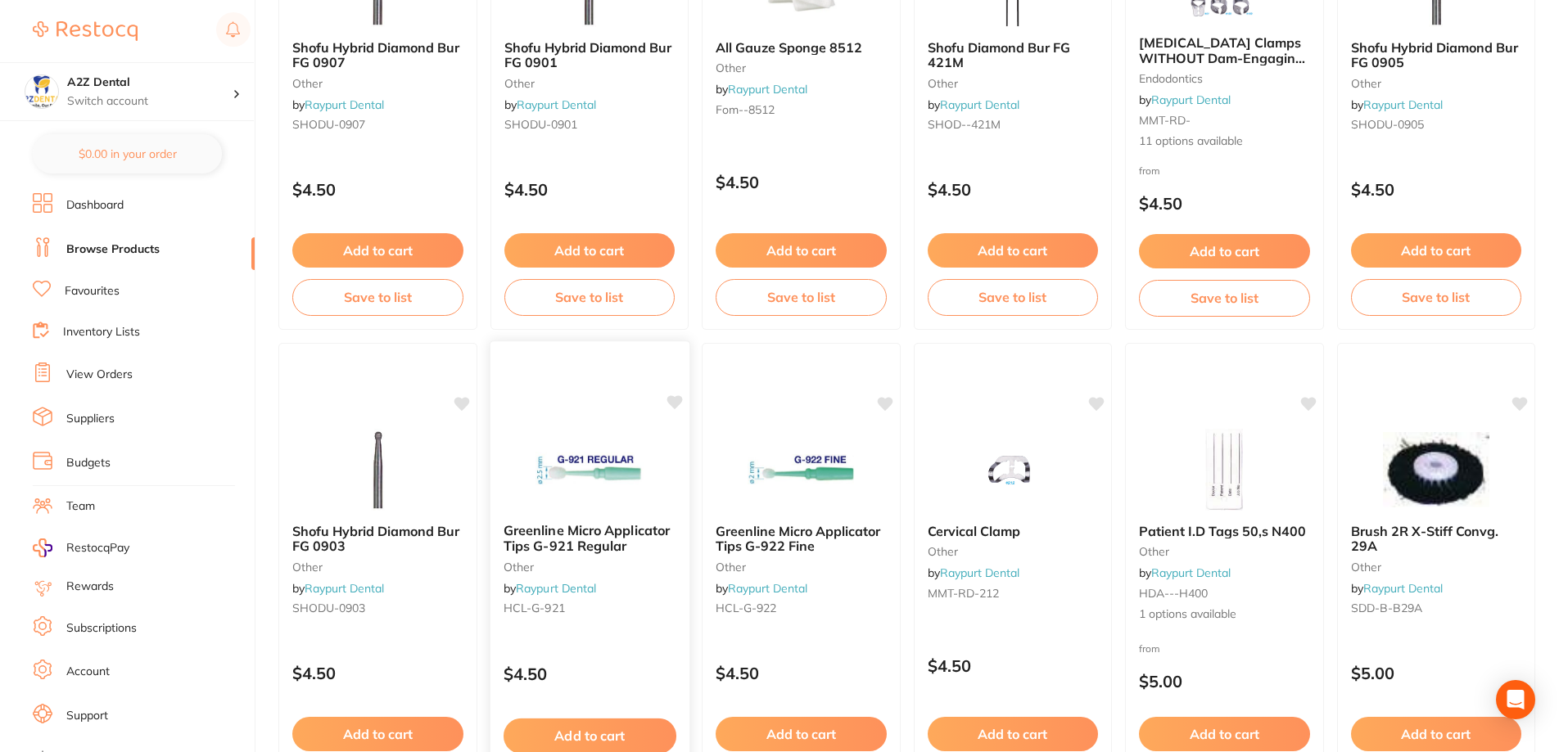
click at [577, 583] on link "Raypurt Dental" at bounding box center [555, 588] width 80 height 15
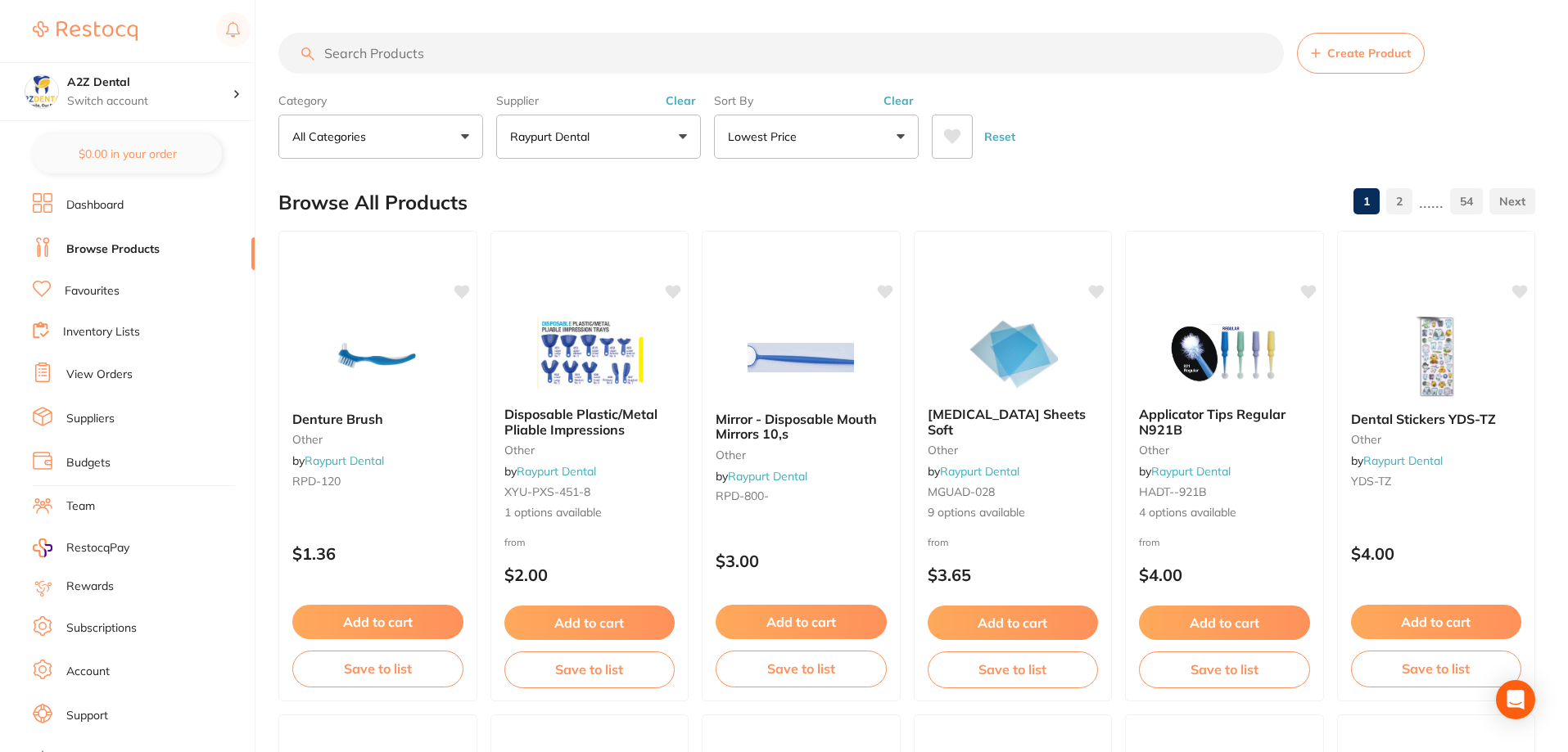
click at [86, 411] on li "Suppliers" at bounding box center [144, 419] width 222 height 25
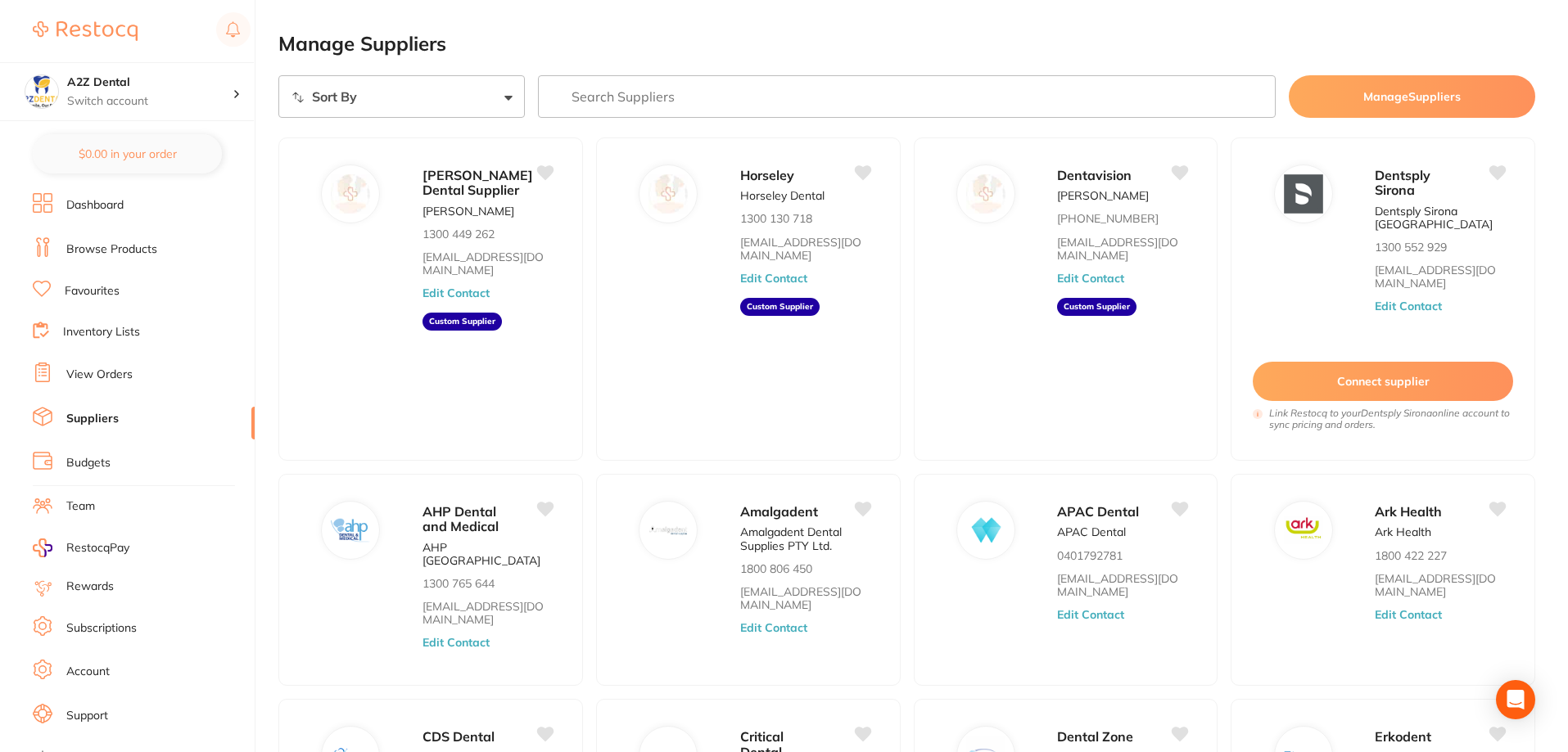
click at [100, 238] on li "Browse Products" at bounding box center [144, 250] width 222 height 25
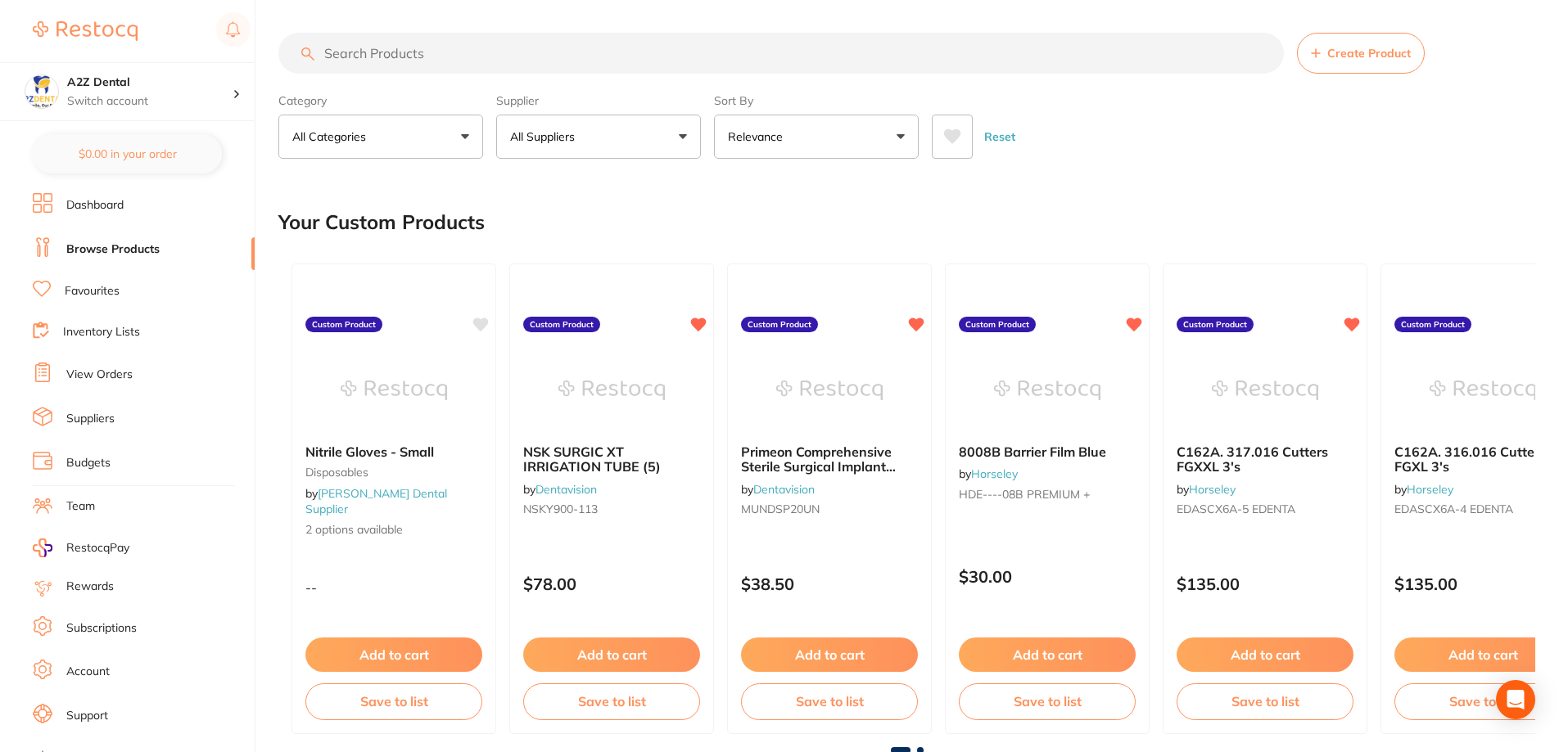
click at [451, 61] on input "search" at bounding box center [781, 53] width 1006 height 41
click at [413, 130] on button "All Categories" at bounding box center [380, 136] width 204 height 44
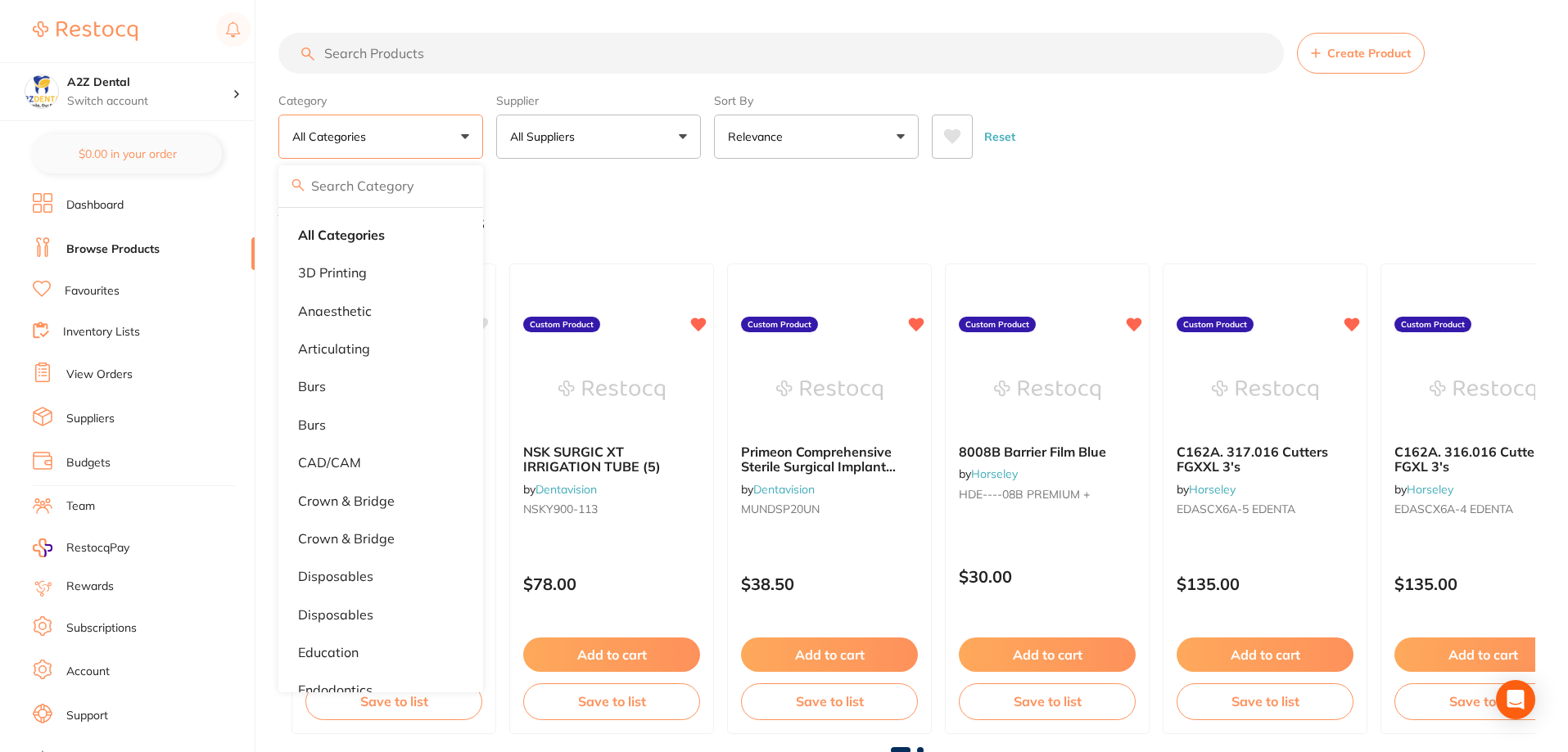
click at [678, 138] on button "All Suppliers" at bounding box center [598, 136] width 204 height 44
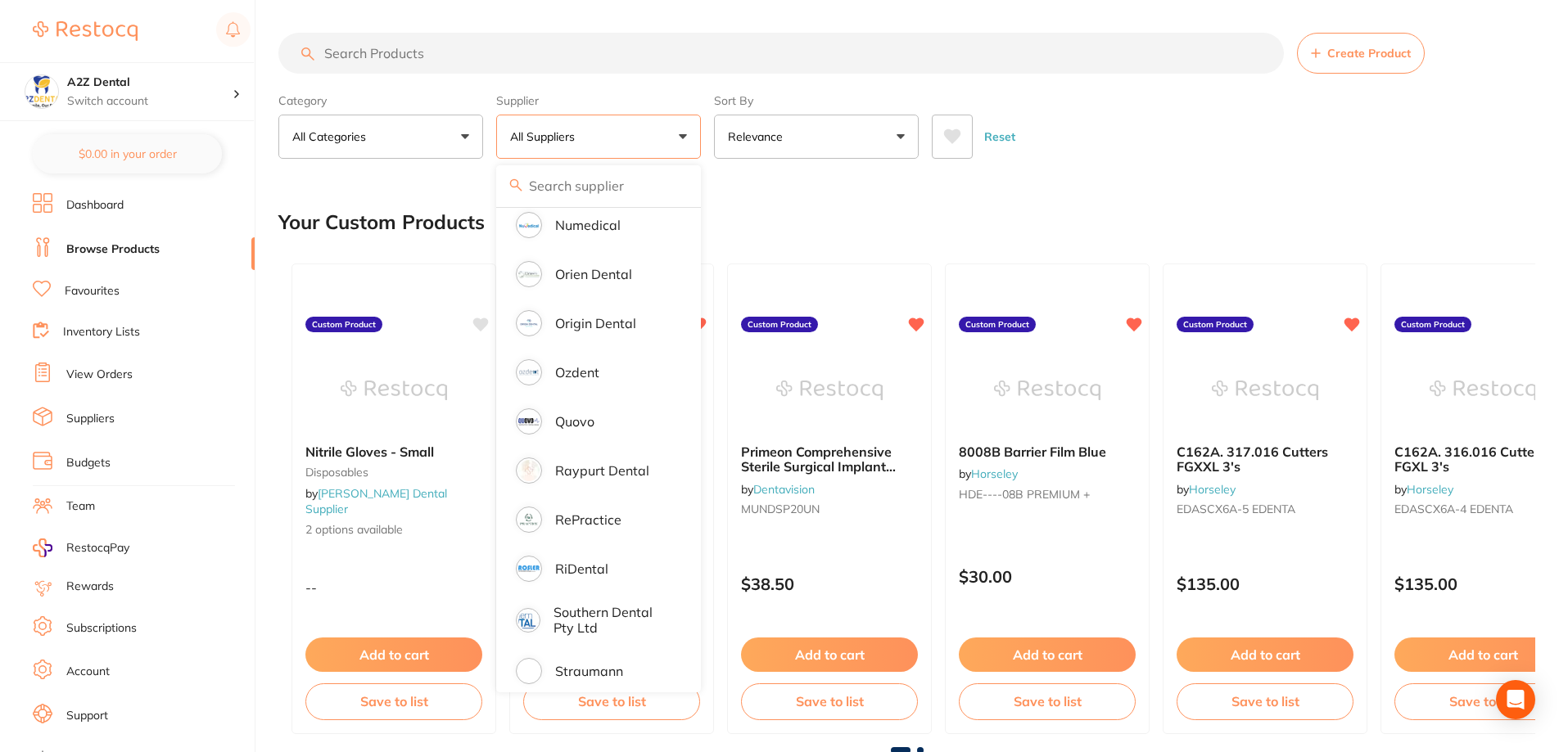
scroll to position [1555, 0]
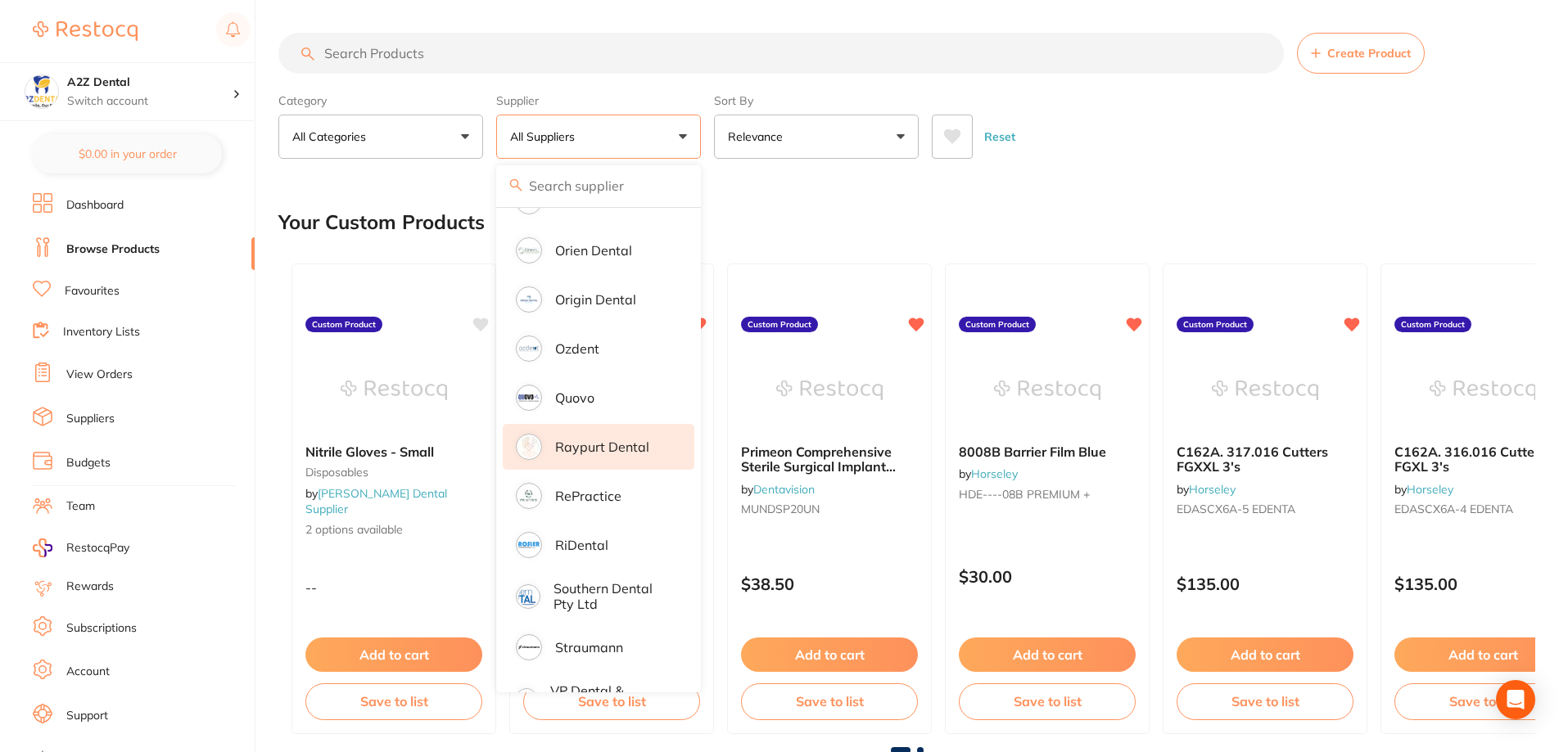
click at [591, 440] on p "Raypurt Dental" at bounding box center [603, 447] width 95 height 15
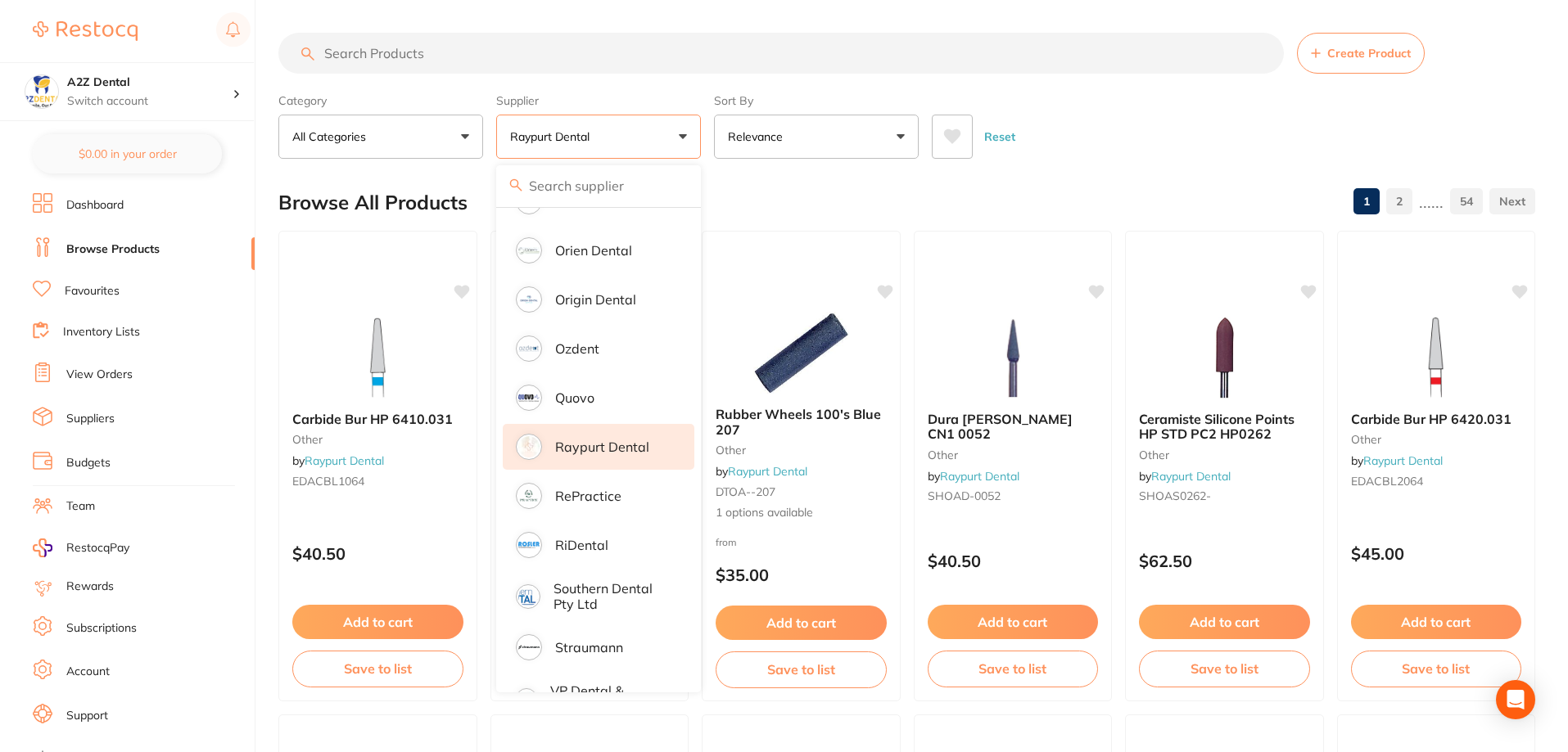
click at [208, 622] on li "Subscriptions" at bounding box center [144, 629] width 222 height 25
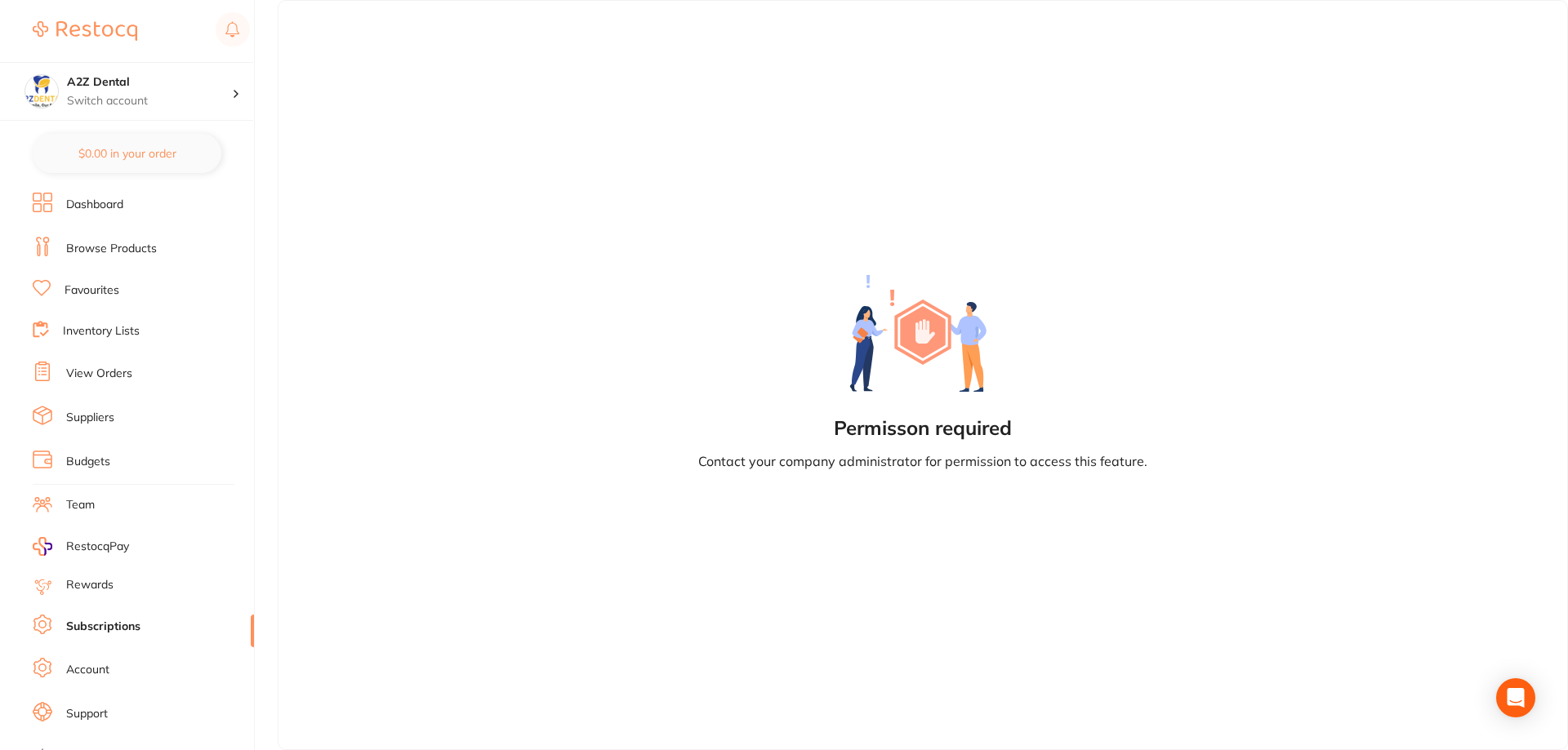
click at [95, 197] on link "Dashboard" at bounding box center [94, 205] width 58 height 16
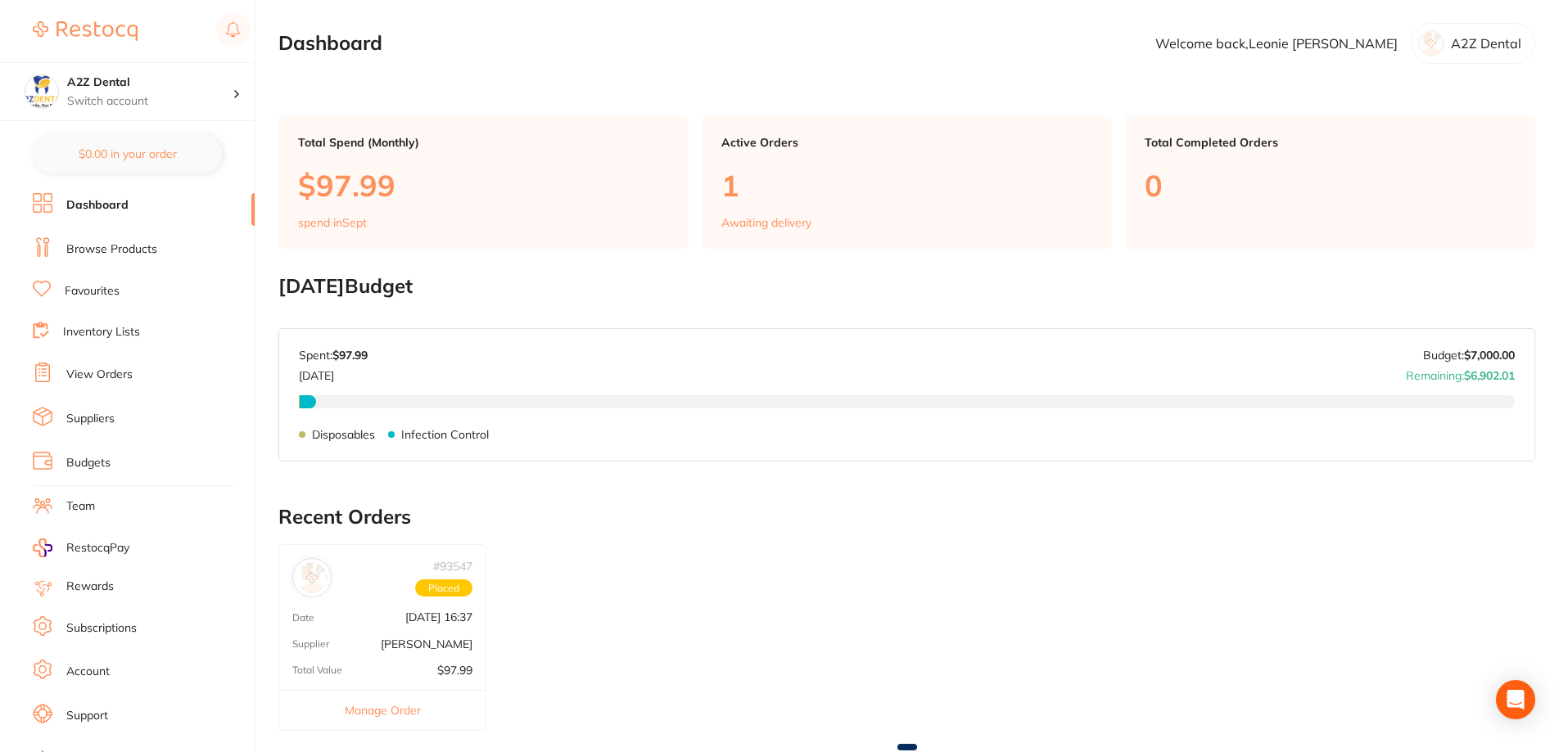
click at [110, 245] on link "Browse Products" at bounding box center [112, 249] width 91 height 16
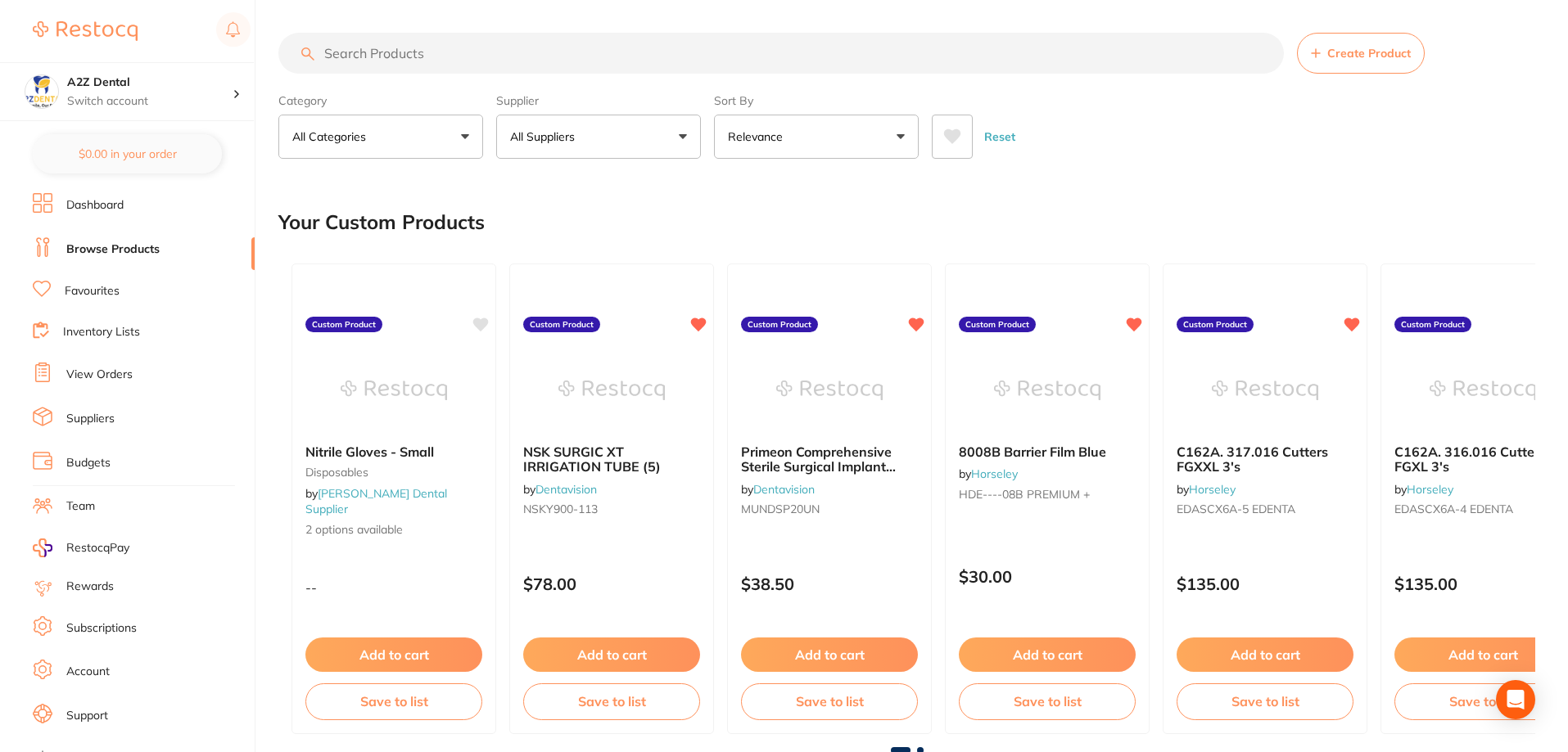
click at [600, 137] on button "All Suppliers" at bounding box center [598, 136] width 204 height 44
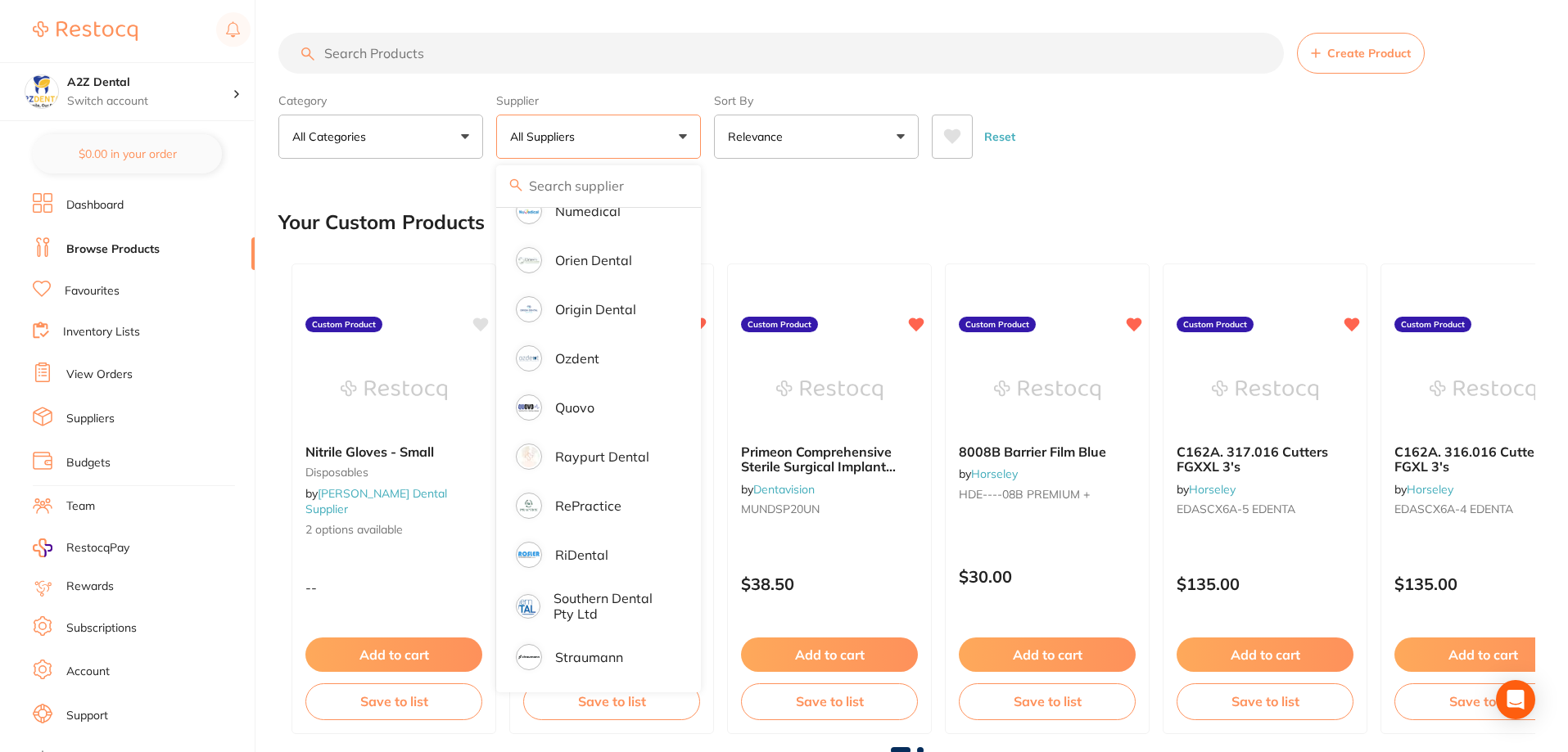
scroll to position [1555, 0]
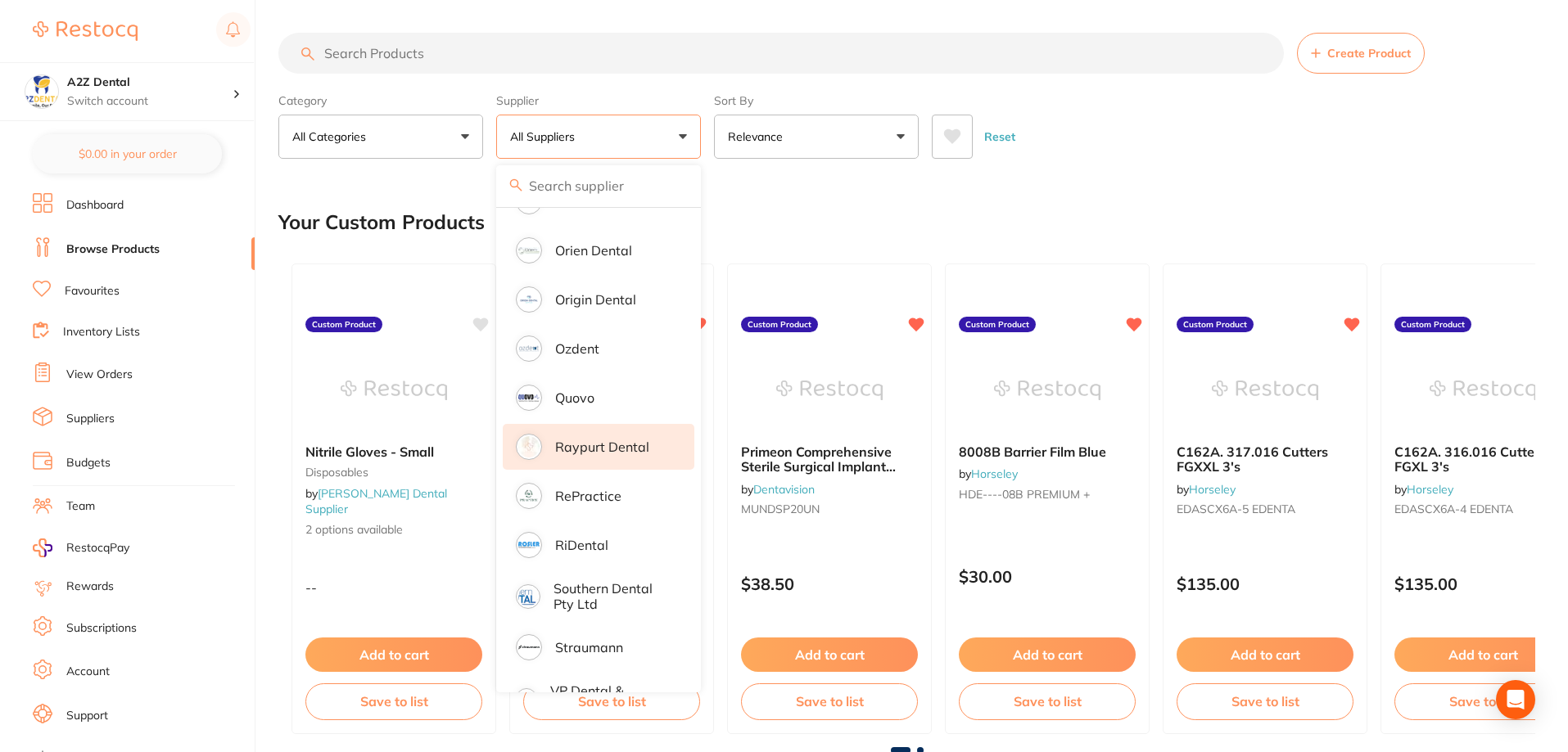
click at [581, 440] on p "Raypurt Dental" at bounding box center [603, 447] width 95 height 15
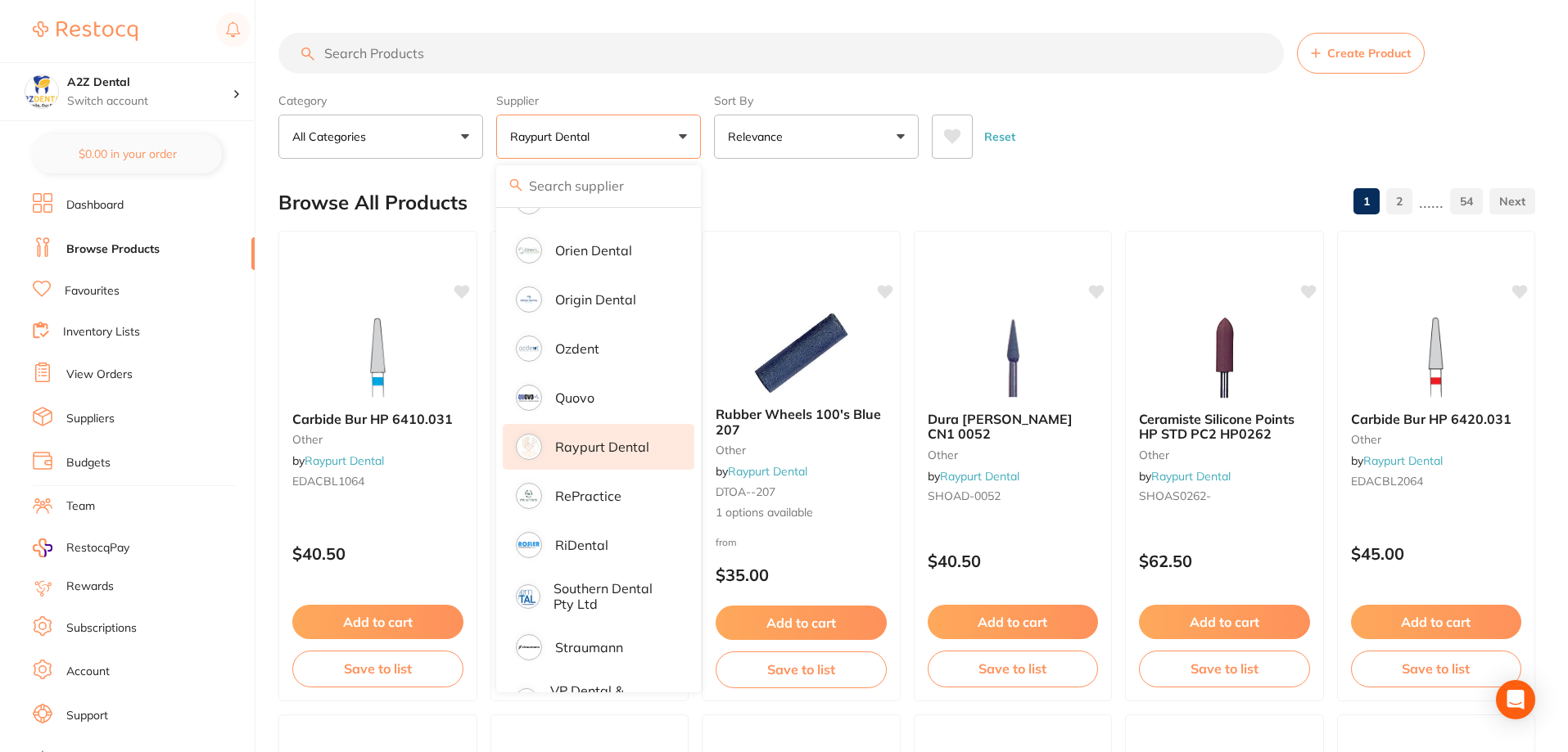
click at [1164, 149] on div "Reset" at bounding box center [1227, 130] width 590 height 58
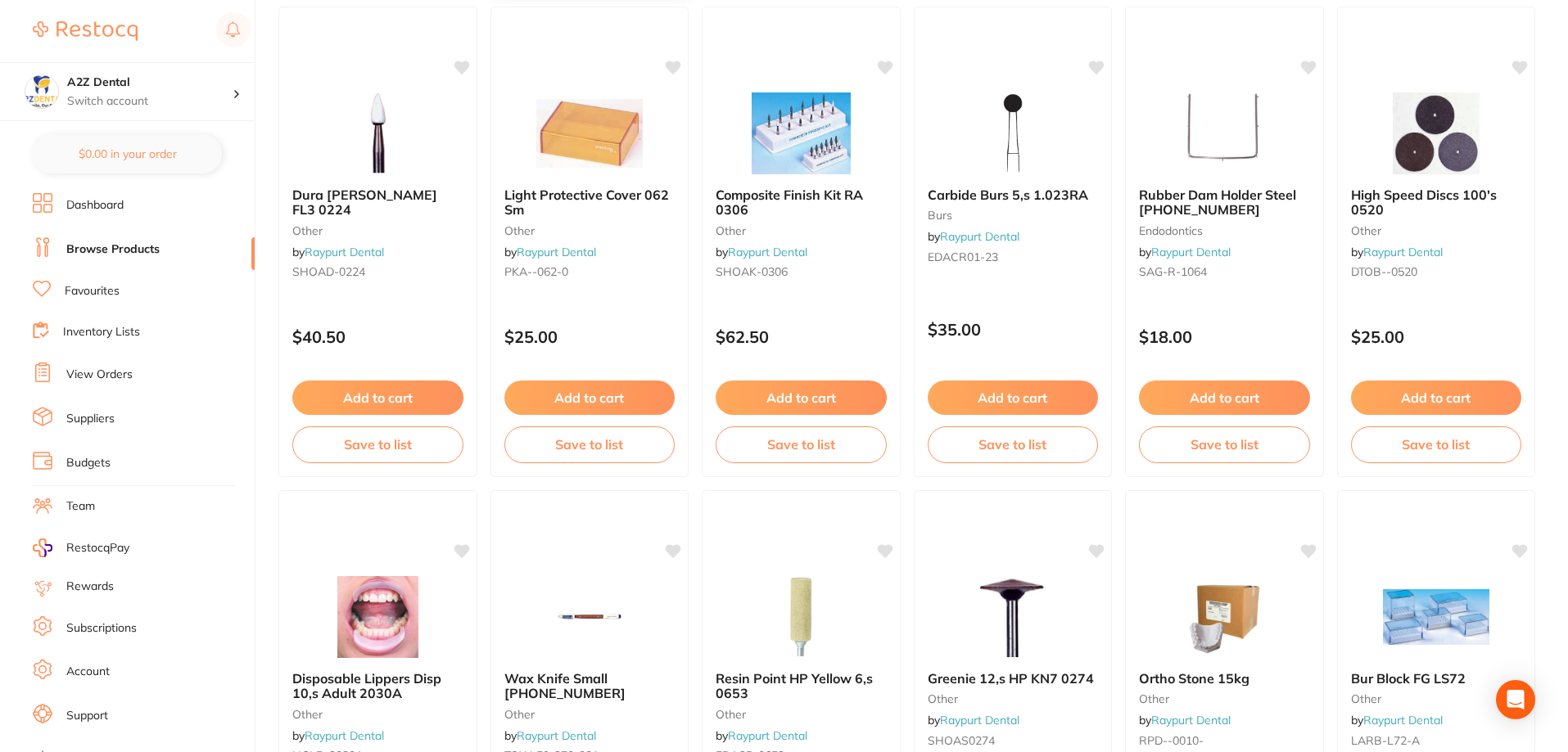
scroll to position [737, 0]
